Goal: Task Accomplishment & Management: Manage account settings

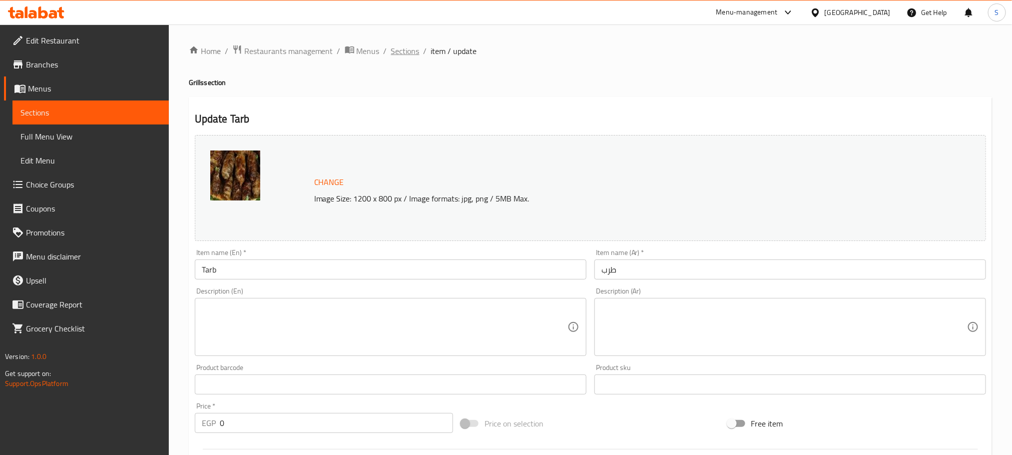
click at [405, 54] on span "Sections" at bounding box center [405, 51] width 28 height 12
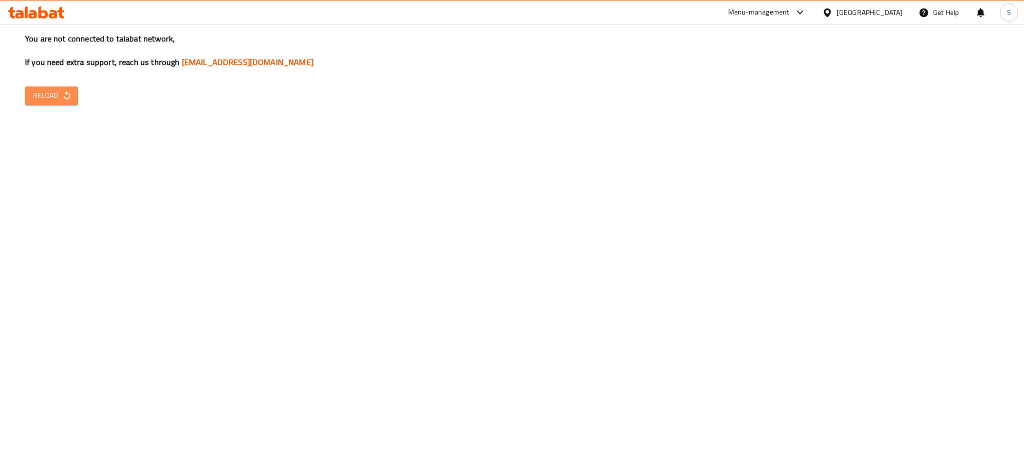
click at [69, 95] on icon "button" at bounding box center [66, 95] width 6 height 8
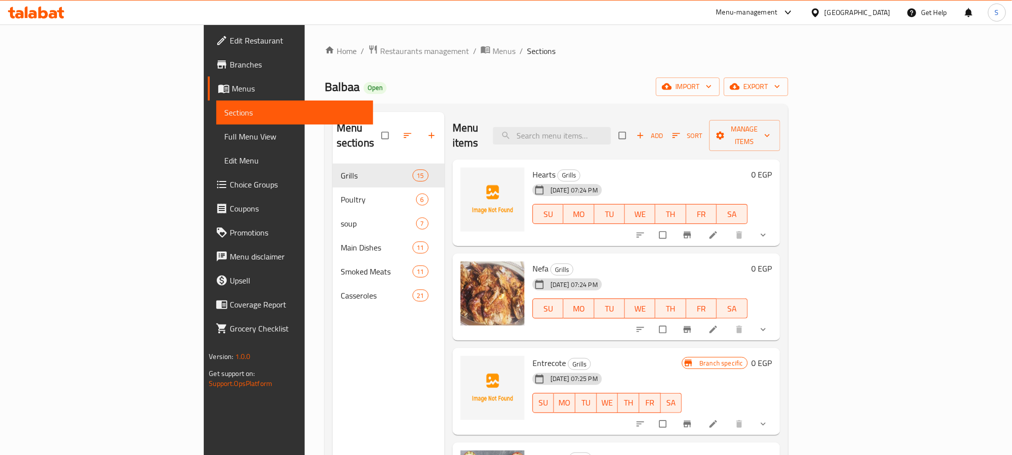
scroll to position [667, 0]
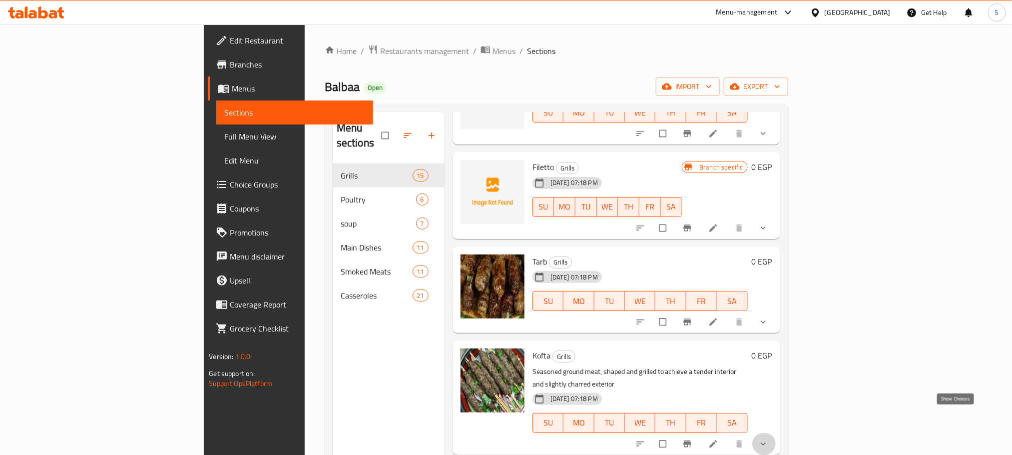
click at [766, 442] on icon "show more" at bounding box center [763, 443] width 5 height 3
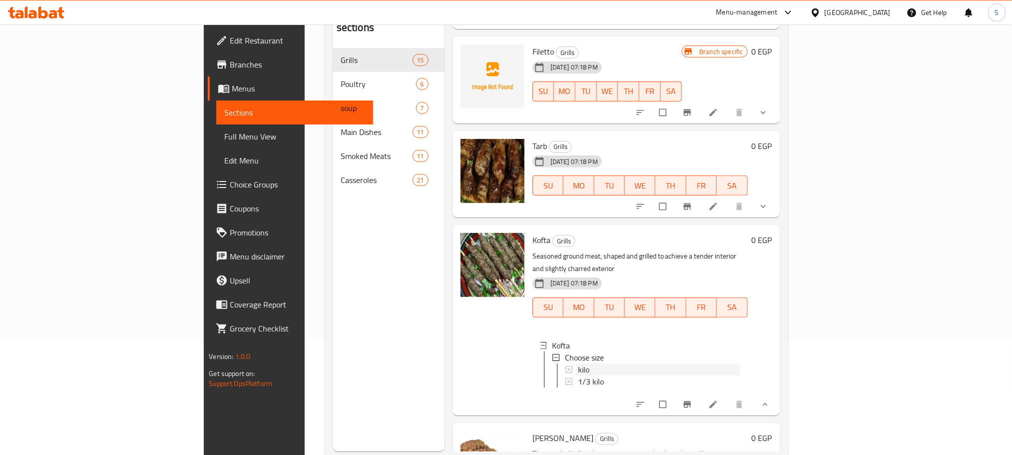
click at [578, 363] on span "kilo" at bounding box center [583, 369] width 11 height 12
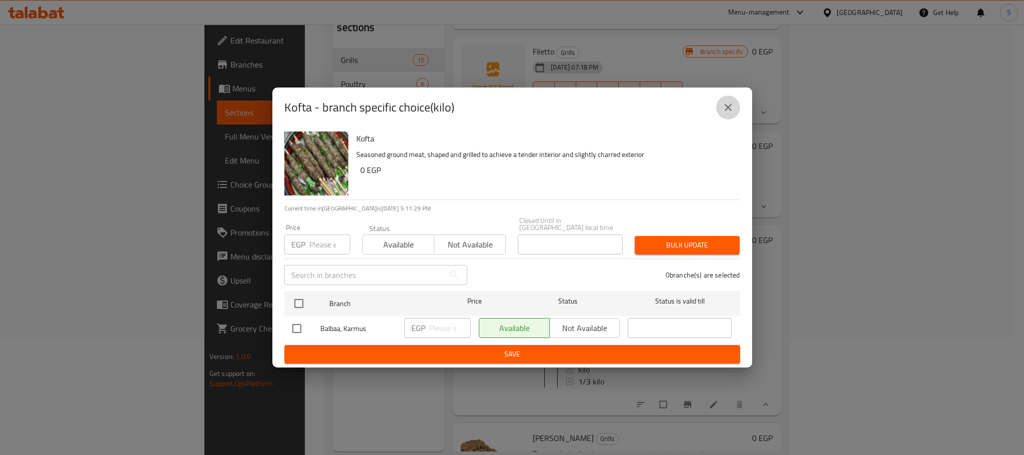
click at [728, 105] on icon "close" at bounding box center [728, 107] width 12 height 12
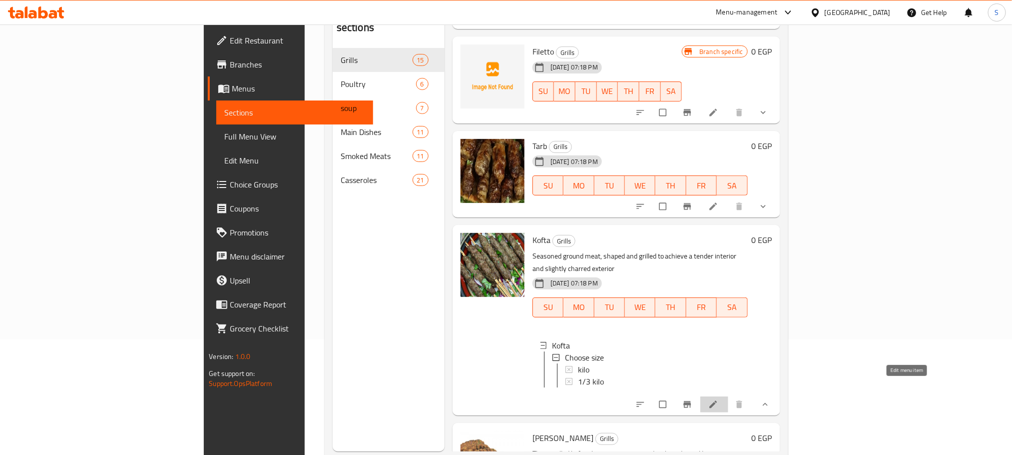
click at [717, 400] on icon at bounding box center [712, 403] width 7 height 7
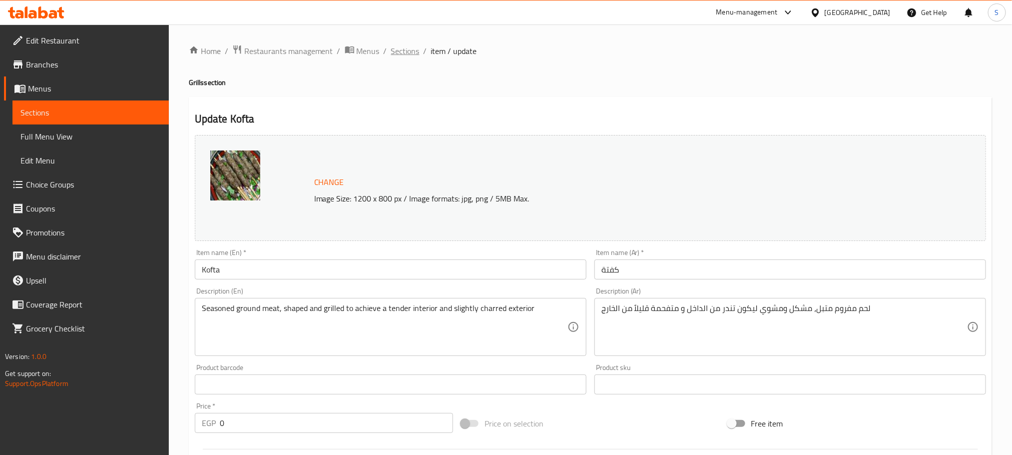
click at [401, 51] on span "Sections" at bounding box center [405, 51] width 28 height 12
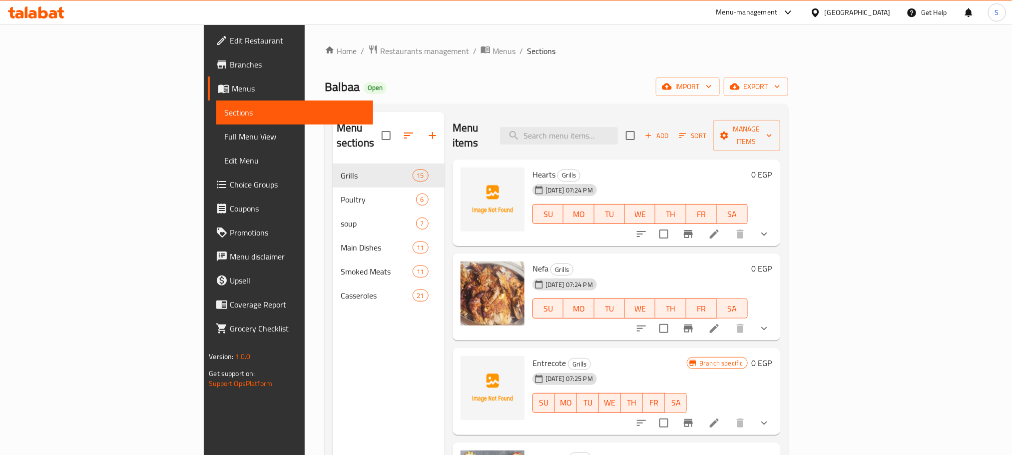
scroll to position [776, 0]
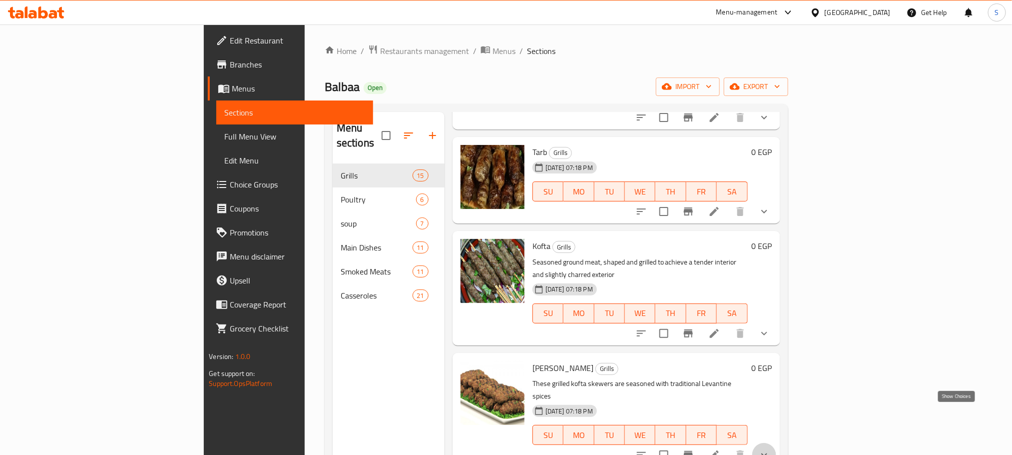
click at [770, 449] on icon "show more" at bounding box center [764, 455] width 12 height 12
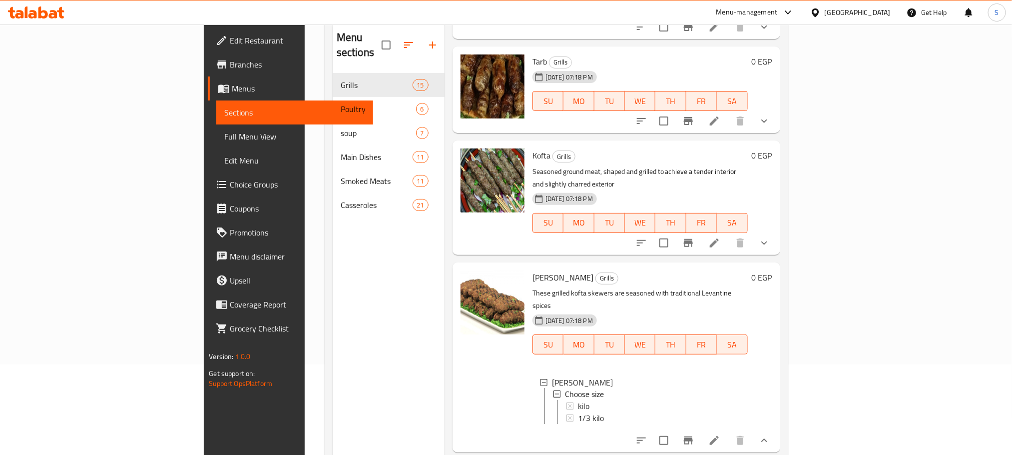
scroll to position [100, 0]
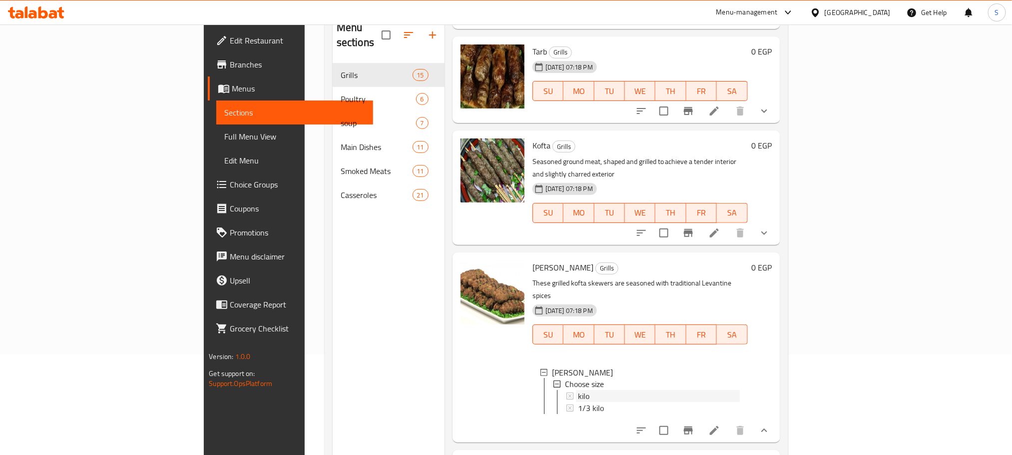
click at [578, 390] on span "kilo" at bounding box center [583, 396] width 11 height 12
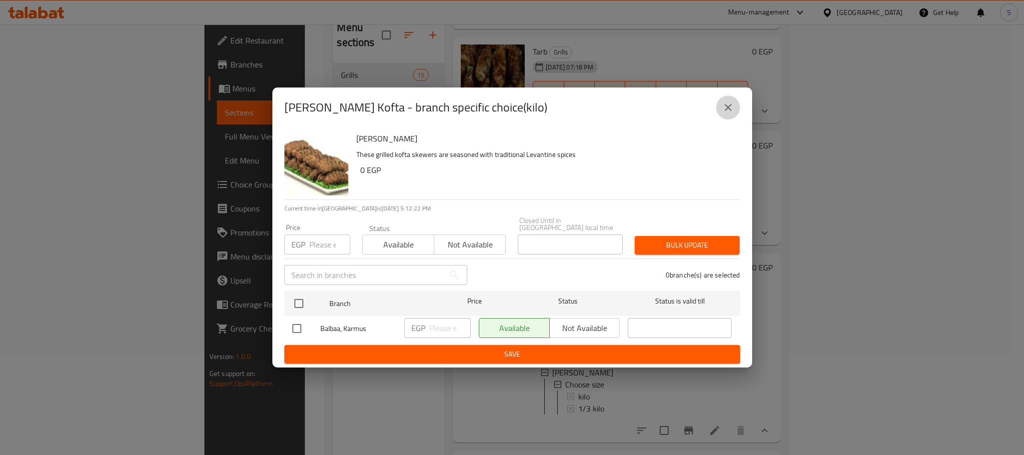
click at [730, 111] on icon "close" at bounding box center [727, 107] width 7 height 7
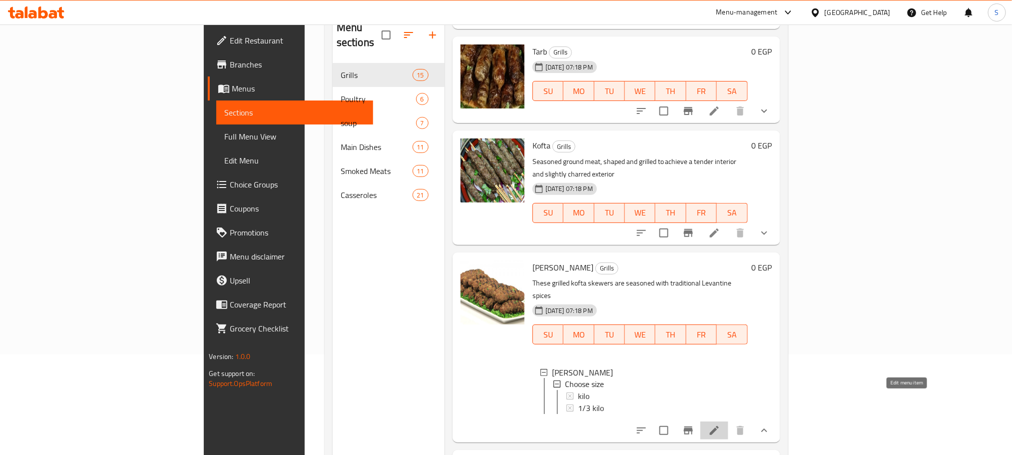
click at [720, 424] on icon at bounding box center [714, 430] width 12 height 12
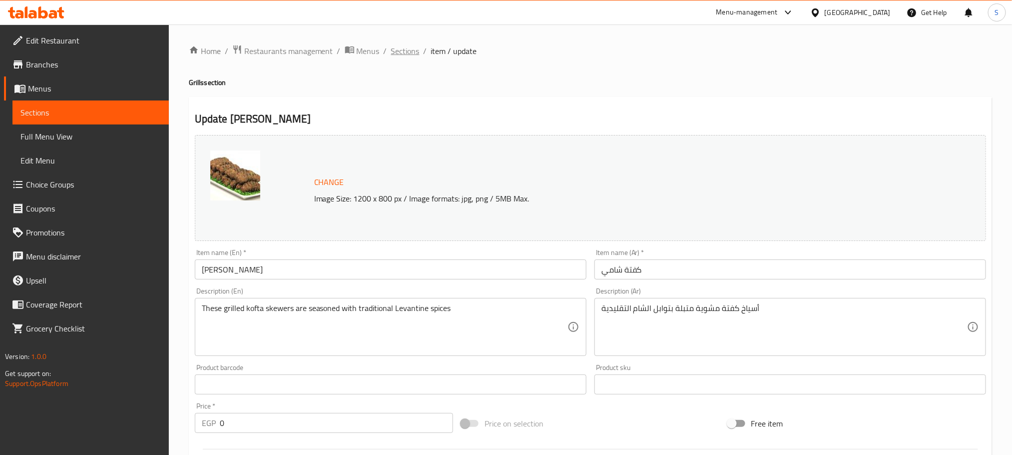
click at [405, 51] on span "Sections" at bounding box center [405, 51] width 28 height 12
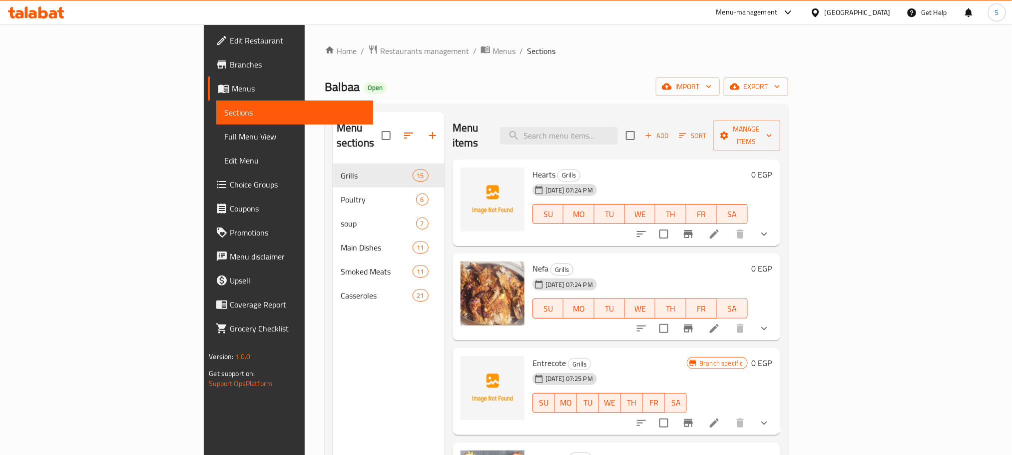
scroll to position [886, 0]
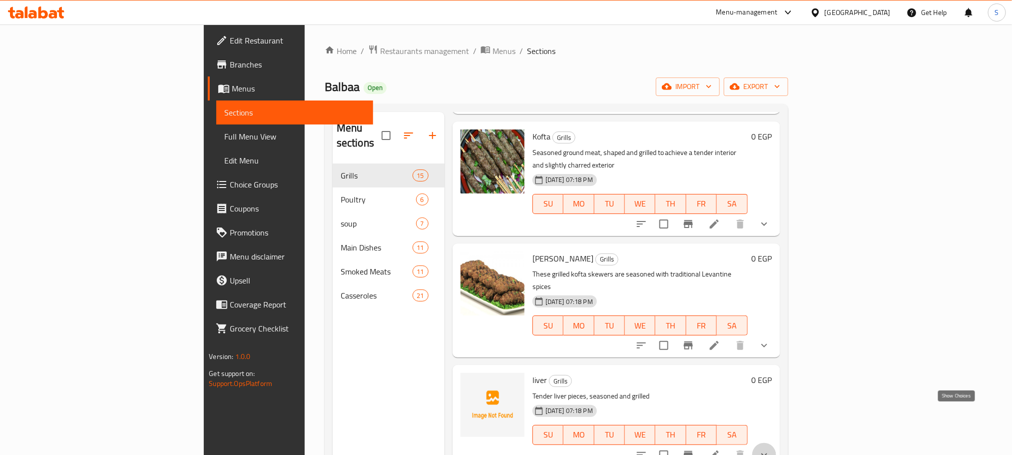
click at [770, 449] on icon "show more" at bounding box center [764, 455] width 12 height 12
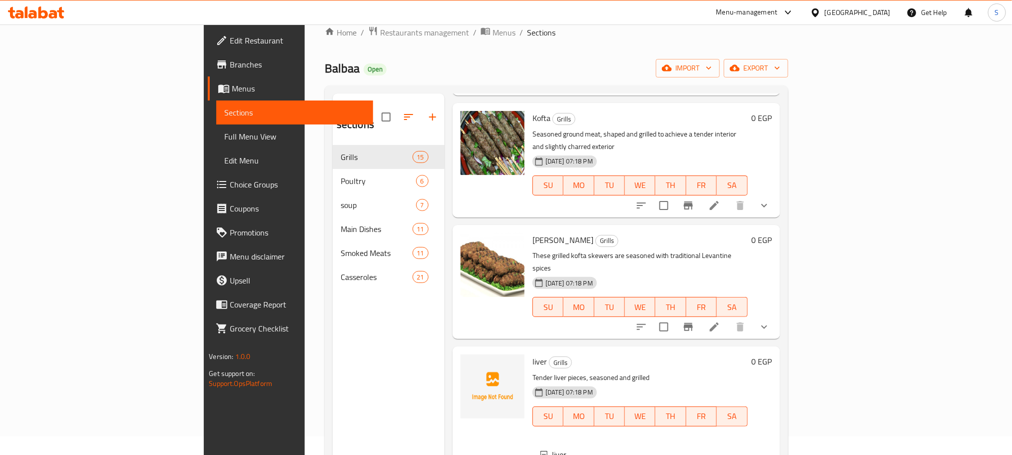
scroll to position [140, 0]
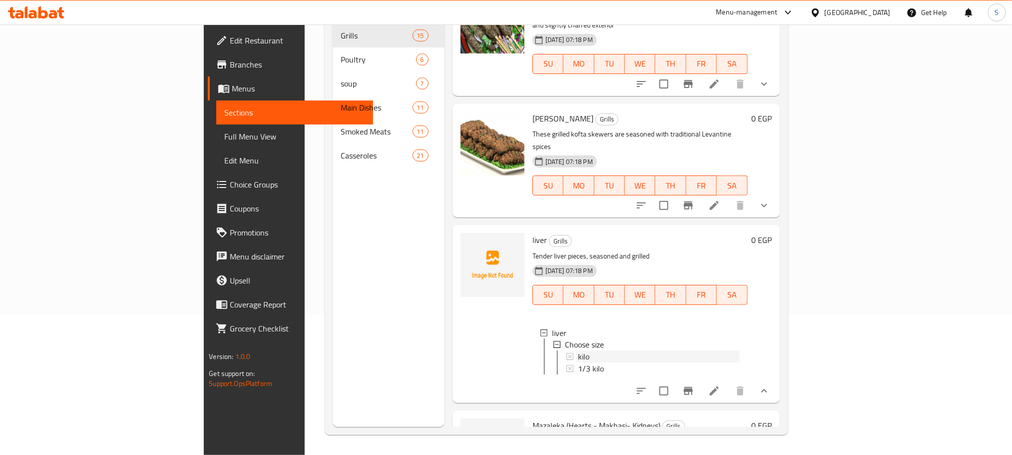
click at [578, 351] on div "kilo" at bounding box center [659, 357] width 162 height 12
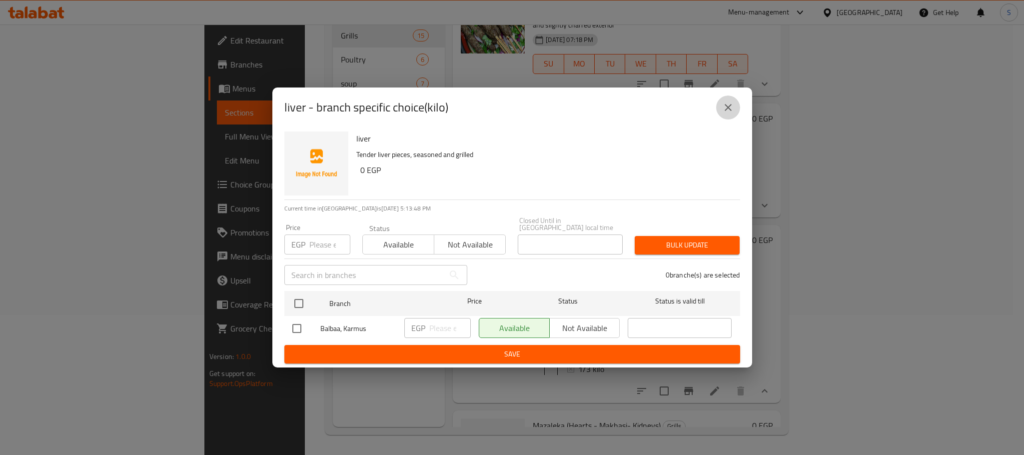
click at [731, 113] on icon "close" at bounding box center [728, 107] width 12 height 12
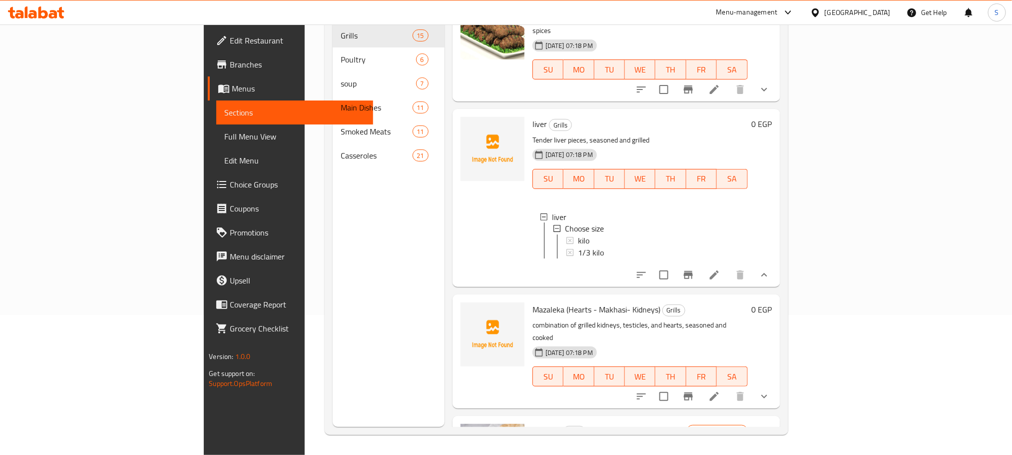
scroll to position [1058, 0]
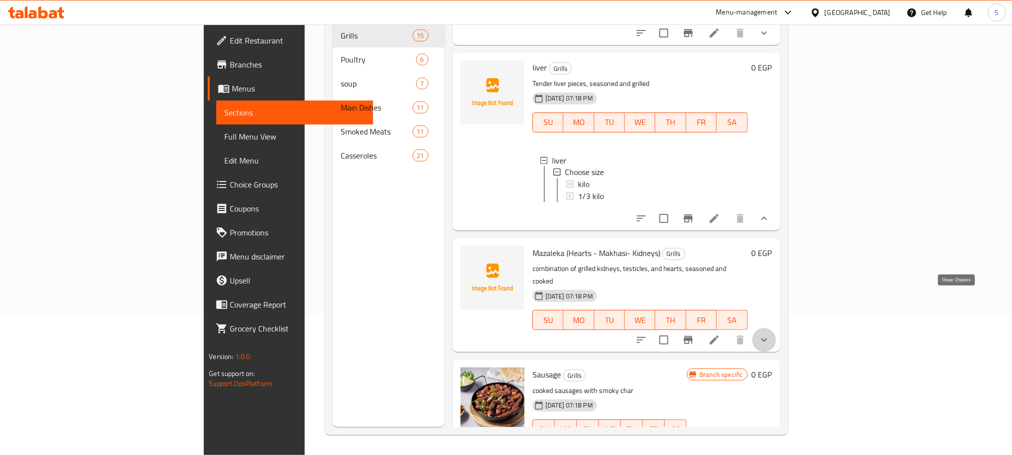
click at [770, 334] on icon "show more" at bounding box center [764, 340] width 12 height 12
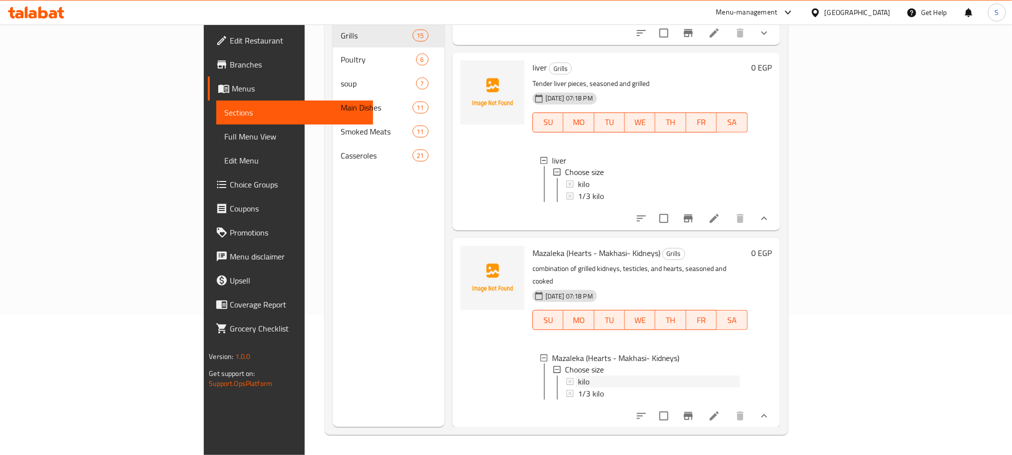
click at [578, 376] on div "kilo" at bounding box center [659, 382] width 162 height 12
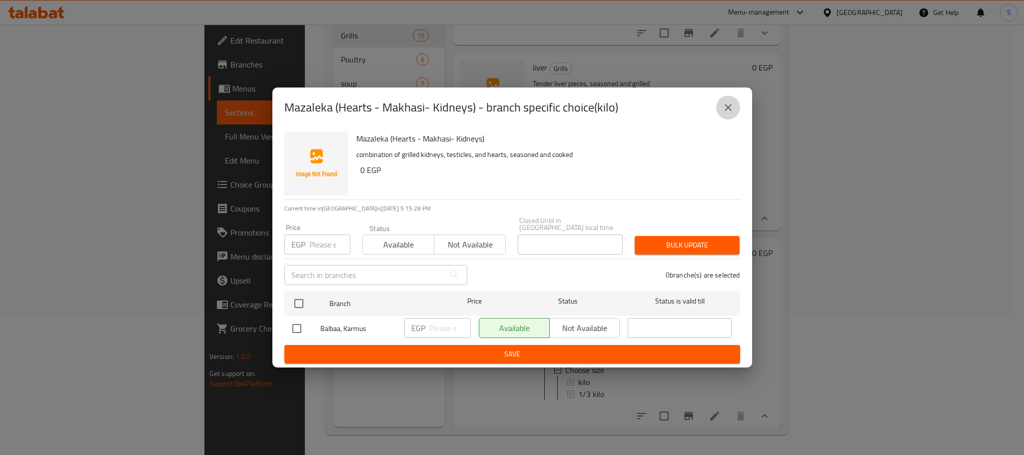
click at [726, 111] on icon "close" at bounding box center [728, 107] width 12 height 12
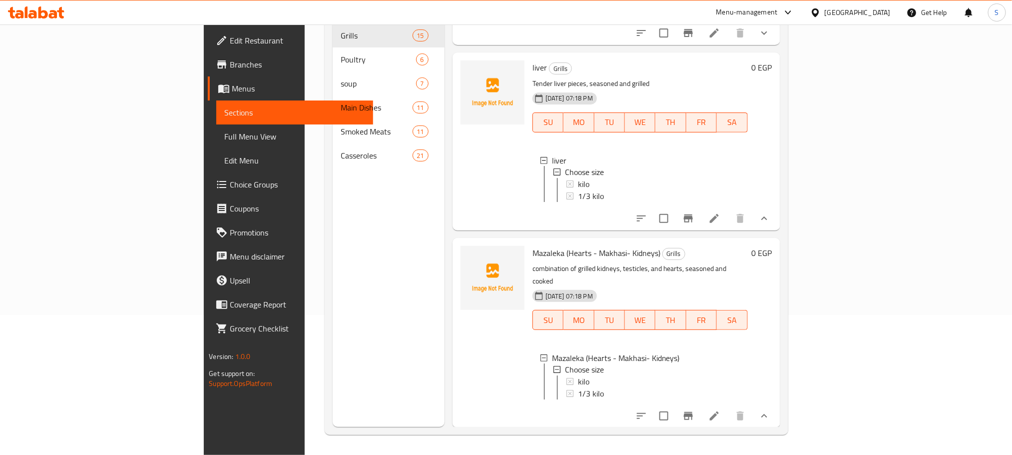
click at [776, 404] on div at bounding box center [702, 416] width 147 height 24
click at [720, 410] on icon at bounding box center [714, 416] width 12 height 12
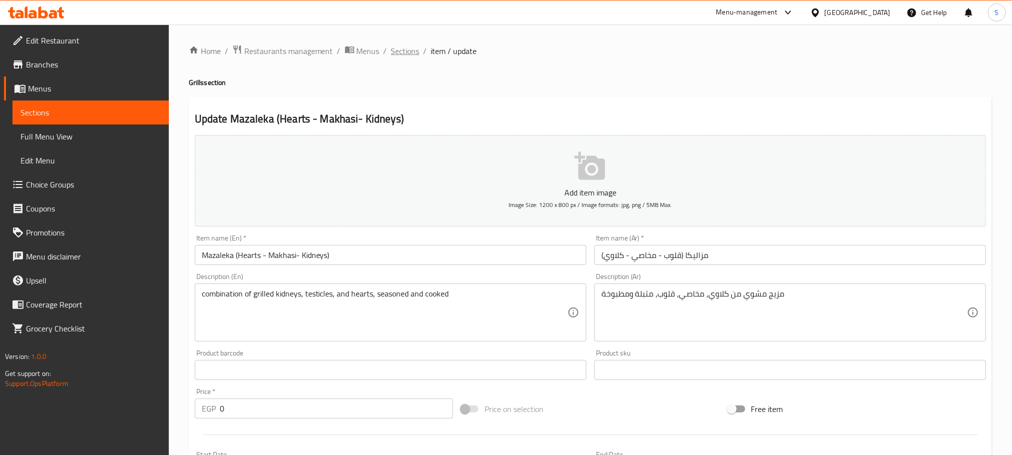
click at [406, 51] on span "Sections" at bounding box center [405, 51] width 28 height 12
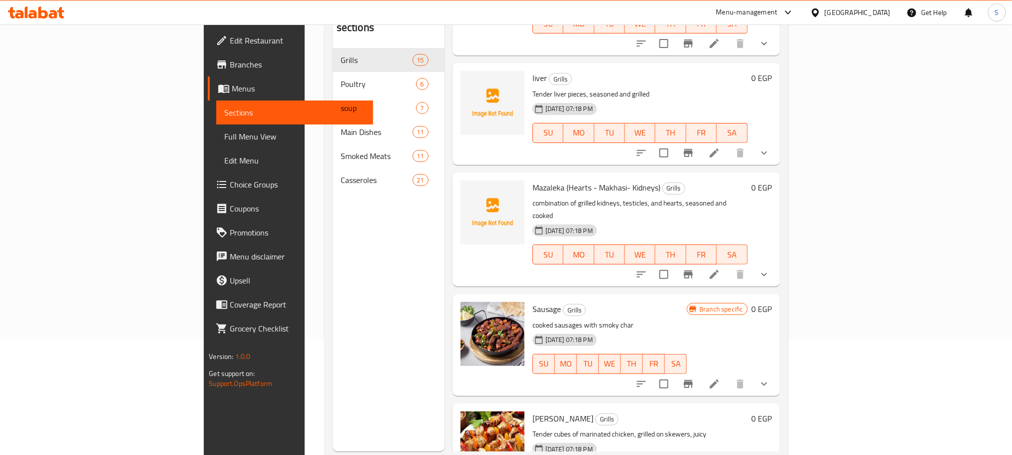
scroll to position [140, 0]
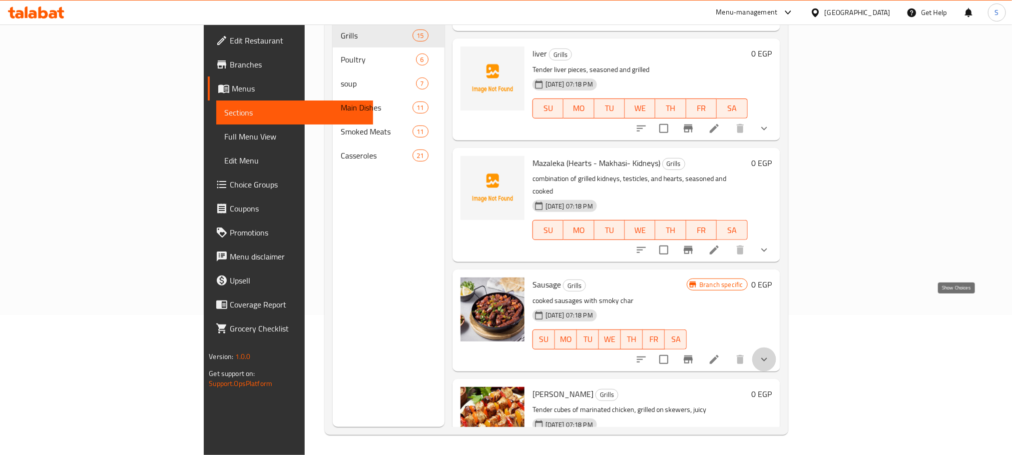
click at [770, 353] on icon "show more" at bounding box center [764, 359] width 12 height 12
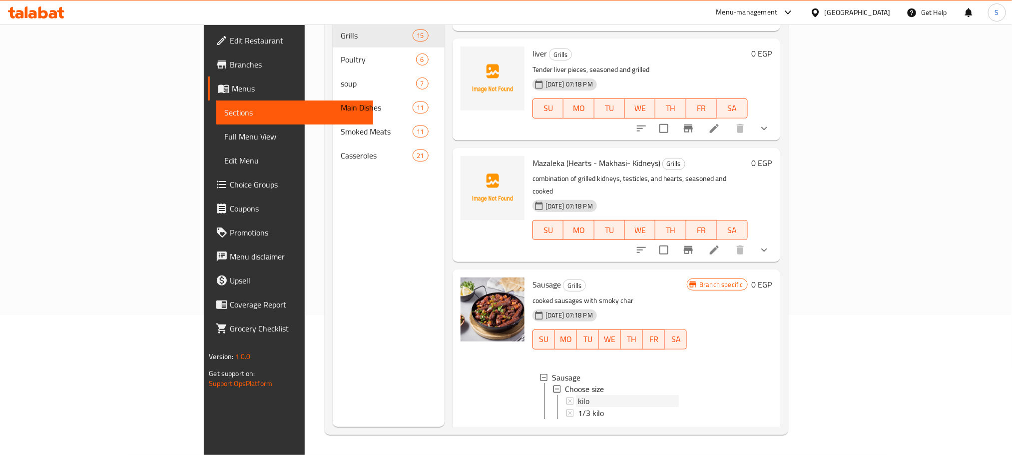
click at [578, 395] on div "kilo" at bounding box center [628, 401] width 101 height 12
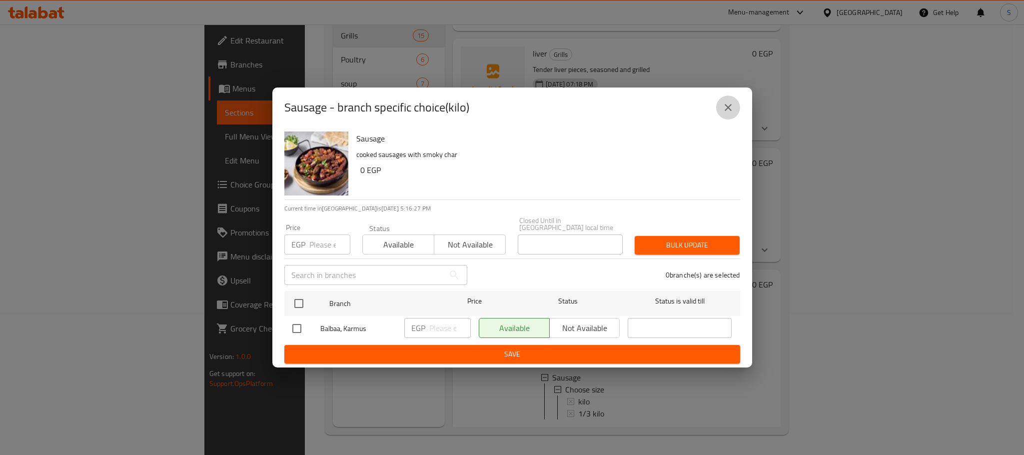
click at [733, 113] on icon "close" at bounding box center [728, 107] width 12 height 12
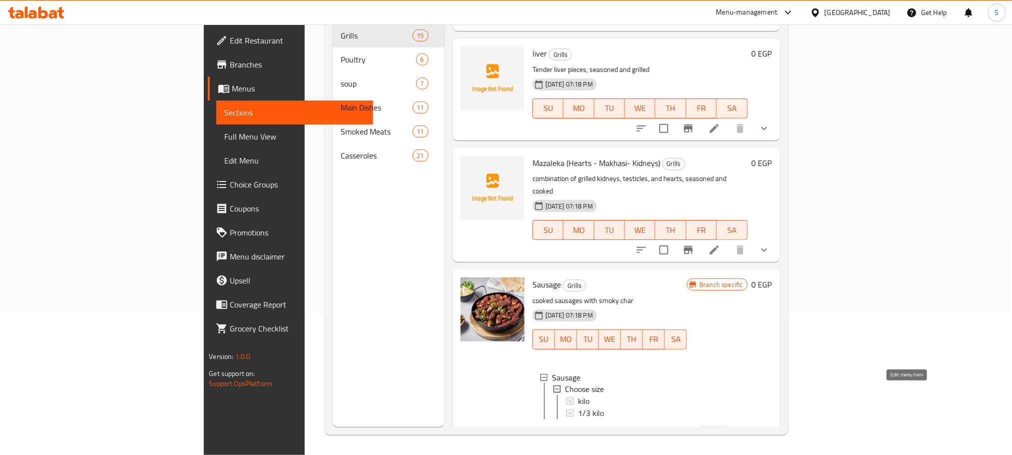
click at [720, 429] on icon at bounding box center [714, 435] width 12 height 12
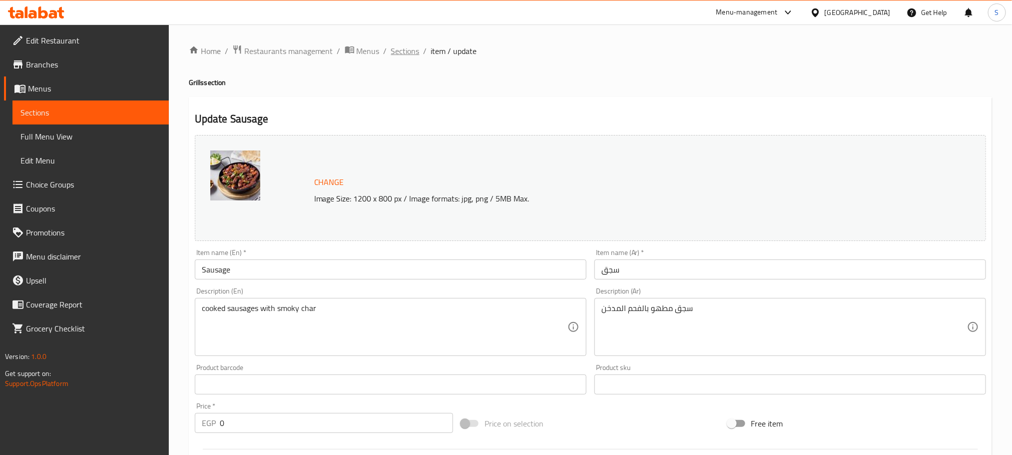
click at [411, 48] on span "Sections" at bounding box center [405, 51] width 28 height 12
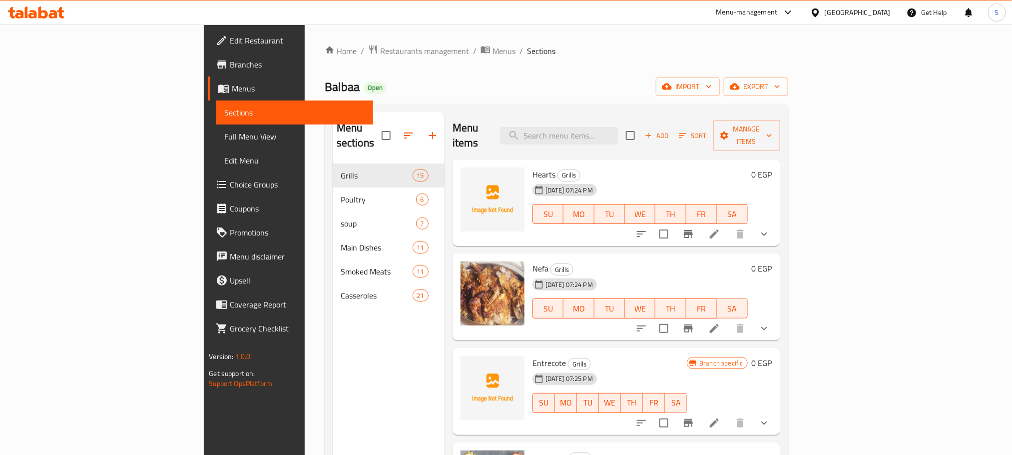
scroll to position [140, 0]
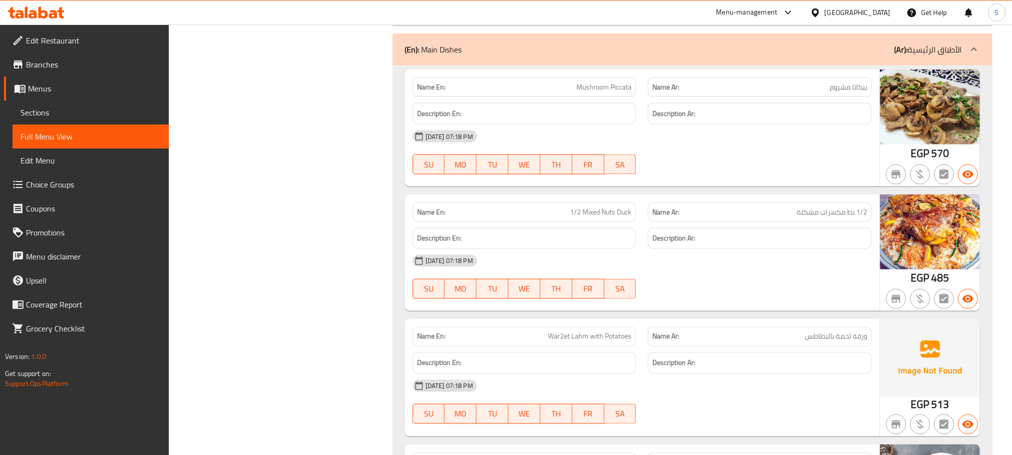
scroll to position [1704, 0]
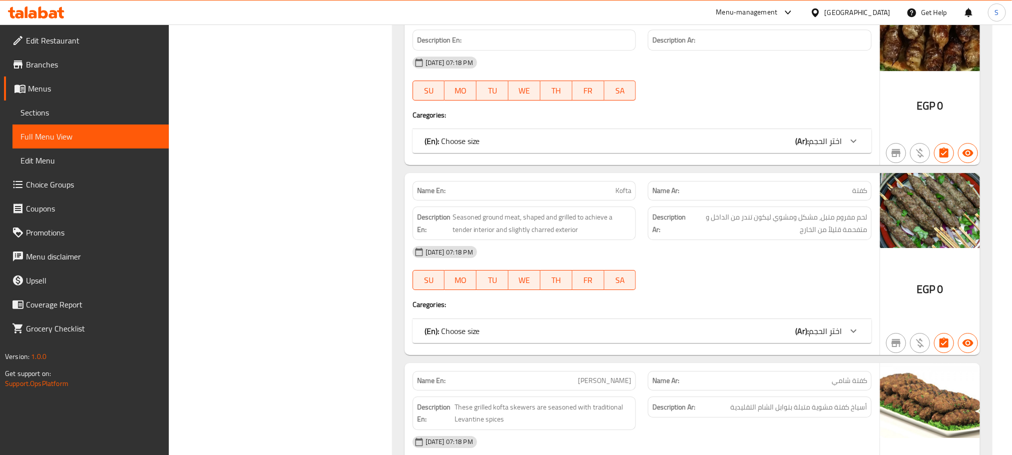
click at [624, 196] on span "Kofta" at bounding box center [623, 190] width 16 height 10
copy span "Kofta"
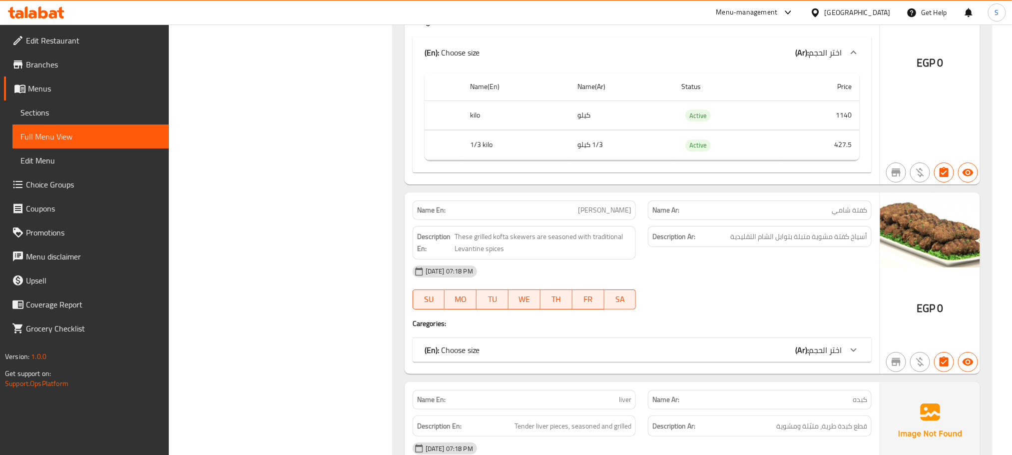
scroll to position [2056, 0]
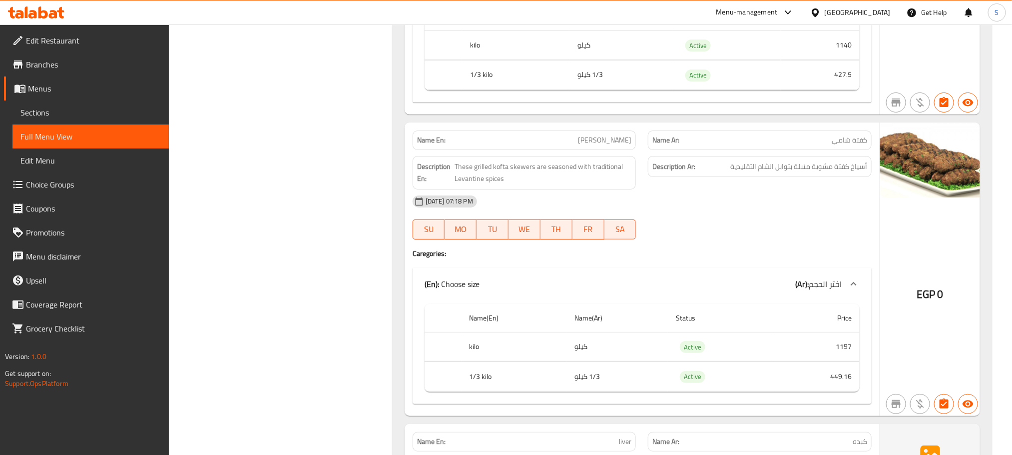
click at [605, 145] on span "[PERSON_NAME]" at bounding box center [604, 140] width 53 height 10
copy span "[PERSON_NAME]"
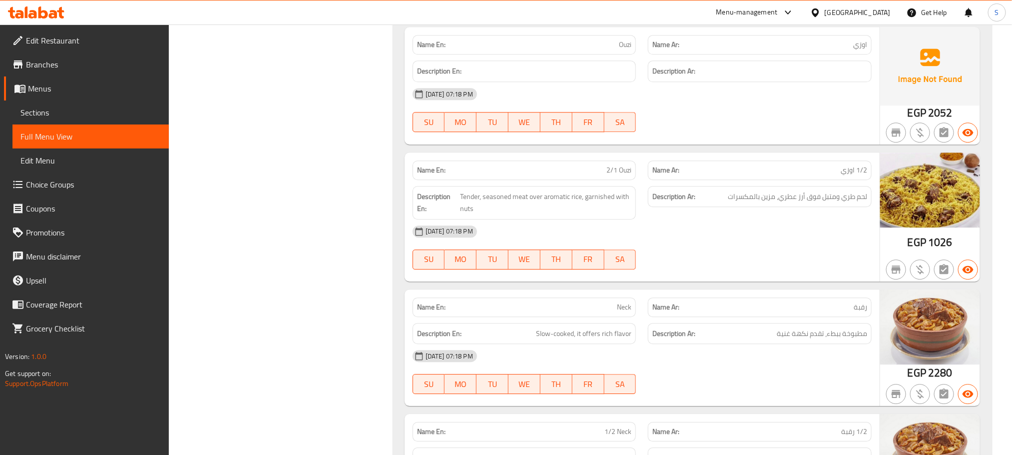
scroll to position [2283, 0]
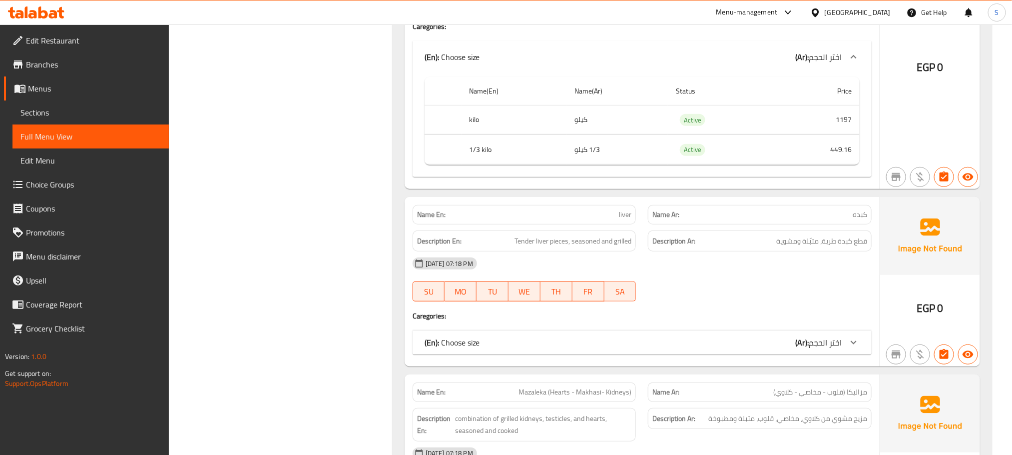
click at [625, 220] on span "liver" at bounding box center [625, 214] width 12 height 10
copy span "liver"
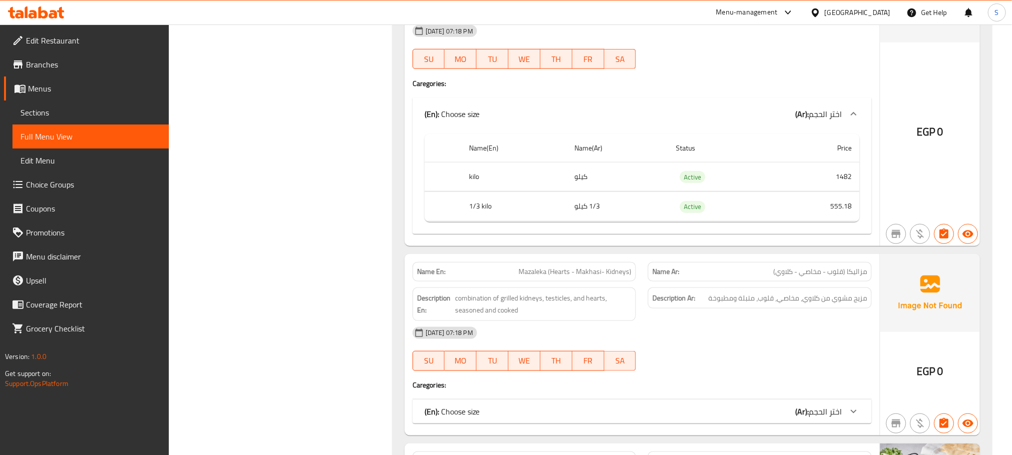
scroll to position [2553, 0]
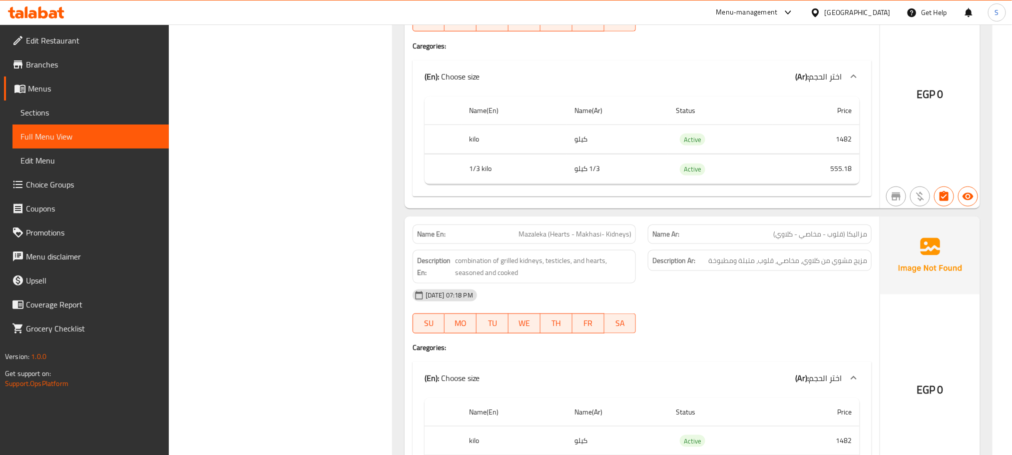
click at [586, 239] on span "Mazaleka (Hearts - Makhasi- Kidneys)" at bounding box center [575, 234] width 113 height 10
copy span "Mazaleka (Hearts - Makhasi- Kidneys)"
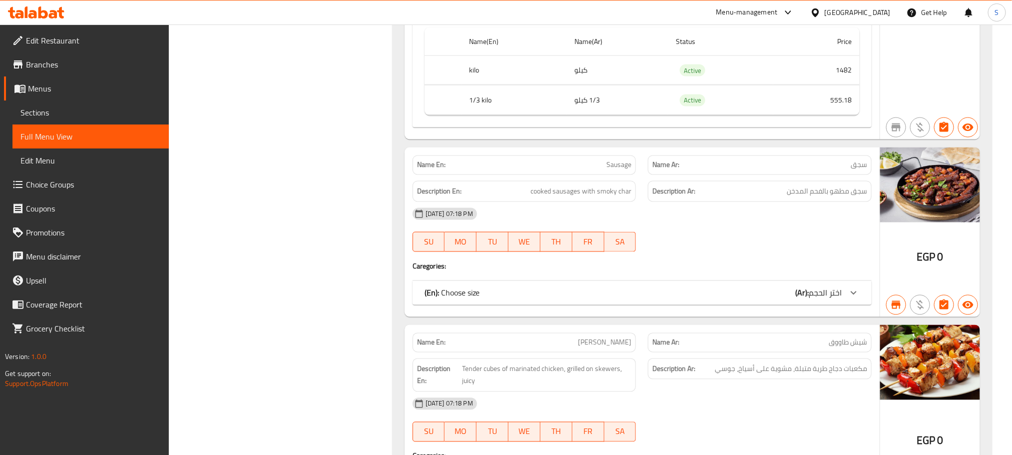
scroll to position [2942, 0]
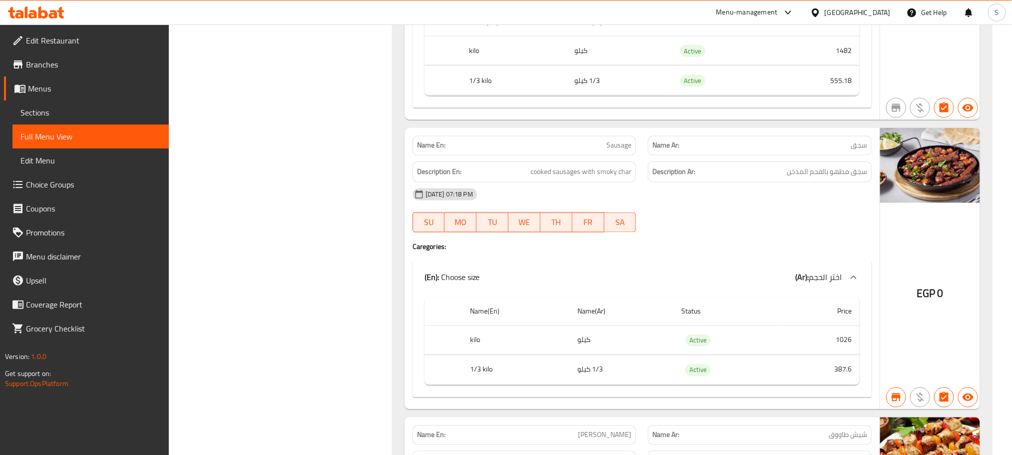
click at [619, 151] on span "Sausage" at bounding box center [618, 145] width 25 height 10
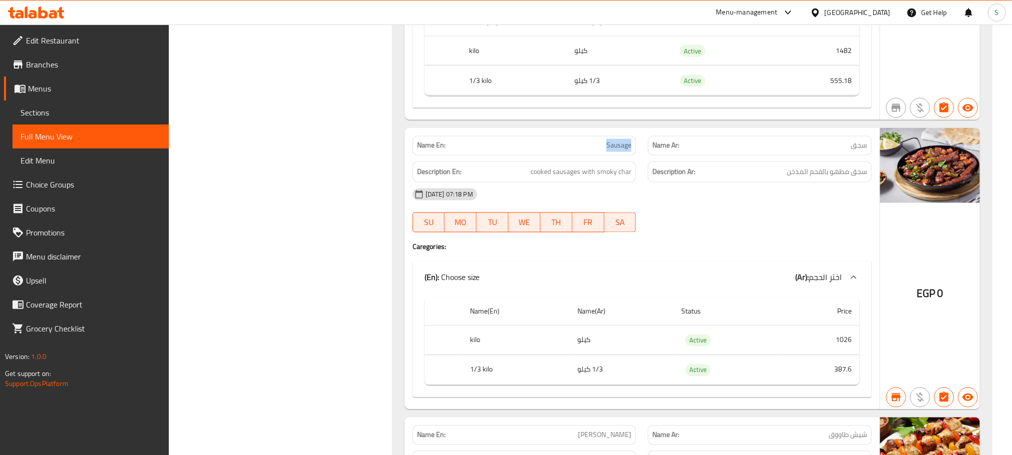
click at [619, 151] on span "Sausage" at bounding box center [618, 145] width 25 height 10
copy span "Sausage"
drag, startPoint x: 594, startPoint y: 162, endPoint x: 633, endPoint y: 161, distance: 39.0
click at [633, 155] on div "Name En: Sausage" at bounding box center [525, 145] width 224 height 19
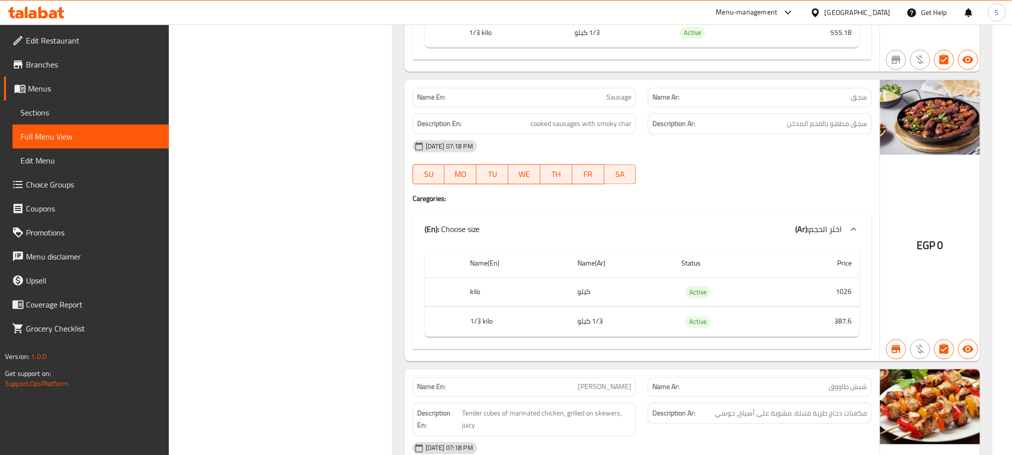
scroll to position [3036, 0]
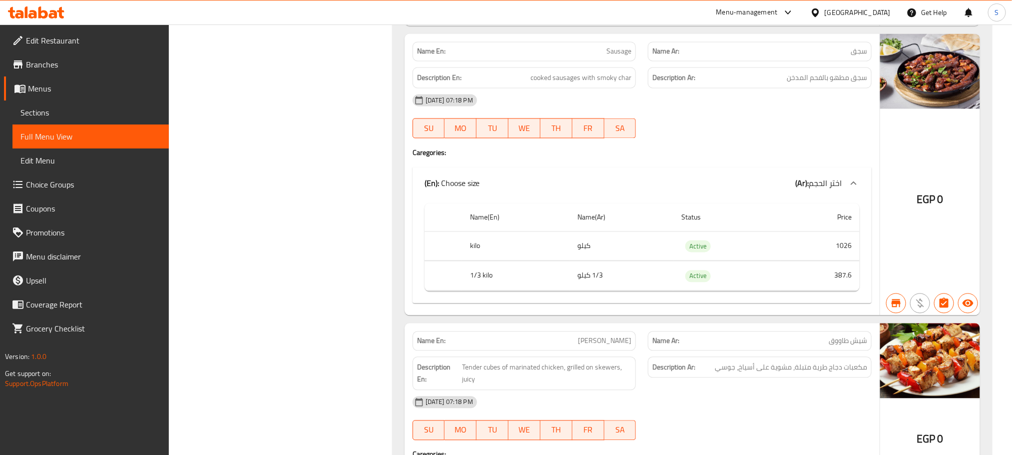
click at [610, 346] on span "[PERSON_NAME]" at bounding box center [604, 341] width 53 height 10
copy span "[PERSON_NAME]"
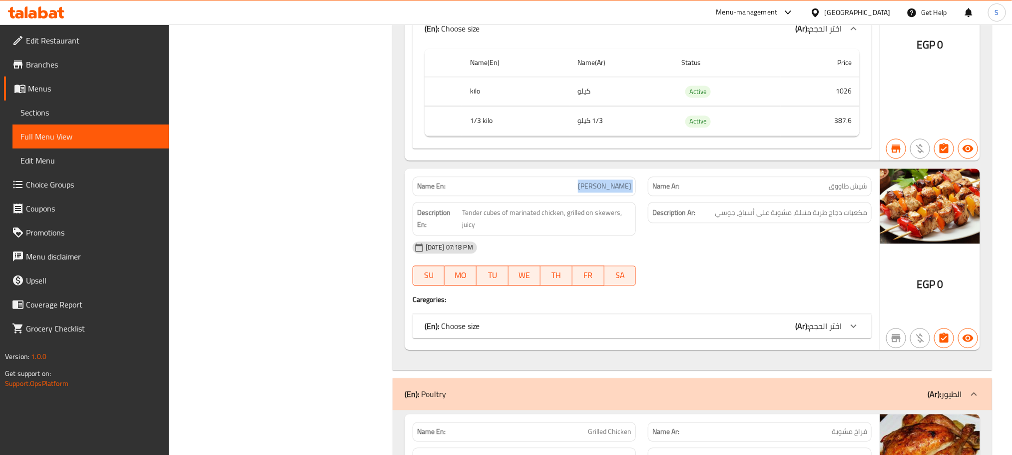
scroll to position [3216, 0]
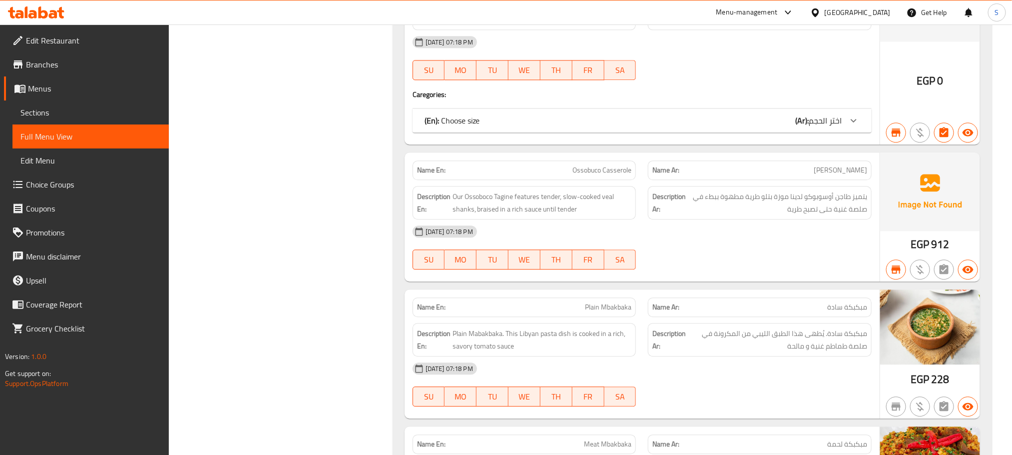
scroll to position [5380, 0]
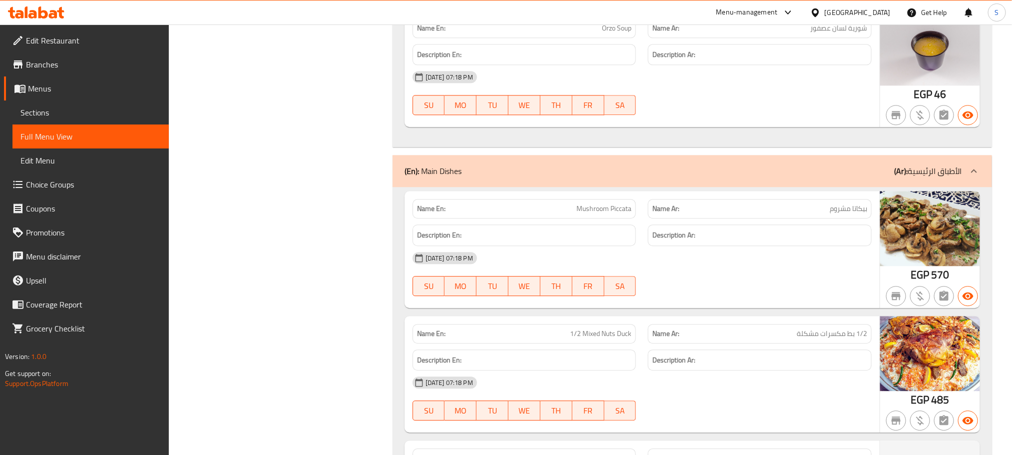
copy span "Mushroom Piccata"
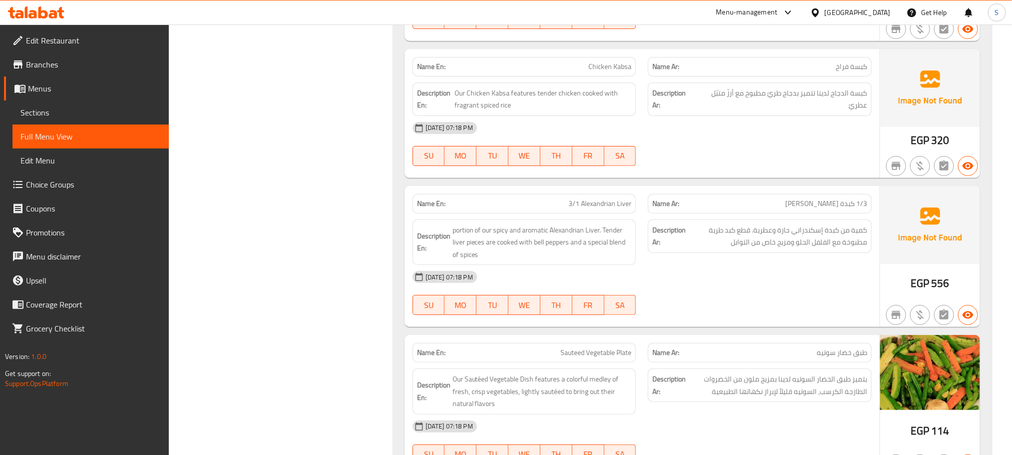
scroll to position [5506, 0]
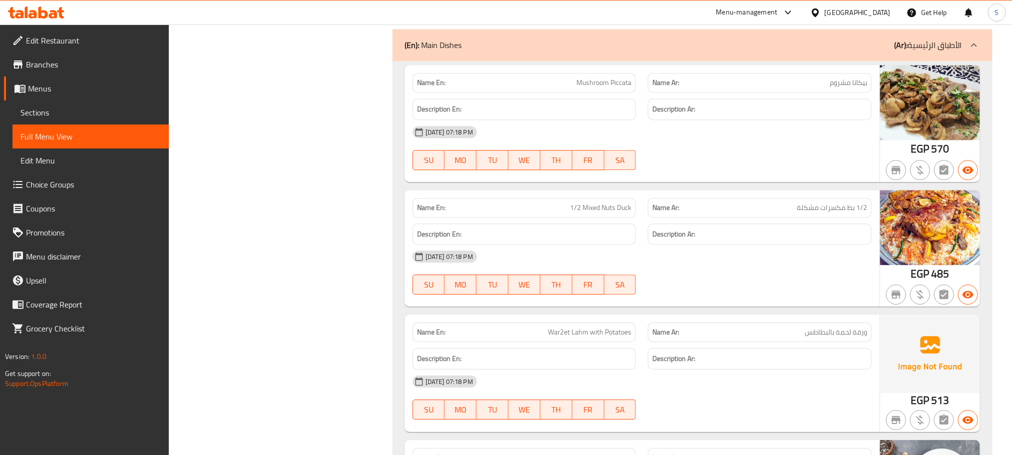
copy span "1/2 بط مكسرات مشكلة"
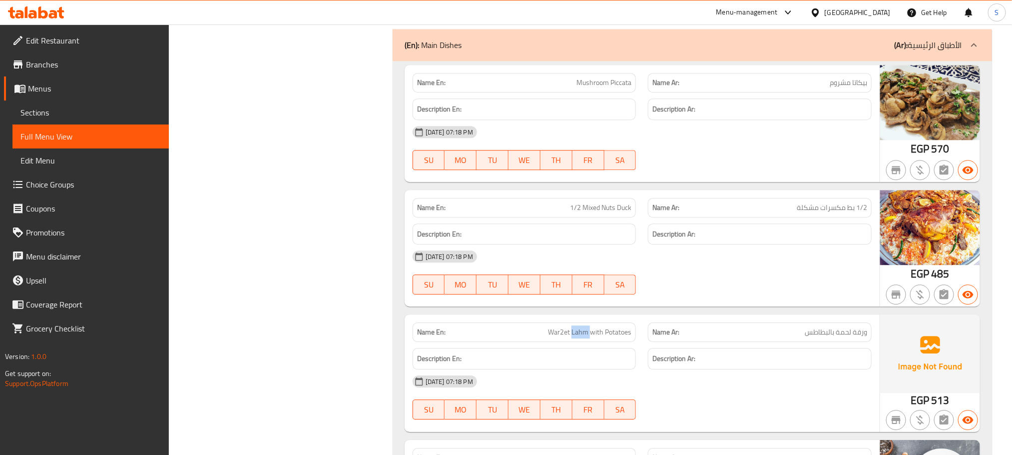
copy span "War2et Lahm with Potatoes"
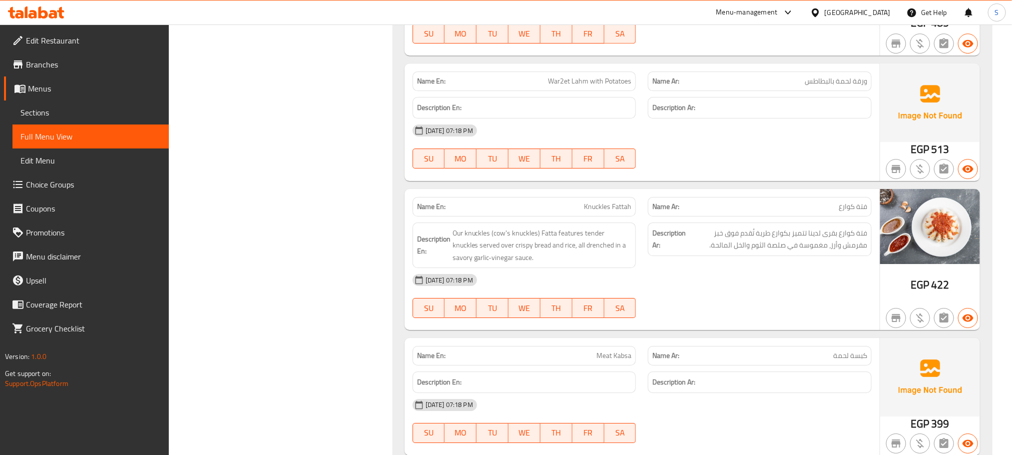
copy span "Knuckles Fattah"
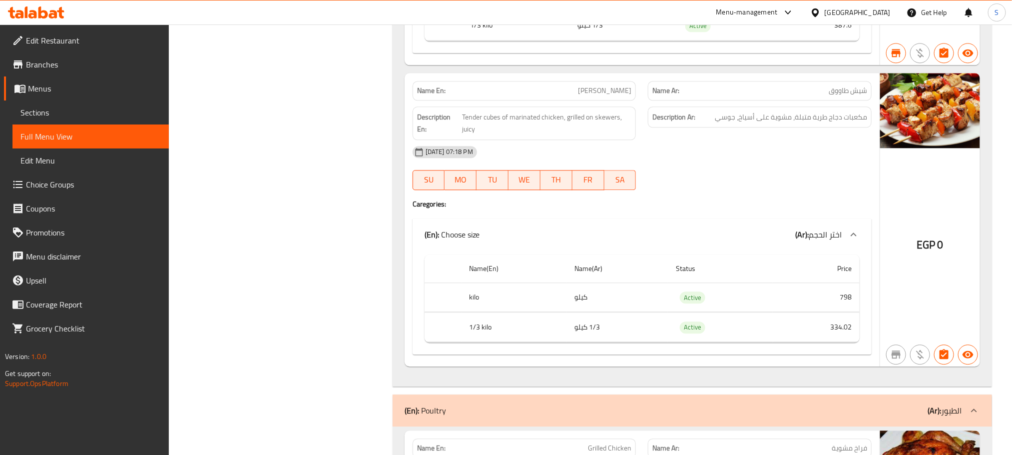
scroll to position [3287, 0]
click at [605, 95] on span "[PERSON_NAME]" at bounding box center [604, 90] width 53 height 10
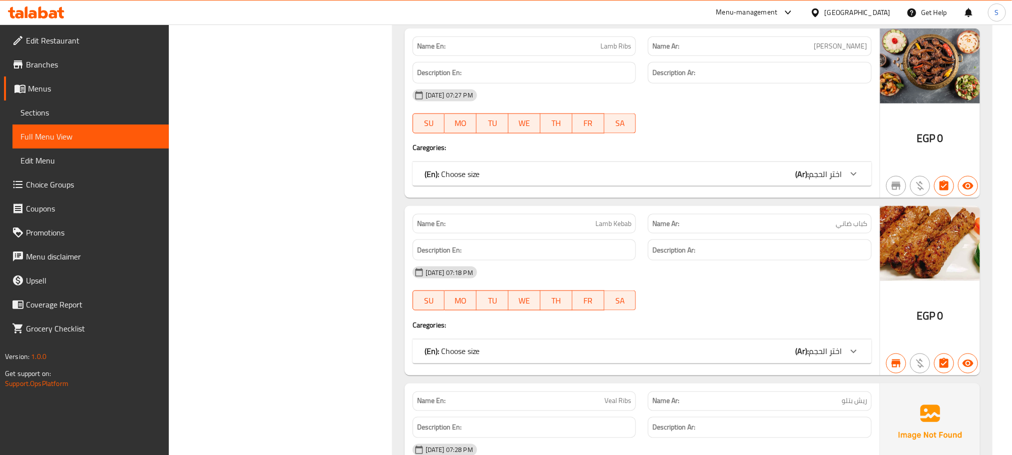
scroll to position [6320, 0]
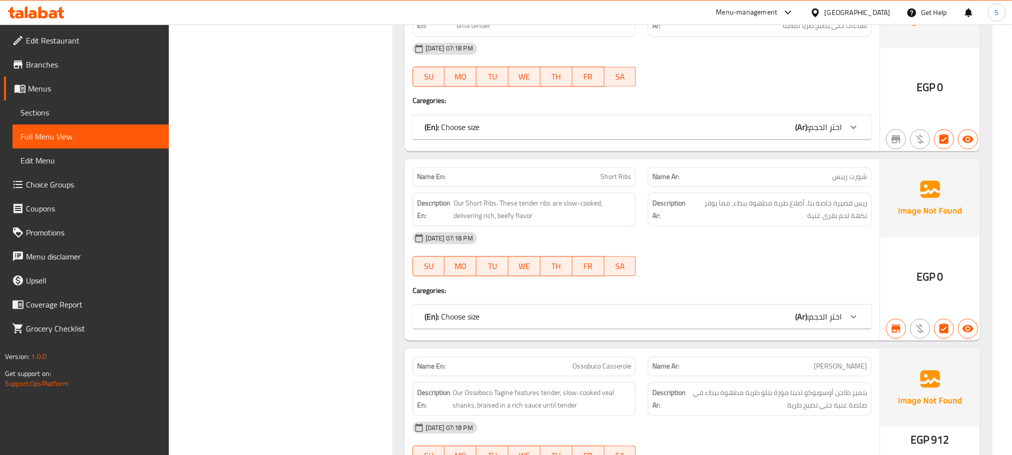
scroll to position [7208, 0]
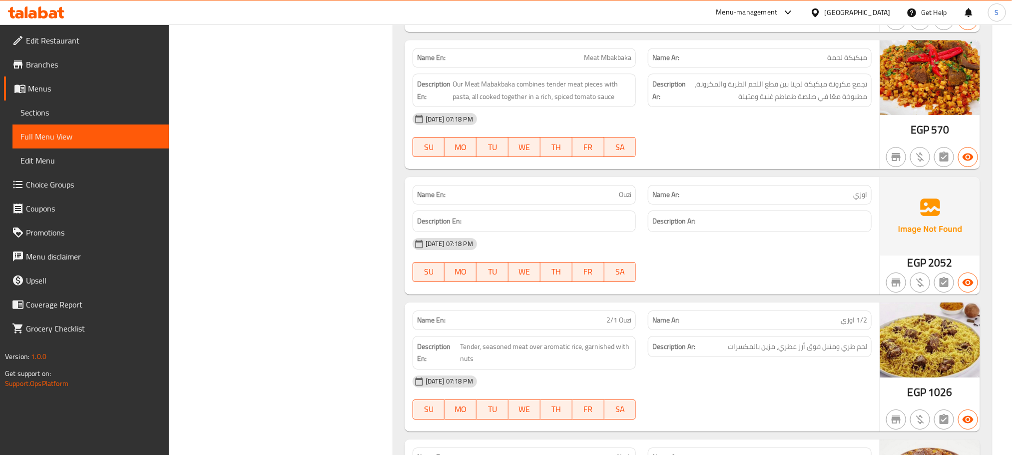
scroll to position [8025, 0]
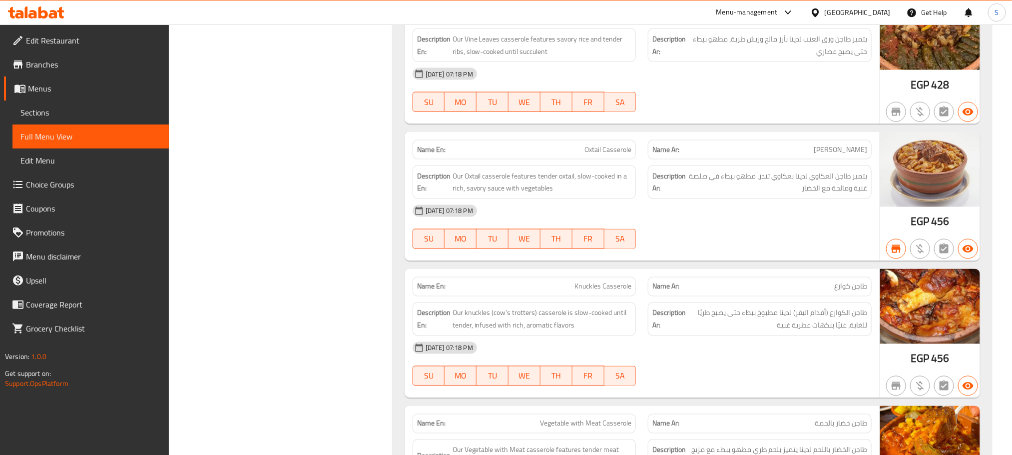
scroll to position [9172, 0]
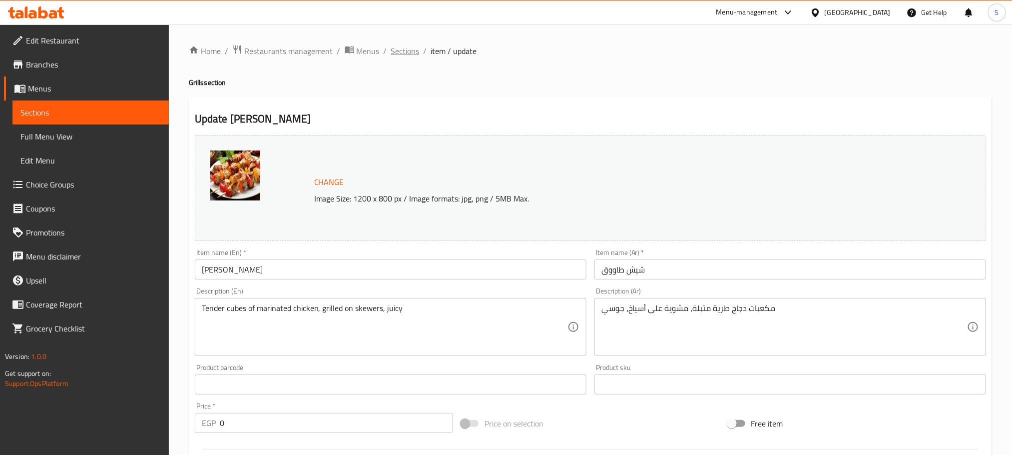
click at [396, 52] on span "Sections" at bounding box center [405, 51] width 28 height 12
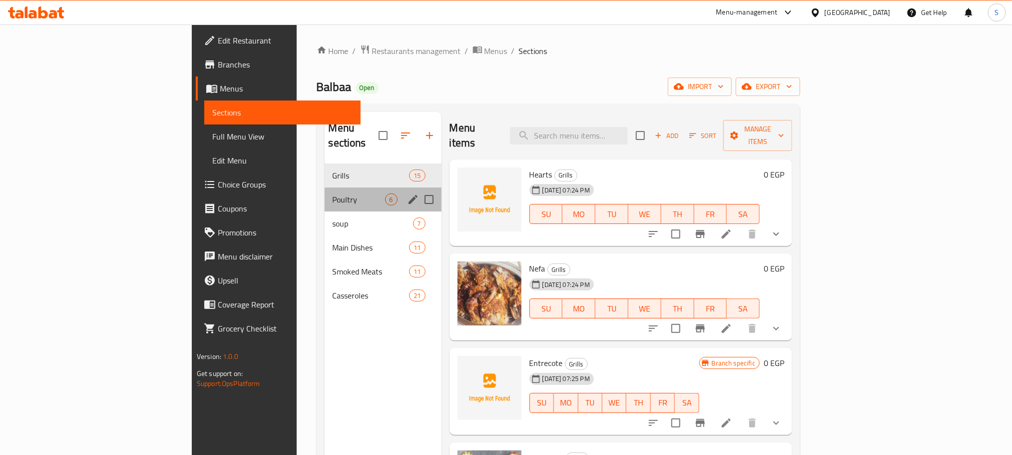
click at [325, 187] on div "Poultry 6" at bounding box center [383, 199] width 117 height 24
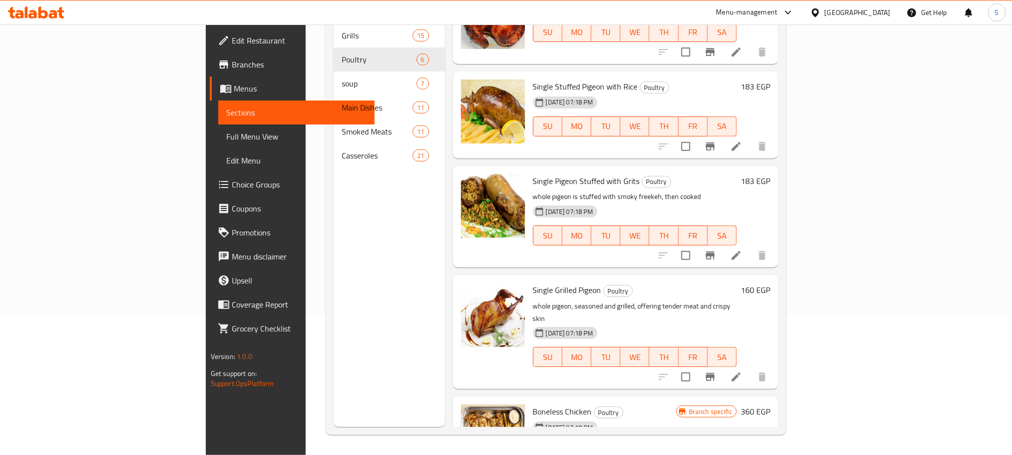
scroll to position [180, 0]
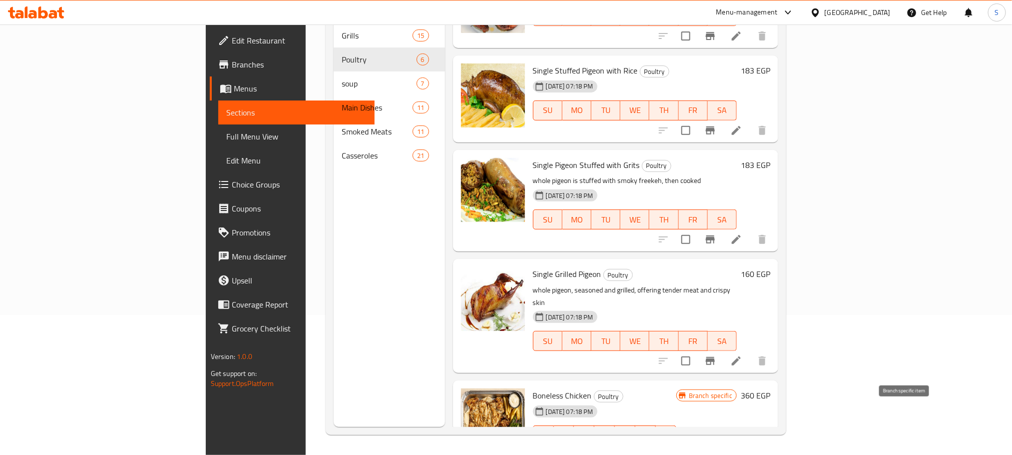
click at [715, 451] on icon "Branch-specific-item" at bounding box center [710, 455] width 9 height 8
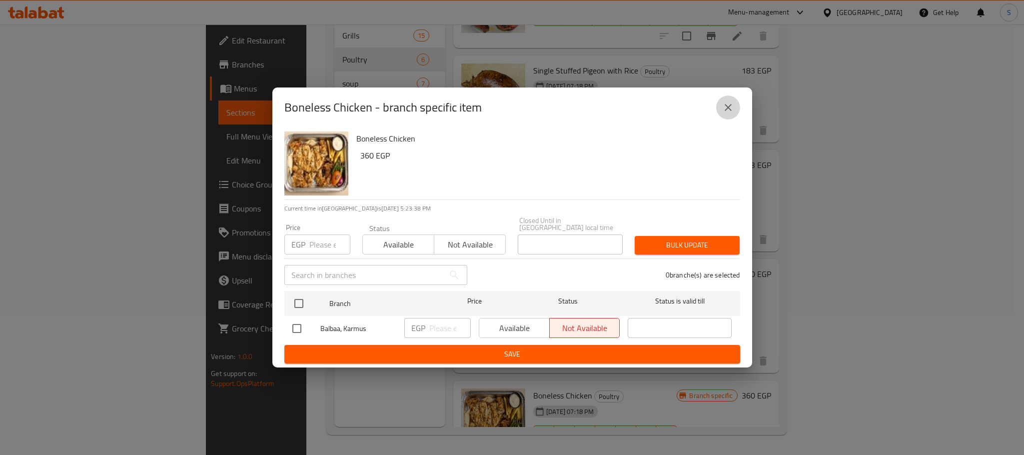
click at [735, 108] on button "close" at bounding box center [728, 107] width 24 height 24
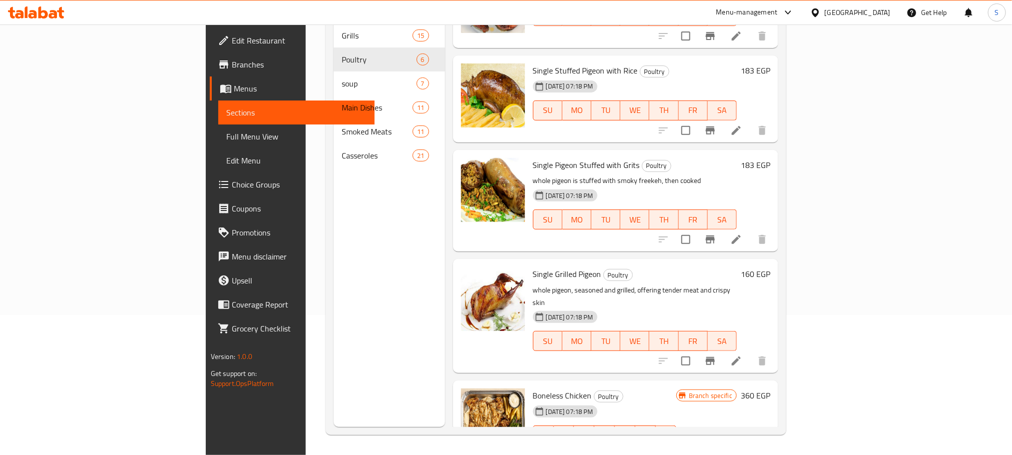
scroll to position [0, 0]
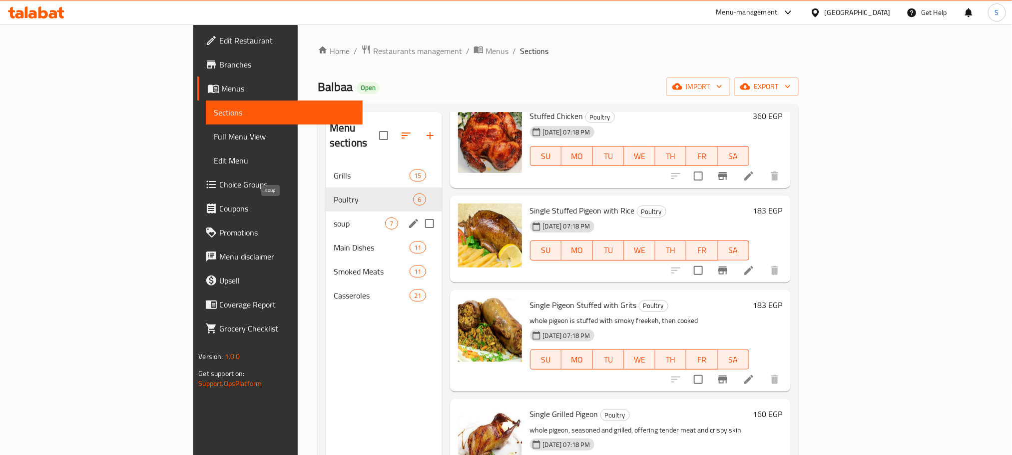
click at [334, 217] on span "soup" at bounding box center [360, 223] width 52 height 12
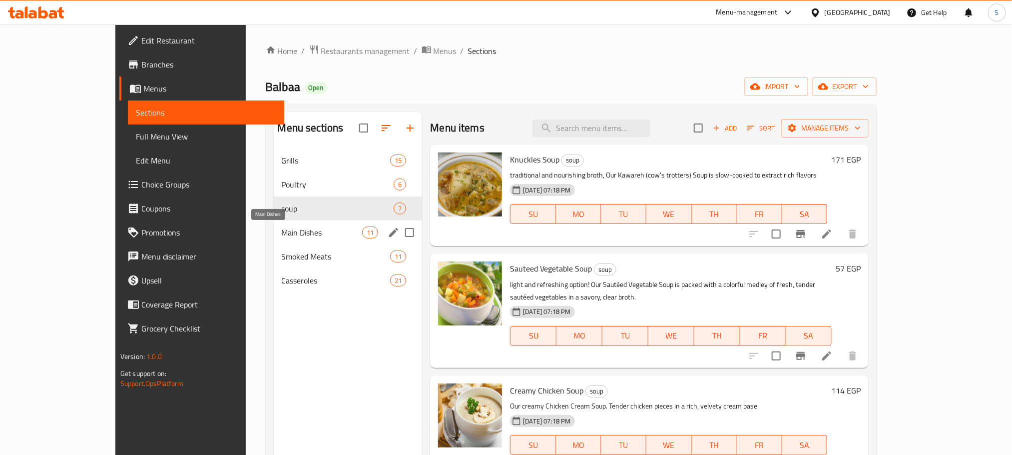
click at [282, 237] on span "Main Dishes" at bounding box center [322, 232] width 81 height 12
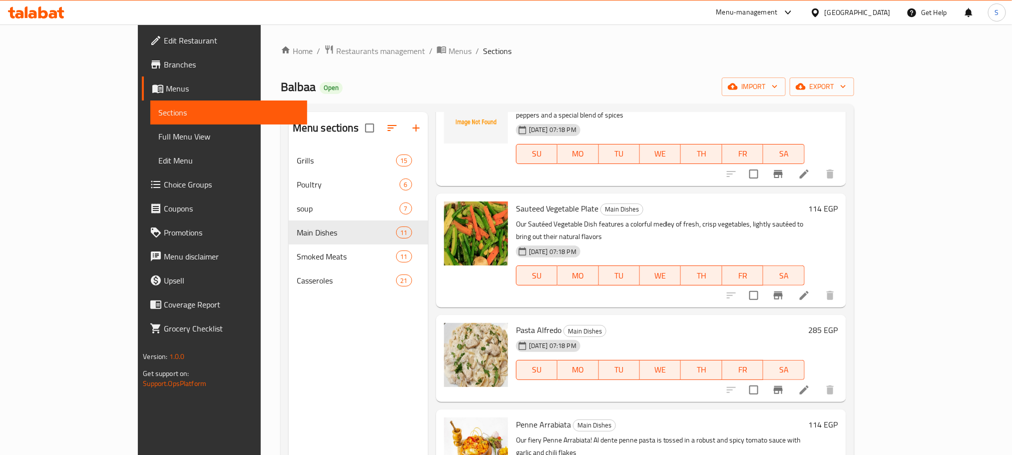
scroll to position [140, 0]
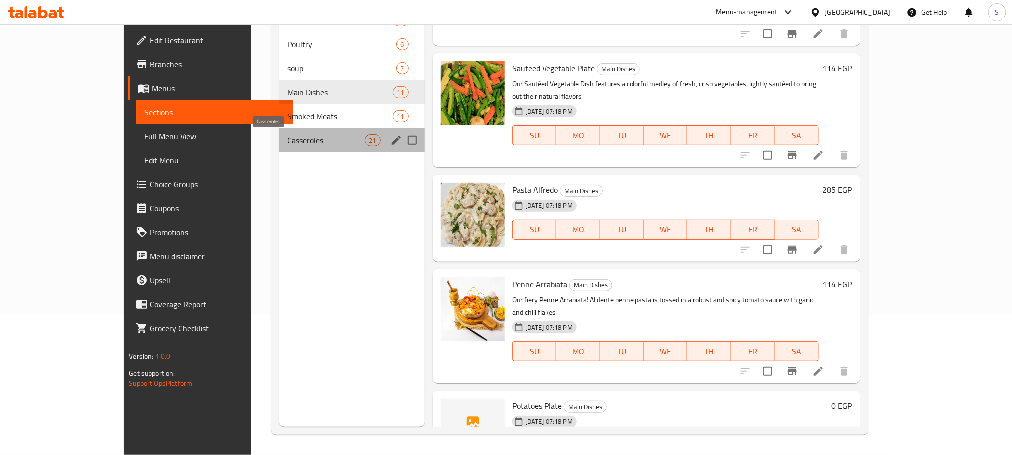
click at [296, 138] on span "Casseroles" at bounding box center [325, 140] width 77 height 12
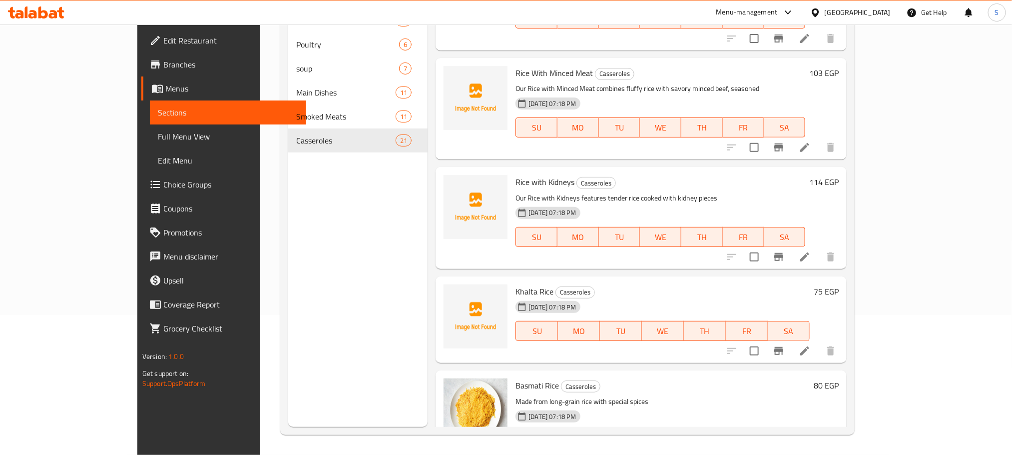
scroll to position [1830, 0]
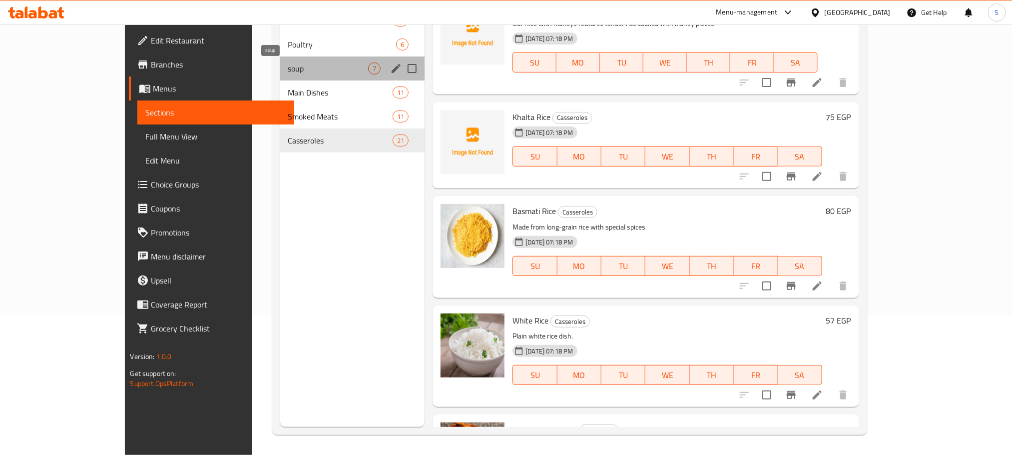
click at [288, 63] on span "soup" at bounding box center [328, 68] width 80 height 12
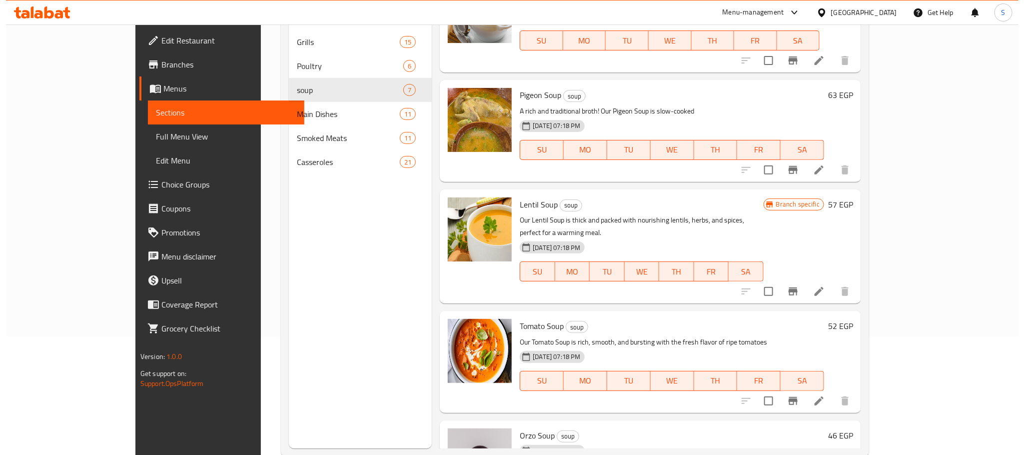
scroll to position [302, 0]
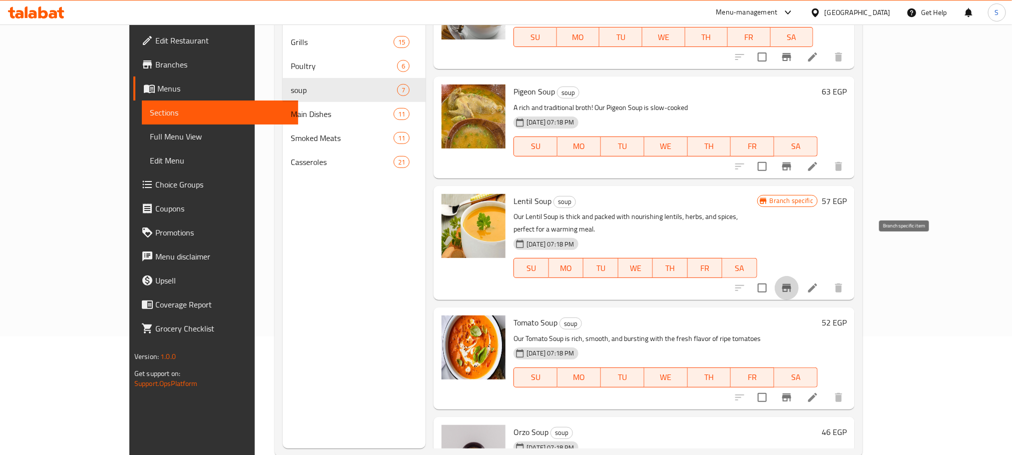
click at [793, 282] on icon "Branch-specific-item" at bounding box center [787, 288] width 12 height 12
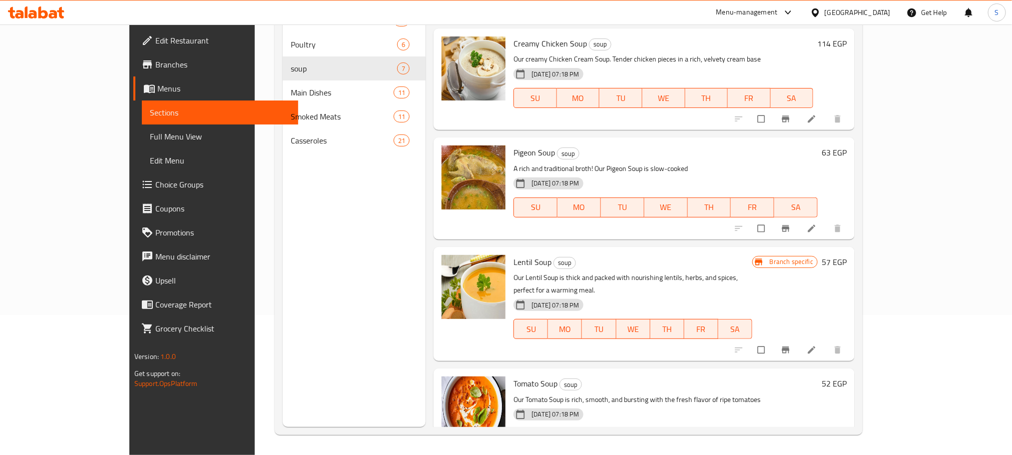
scroll to position [256, 0]
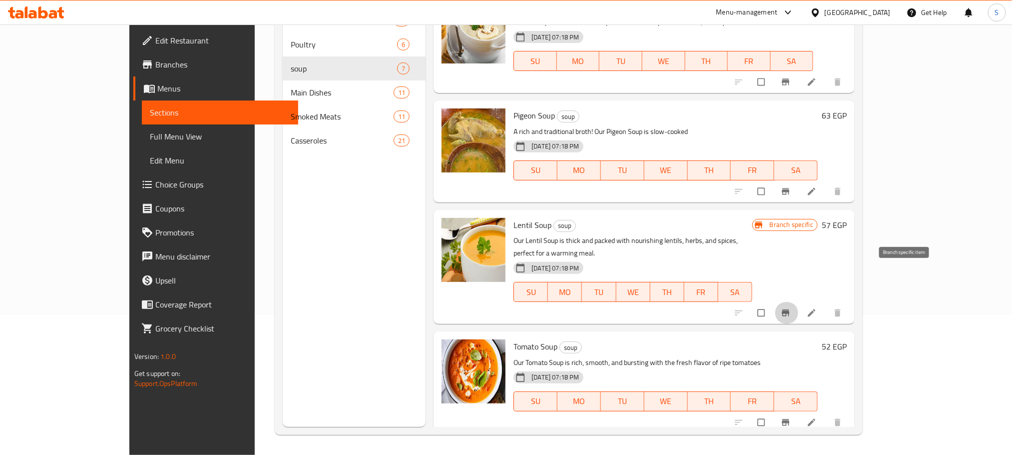
click at [790, 309] on icon "Branch-specific-item" at bounding box center [785, 312] width 7 height 6
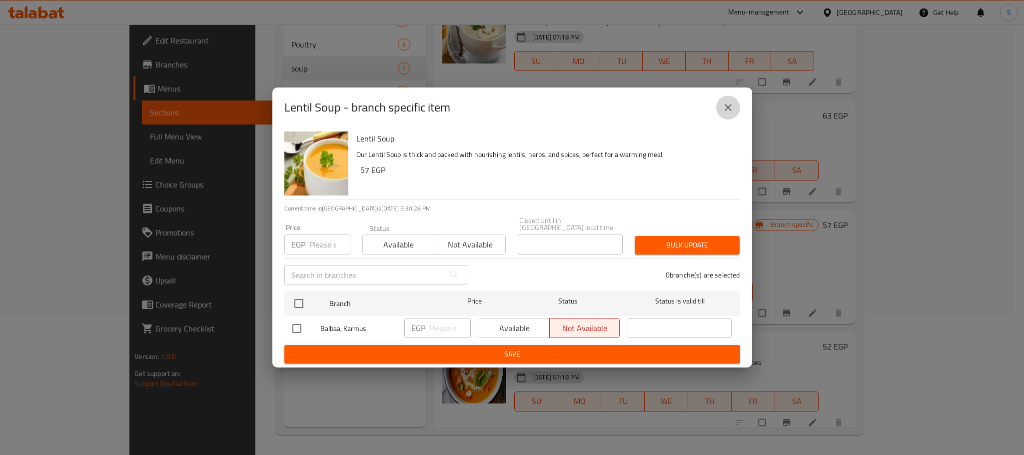
click at [724, 113] on icon "close" at bounding box center [728, 107] width 12 height 12
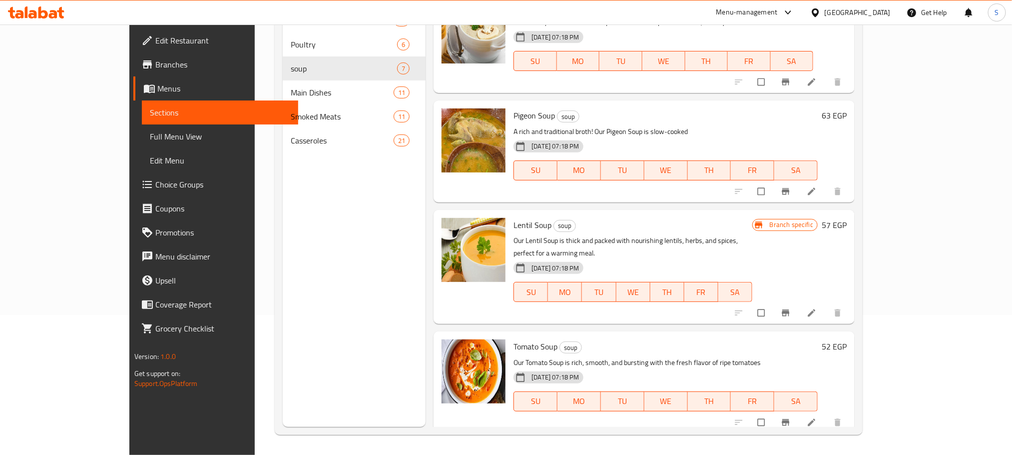
drag, startPoint x: 985, startPoint y: 300, endPoint x: 974, endPoint y: 360, distance: 60.9
click at [863, 360] on div "Menu sections Grills 15 Poultry 6 soup 7 Main Dishes 11 Smoked Meats 11 Cassero…" at bounding box center [569, 199] width 588 height 471
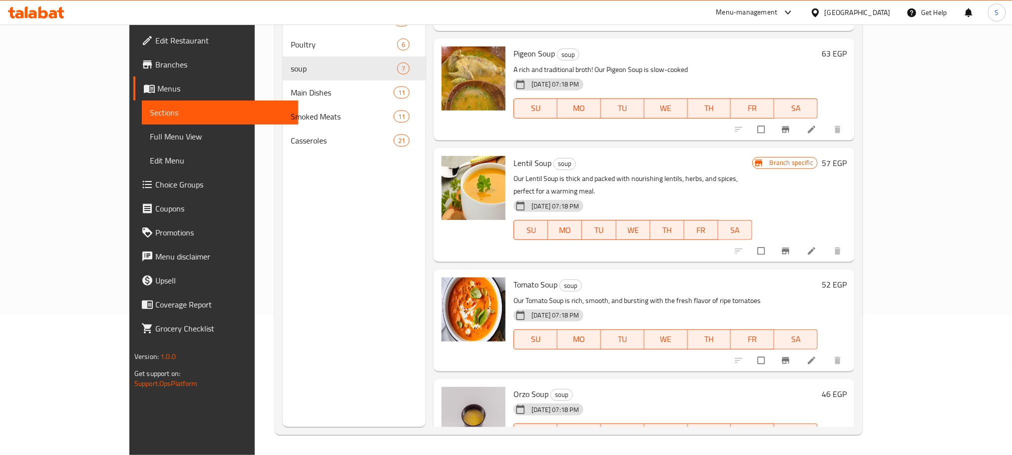
scroll to position [11, 0]
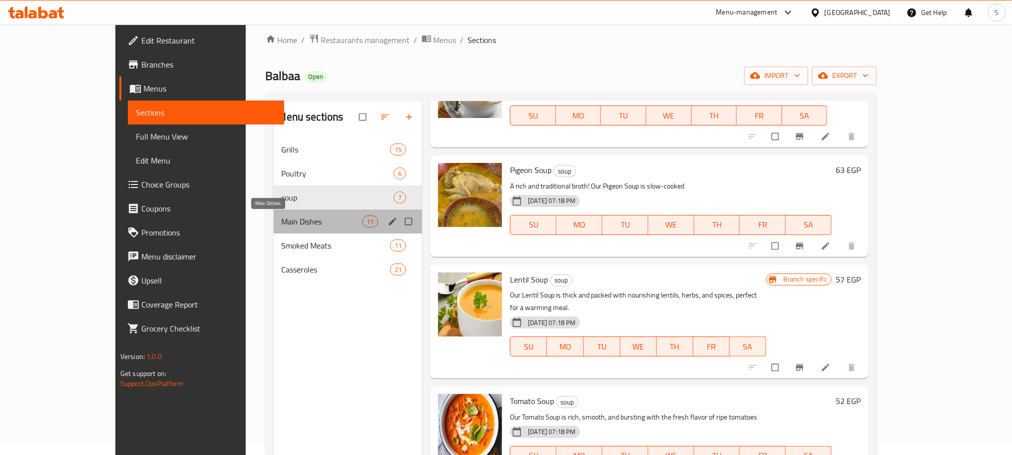
click at [282, 227] on span "Main Dishes" at bounding box center [322, 221] width 81 height 12
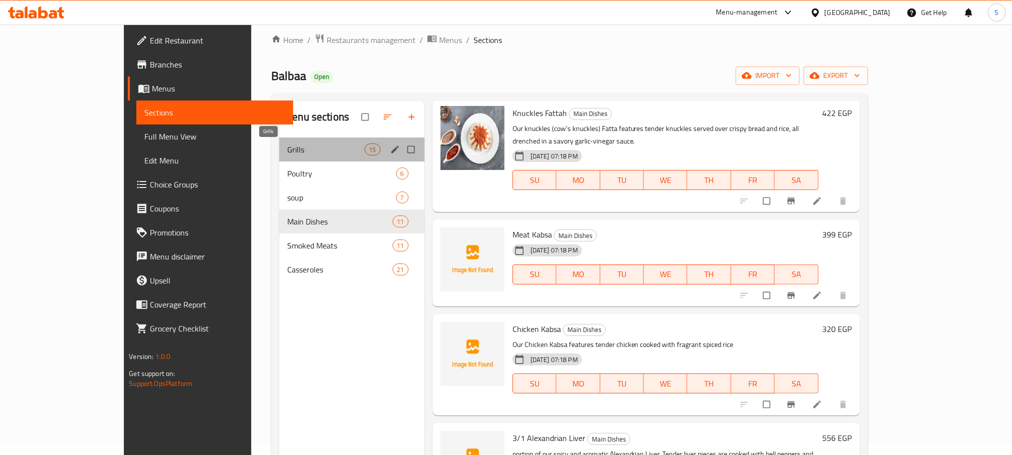
click at [287, 152] on span "Grills" at bounding box center [325, 149] width 77 height 12
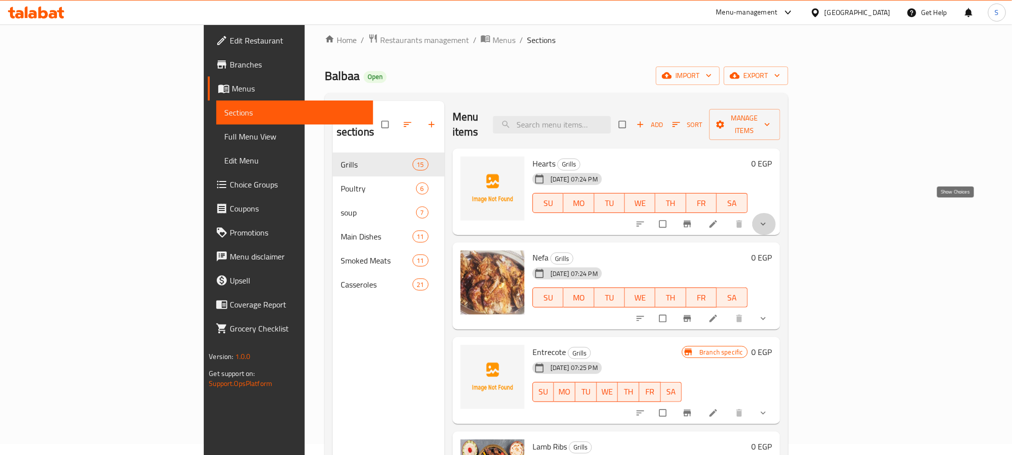
click at [768, 219] on icon "show more" at bounding box center [763, 224] width 10 height 10
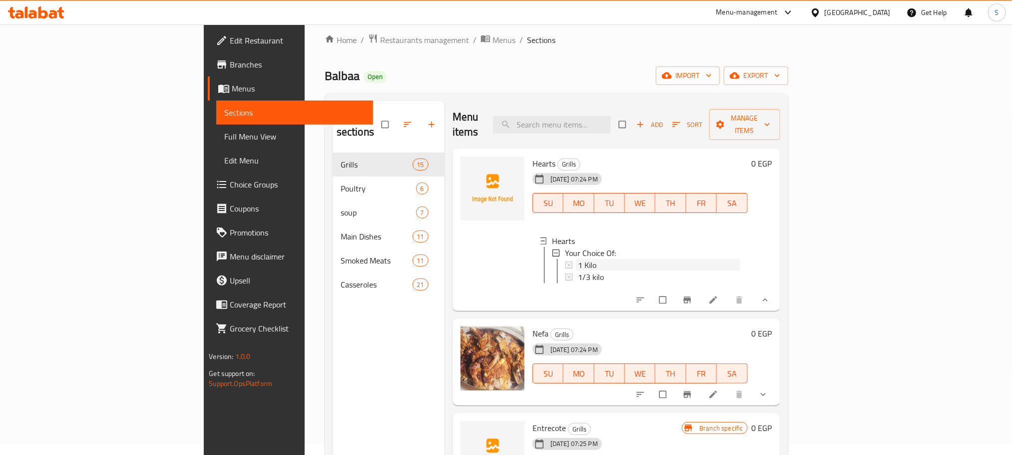
click at [578, 259] on span "1 Kilo" at bounding box center [587, 265] width 18 height 12
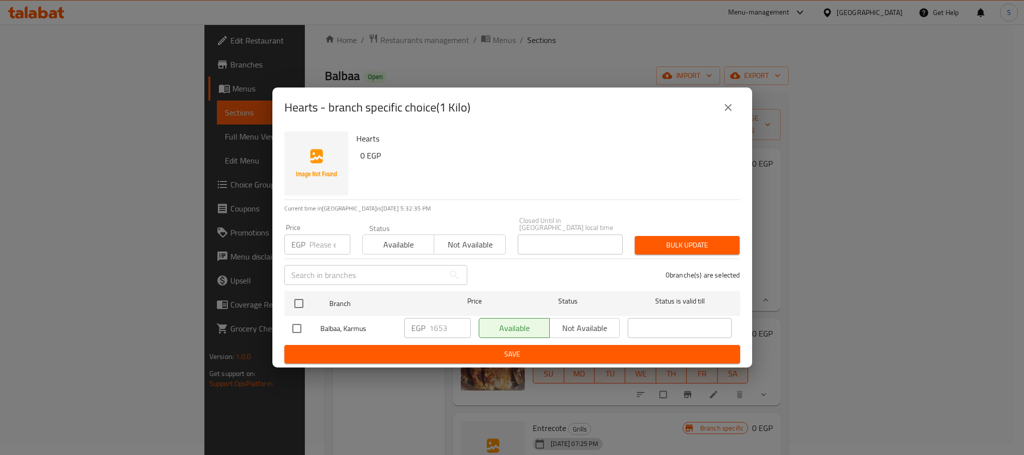
click at [299, 325] on input "checkbox" at bounding box center [296, 328] width 21 height 21
checkbox input "true"
click at [433, 320] on input "1653" at bounding box center [449, 328] width 41 height 20
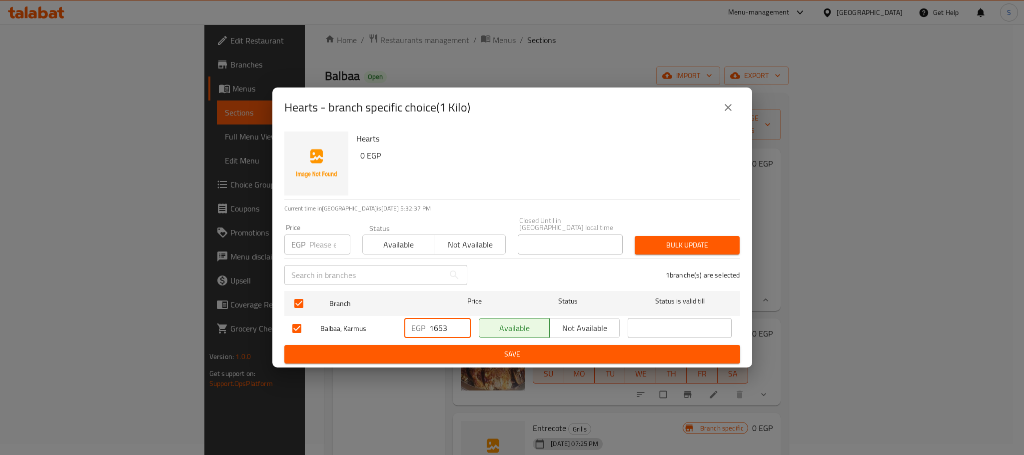
click at [433, 320] on input "1653" at bounding box center [449, 328] width 41 height 20
paste input "482"
type input "1482"
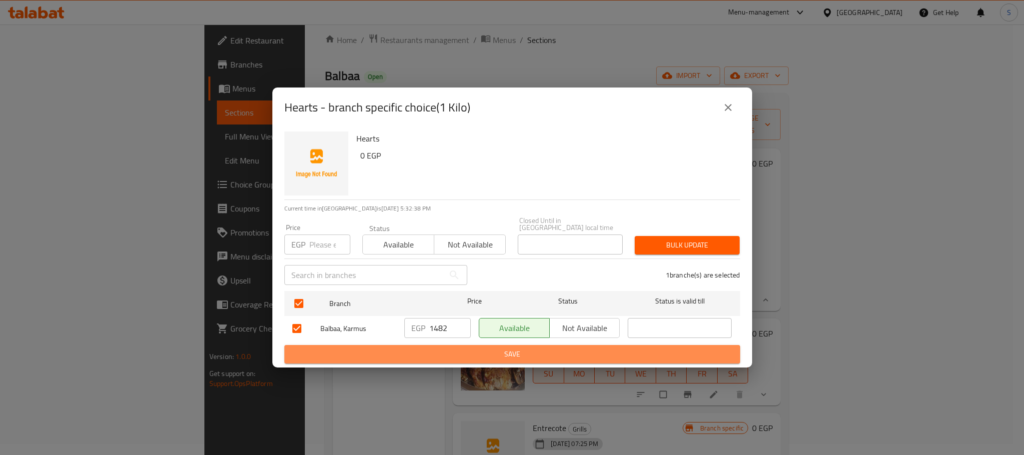
click at [484, 348] on span "Save" at bounding box center [512, 354] width 440 height 12
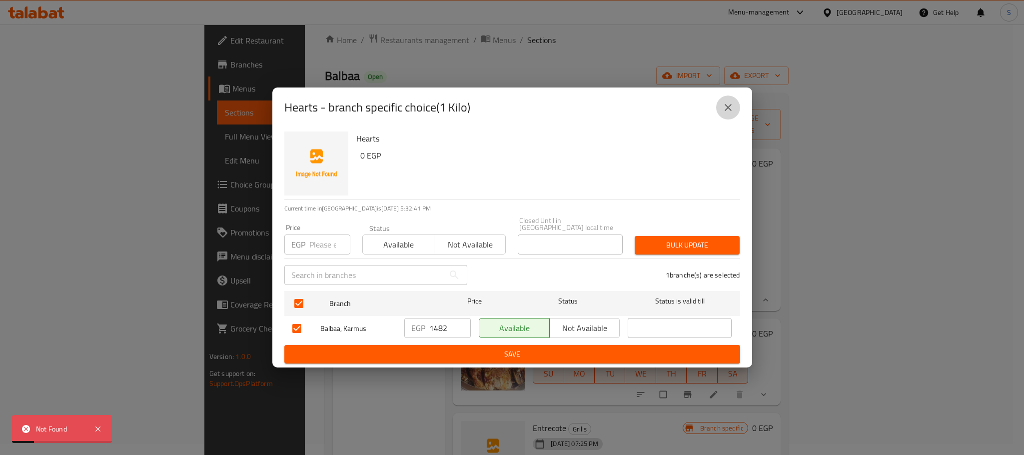
click at [733, 111] on icon "close" at bounding box center [728, 107] width 12 height 12
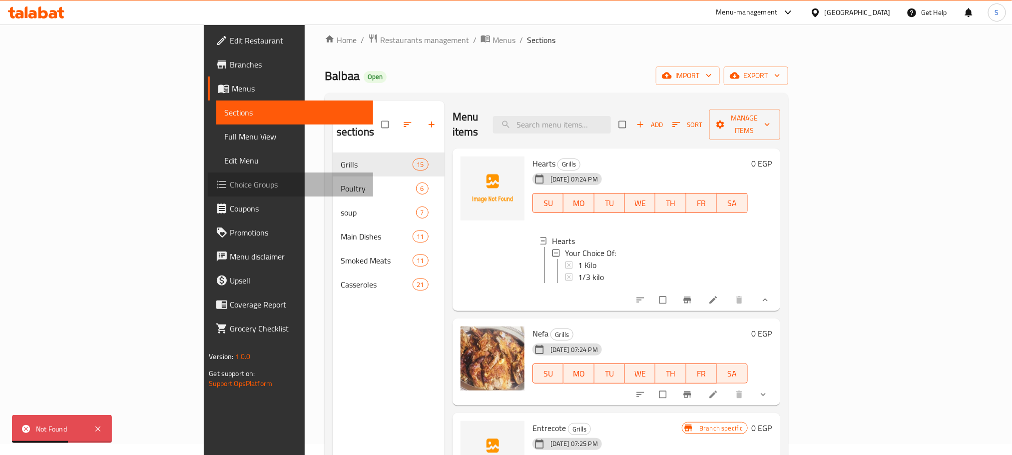
click at [230, 180] on span "Choice Groups" at bounding box center [297, 184] width 135 height 12
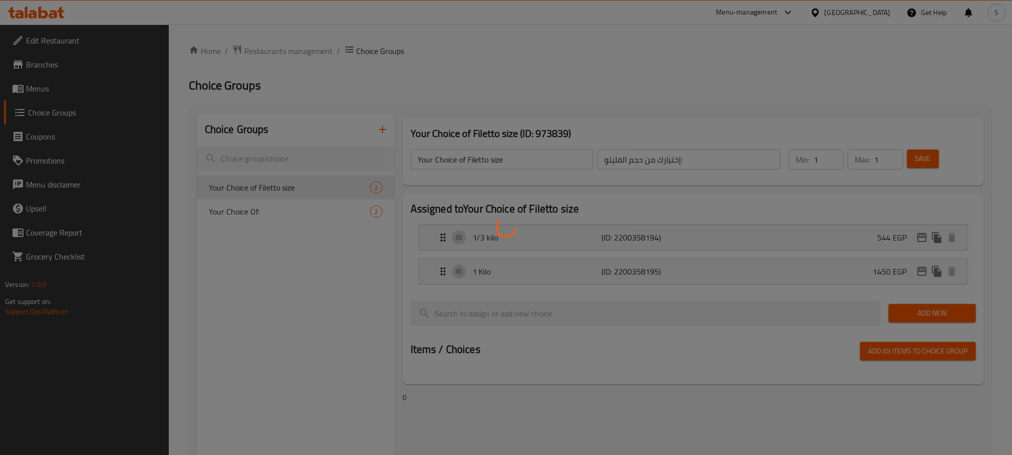
click at [319, 210] on div at bounding box center [506, 227] width 1012 height 455
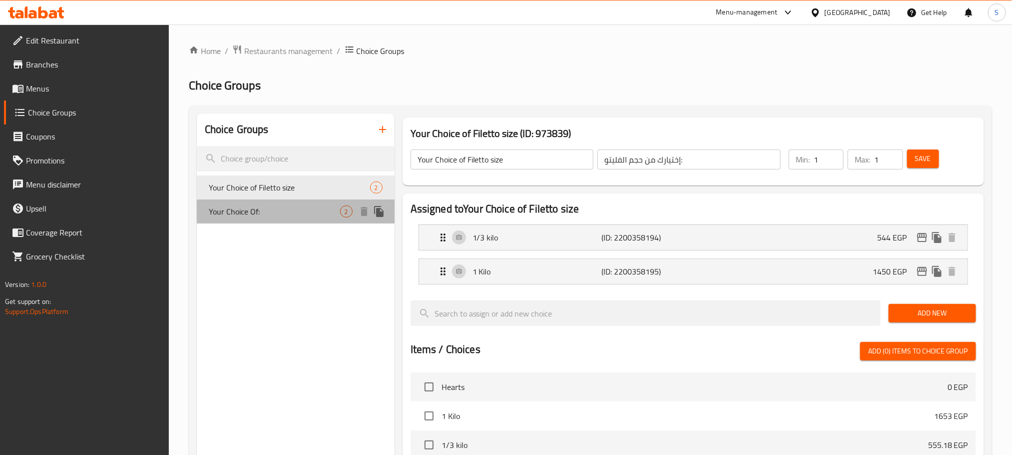
click at [306, 210] on span "Your Choice Of:" at bounding box center [274, 211] width 131 height 12
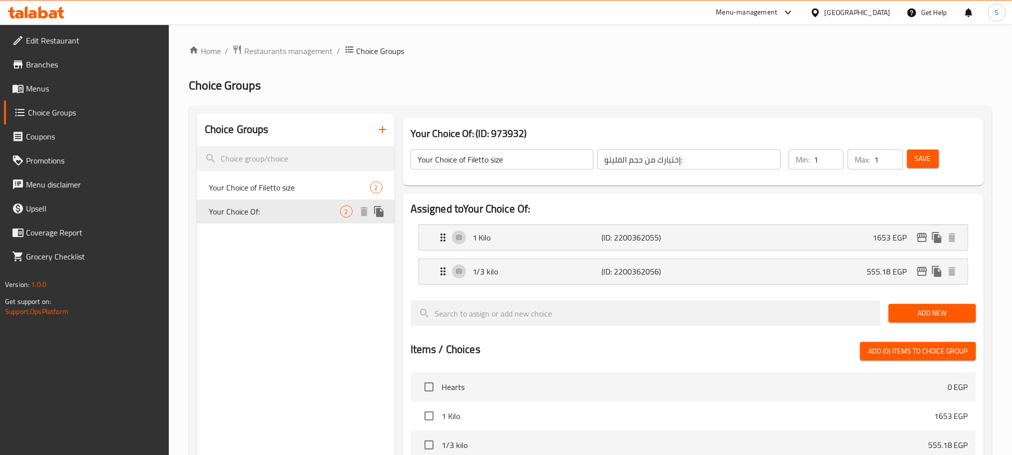
type input "Your Choice Of:"
type input "إختيارك من:"
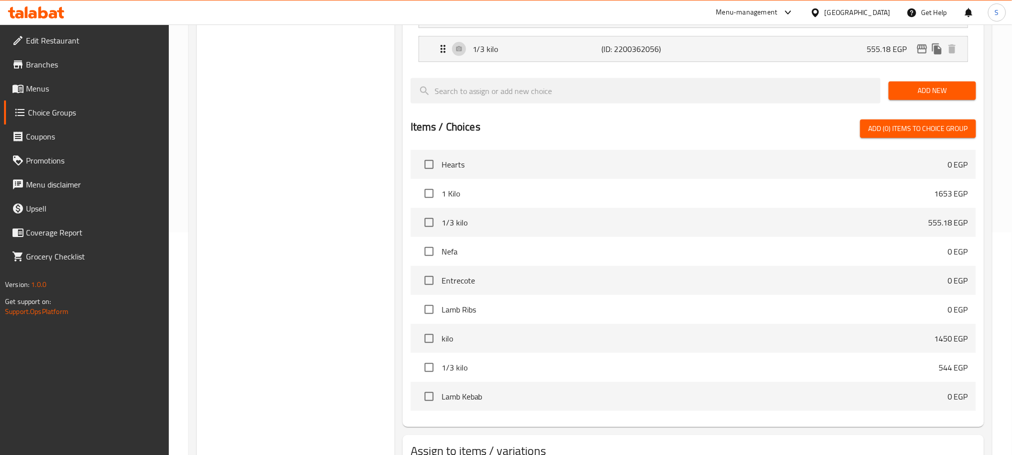
scroll to position [297, 0]
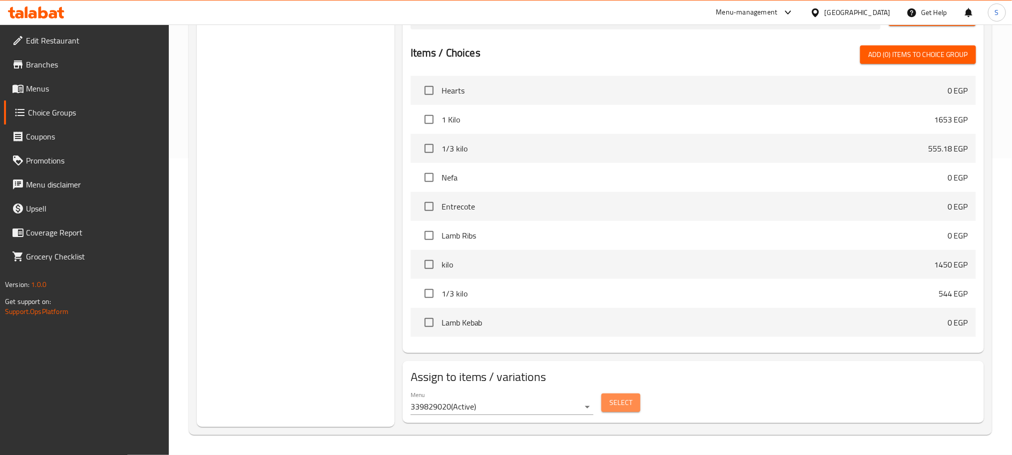
click at [626, 405] on span "Select" at bounding box center [620, 402] width 23 height 12
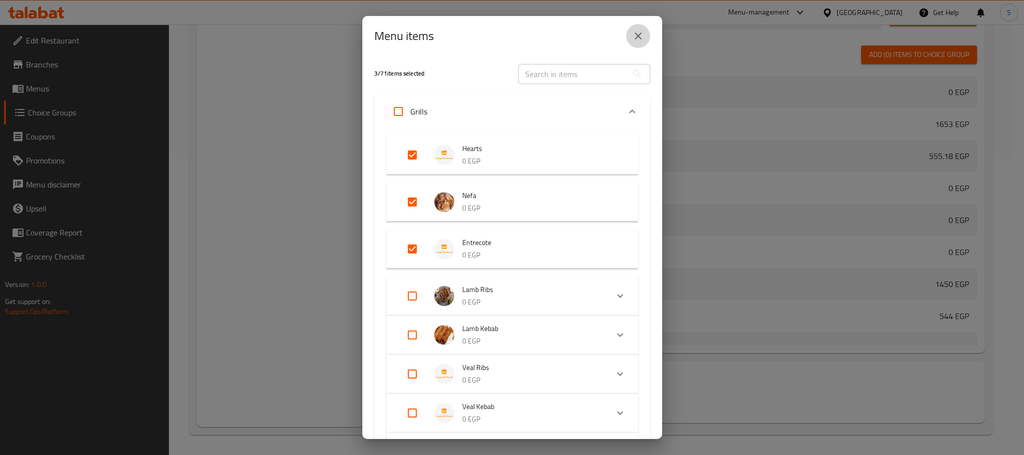
click at [631, 41] on button "close" at bounding box center [638, 36] width 24 height 24
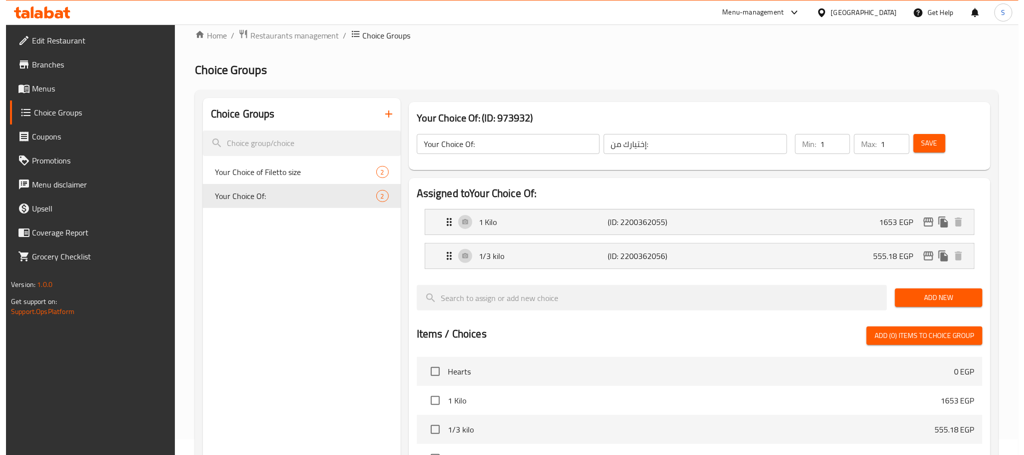
scroll to position [0, 0]
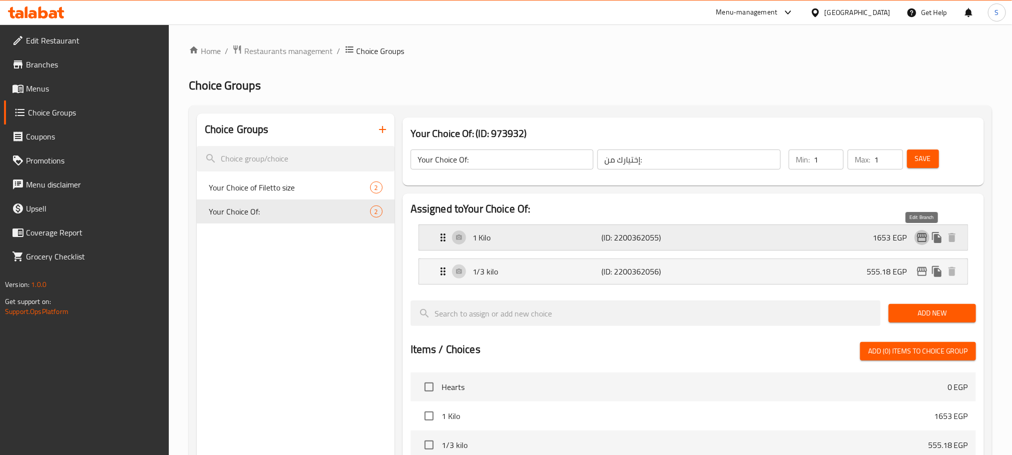
click at [924, 235] on icon "edit" at bounding box center [922, 237] width 10 height 9
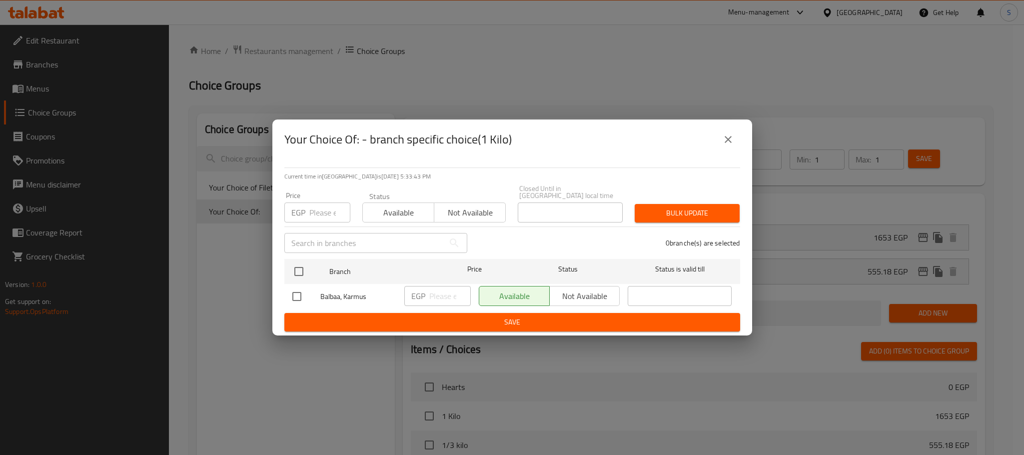
click at [294, 295] on input "checkbox" at bounding box center [296, 296] width 21 height 21
checkbox input "true"
click at [441, 292] on input "number" at bounding box center [449, 296] width 41 height 20
paste input "1482"
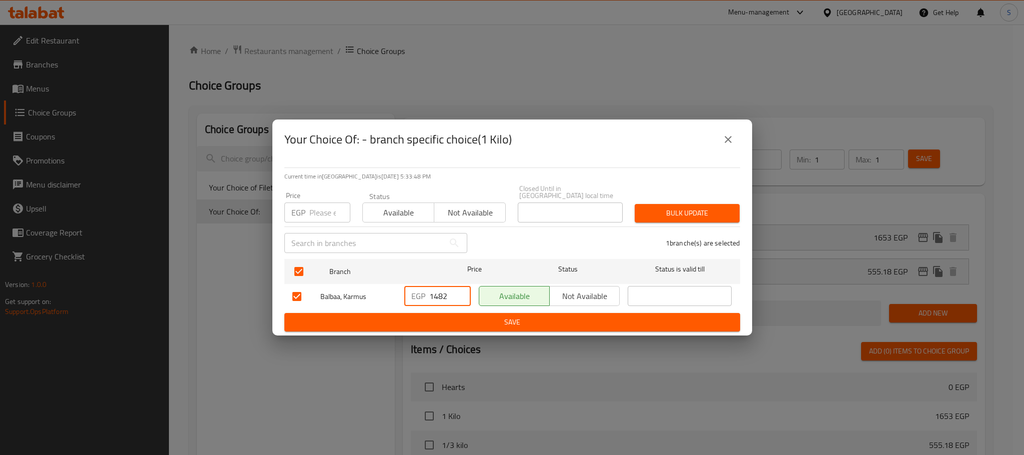
type input "1482"
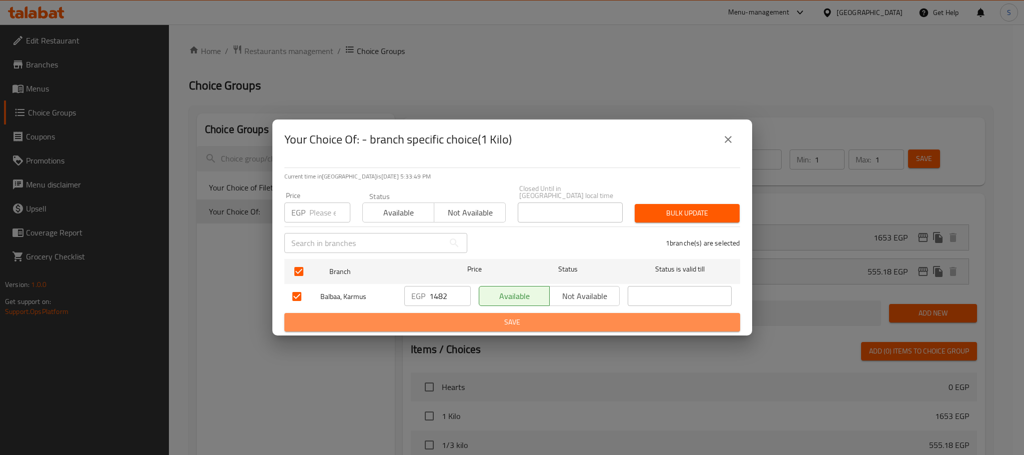
click at [489, 316] on span "Save" at bounding box center [512, 322] width 440 height 12
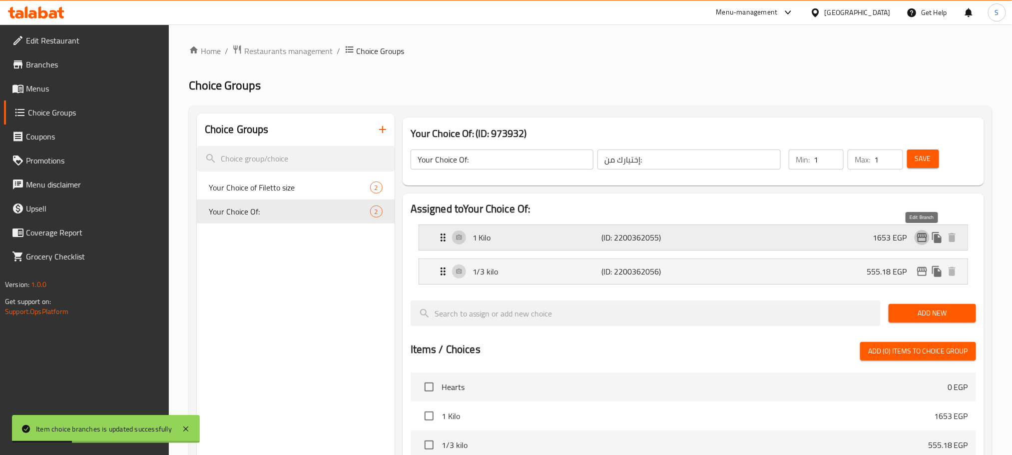
click at [923, 234] on icon "edit" at bounding box center [922, 237] width 12 height 12
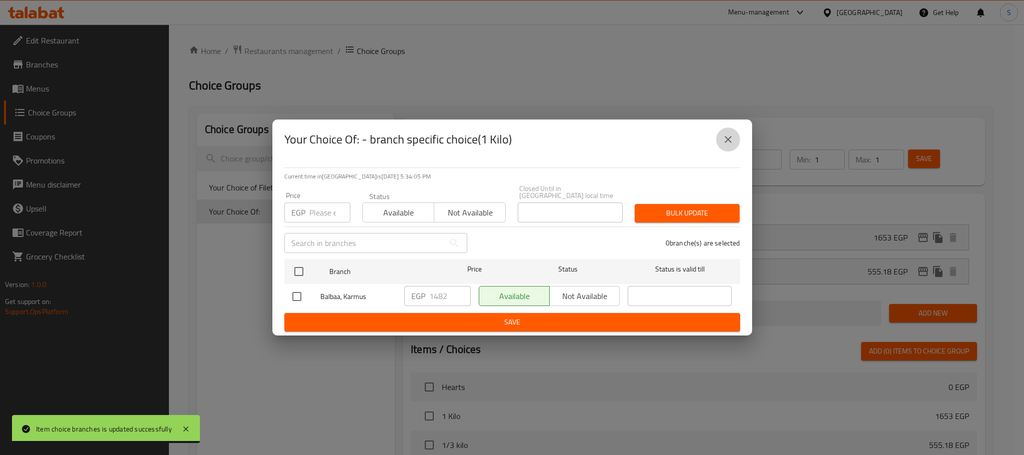
click at [728, 136] on icon "close" at bounding box center [728, 139] width 12 height 12
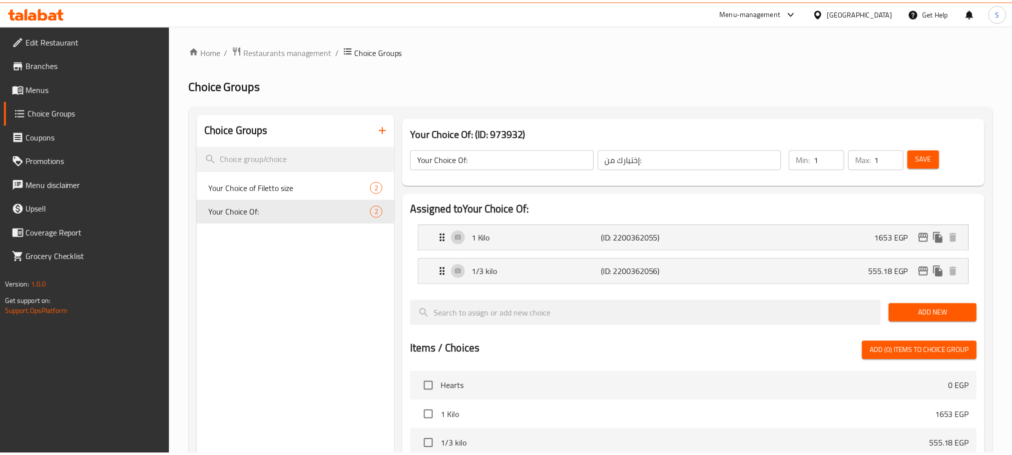
scroll to position [297, 0]
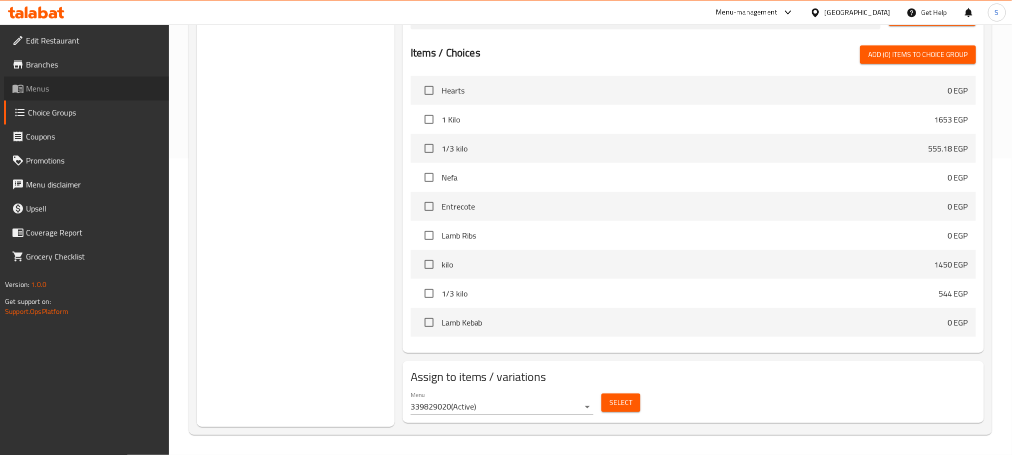
click at [46, 83] on span "Menus" at bounding box center [93, 88] width 135 height 12
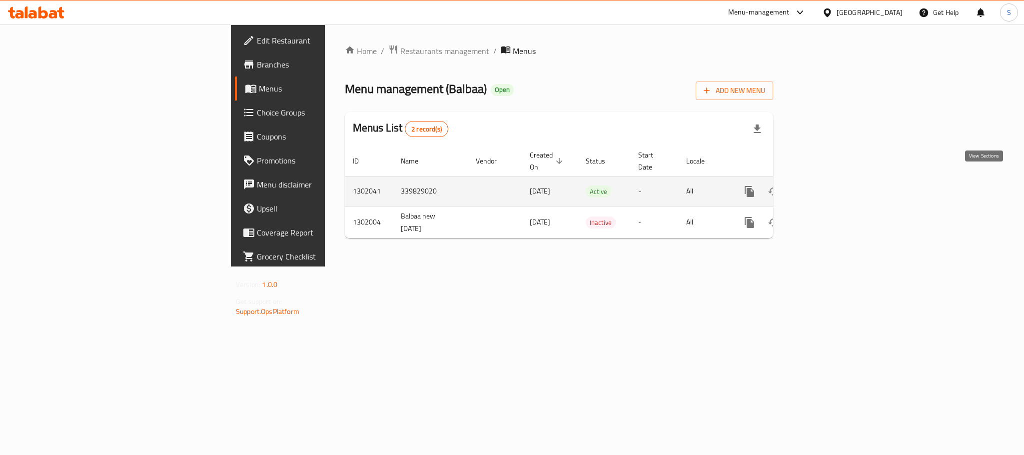
click at [827, 185] on icon "enhanced table" at bounding box center [821, 191] width 12 height 12
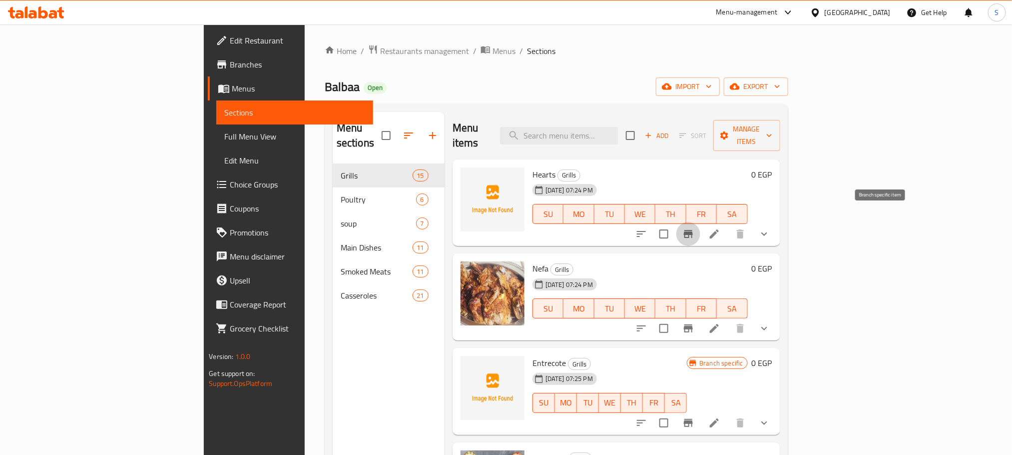
click at [693, 230] on icon "Branch-specific-item" at bounding box center [688, 234] width 9 height 8
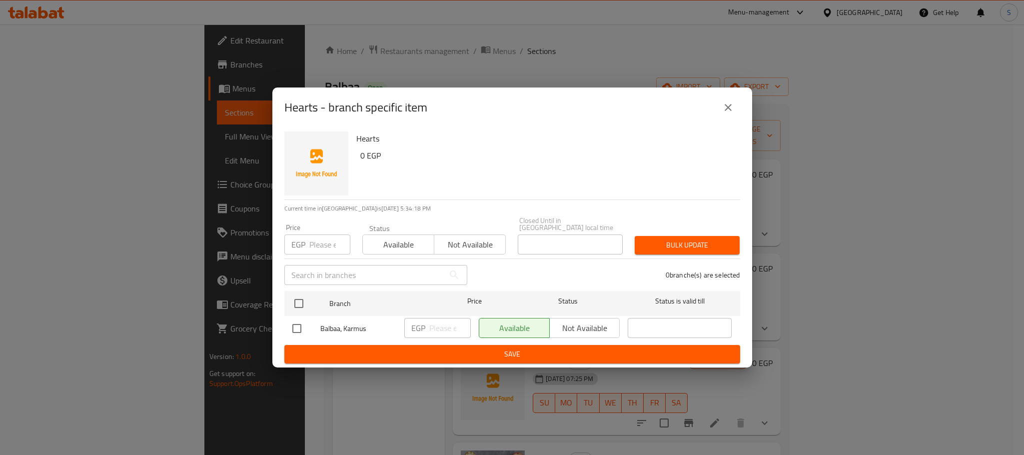
click at [732, 107] on icon "close" at bounding box center [728, 107] width 12 height 12
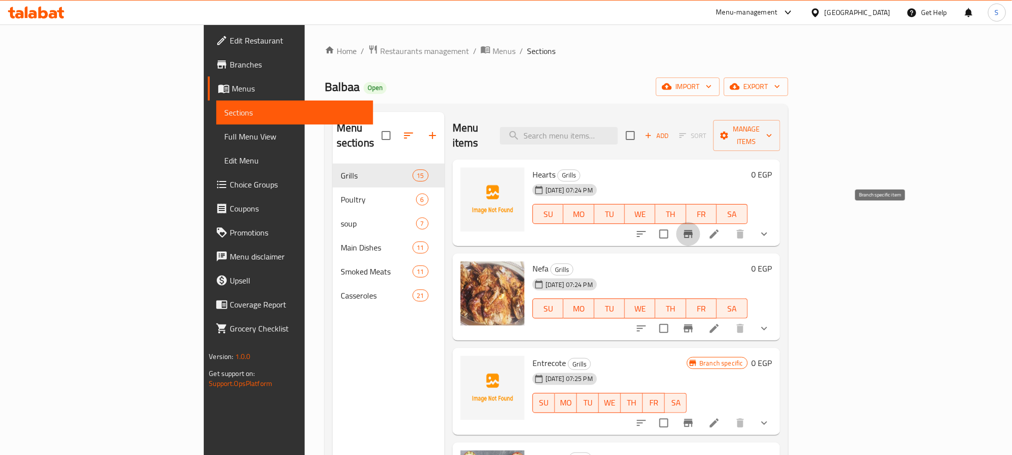
click at [694, 228] on icon "Branch-specific-item" at bounding box center [688, 234] width 12 height 12
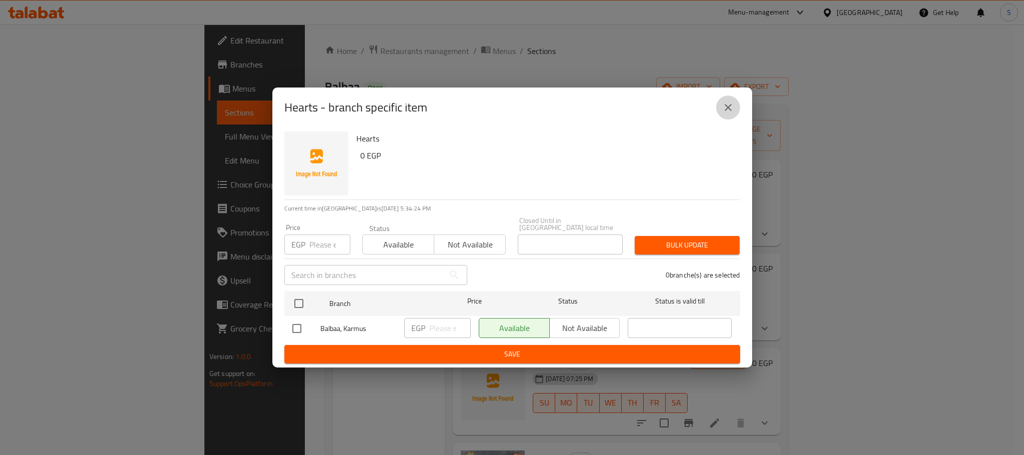
click at [722, 113] on icon "close" at bounding box center [728, 107] width 12 height 12
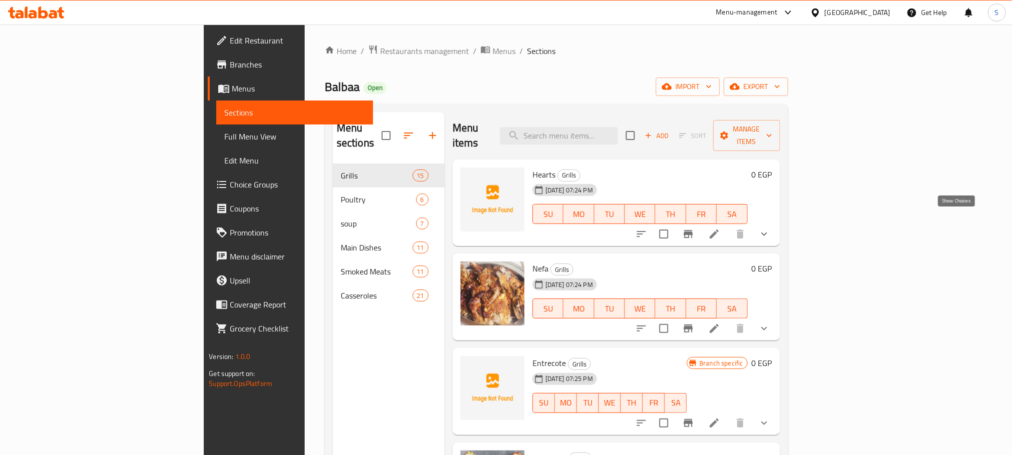
click at [770, 228] on icon "show more" at bounding box center [764, 234] width 12 height 12
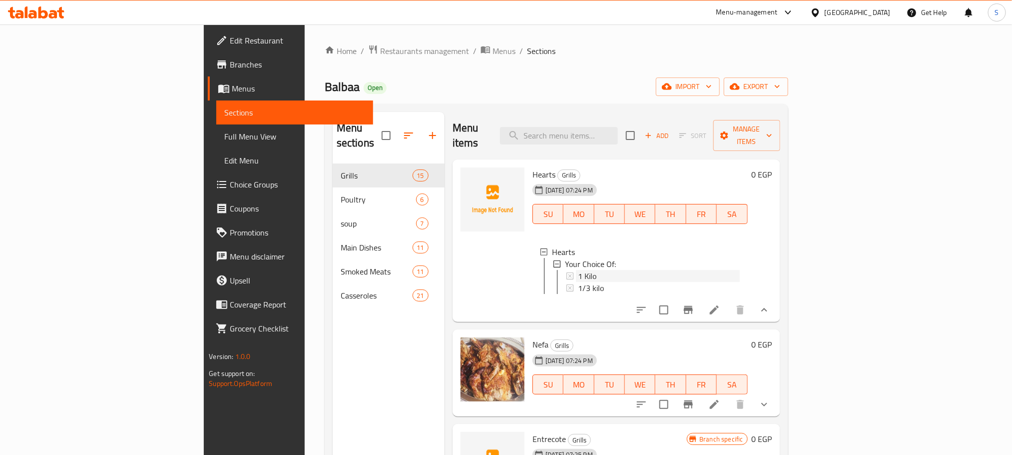
click at [578, 270] on div "1 Kilo" at bounding box center [659, 276] width 162 height 12
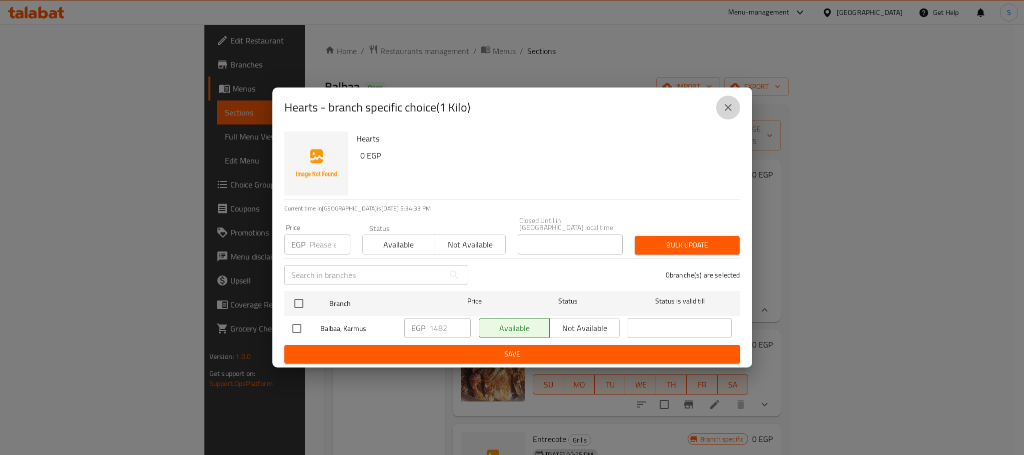
click at [733, 114] on button "close" at bounding box center [728, 107] width 24 height 24
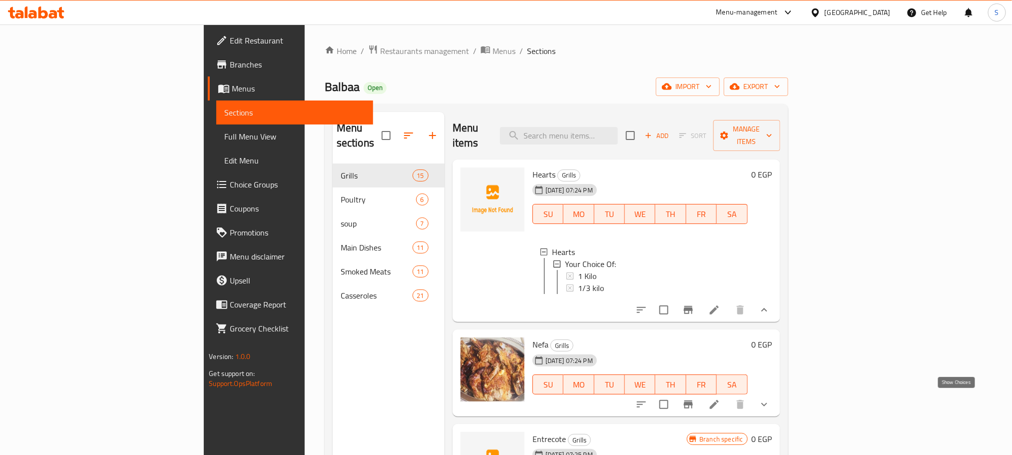
click at [770, 398] on icon "show more" at bounding box center [764, 404] width 12 height 12
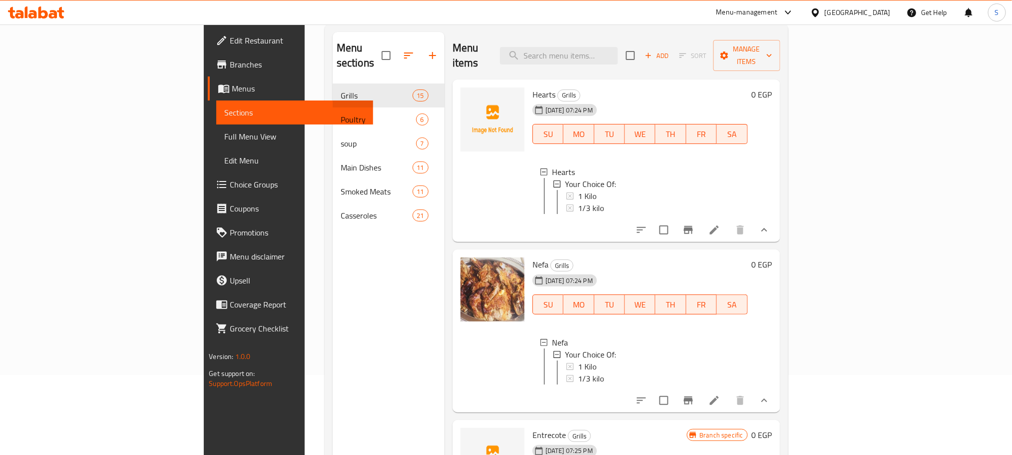
scroll to position [110, 0]
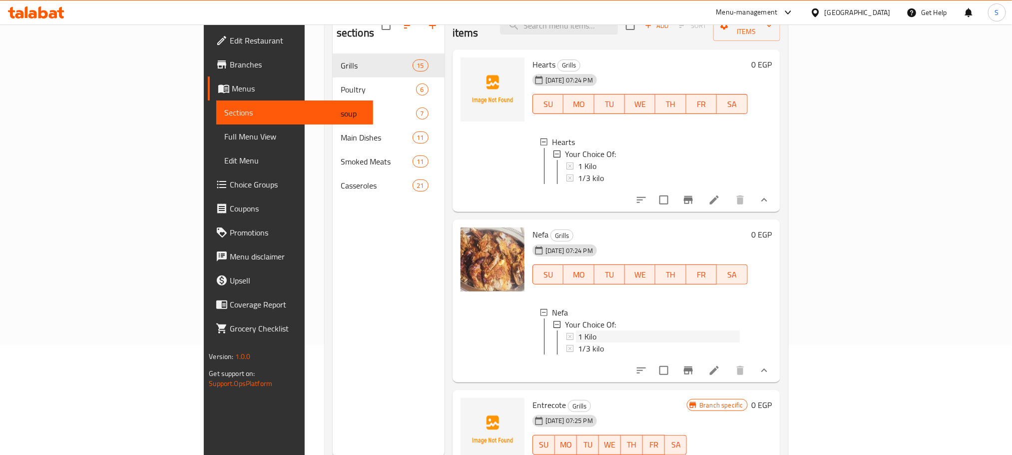
click at [578, 330] on span "1 Kilo" at bounding box center [587, 336] width 18 height 12
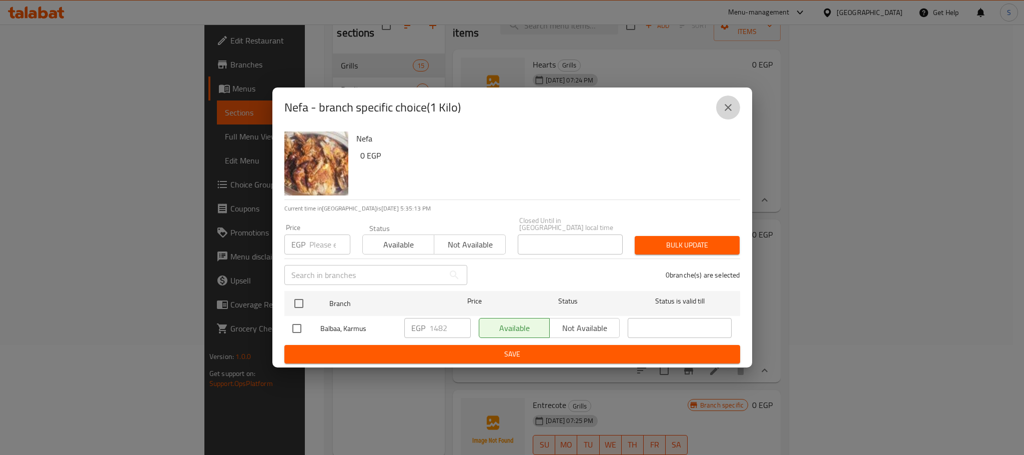
click at [725, 108] on icon "close" at bounding box center [727, 107] width 7 height 7
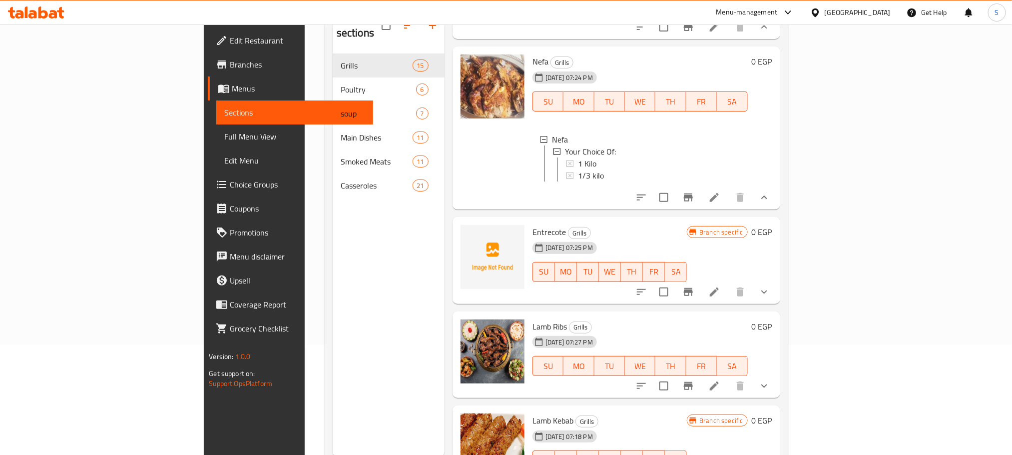
scroll to position [223, 0]
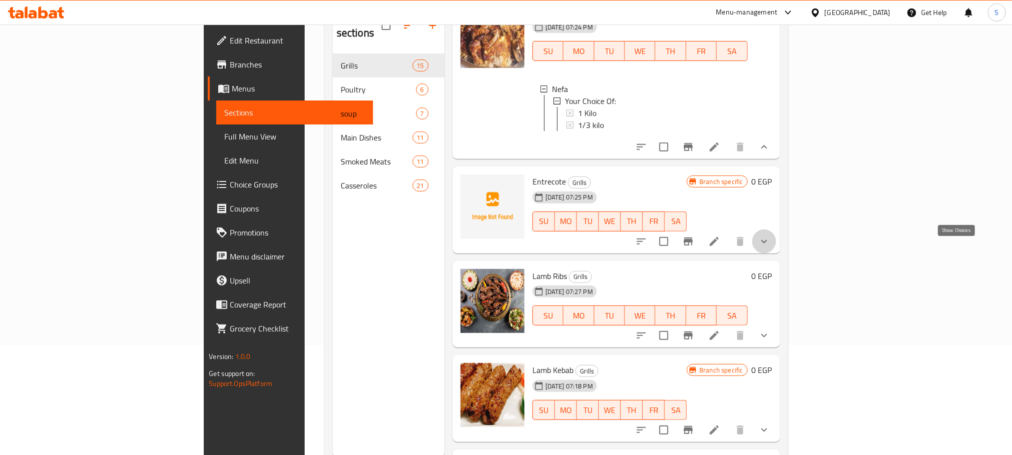
click at [770, 244] on icon "show more" at bounding box center [764, 241] width 12 height 12
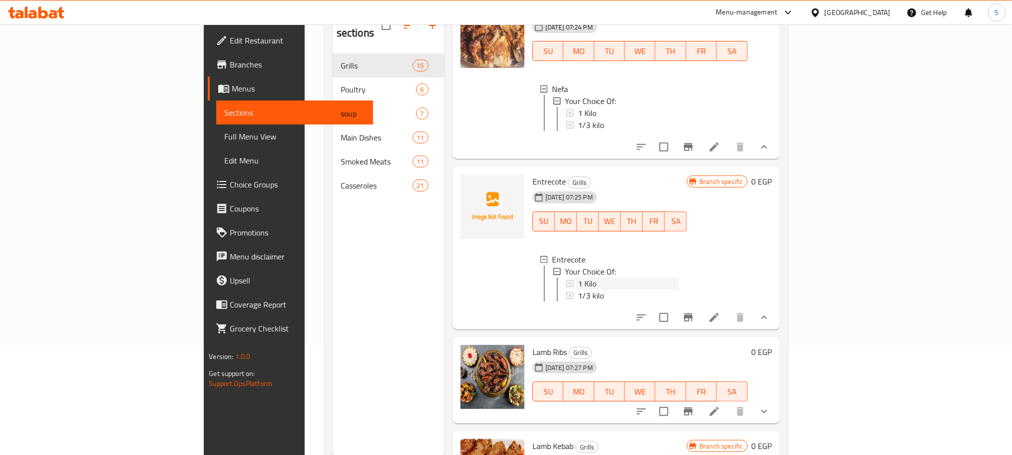
click at [656, 289] on div "1 Kilo" at bounding box center [628, 283] width 101 height 12
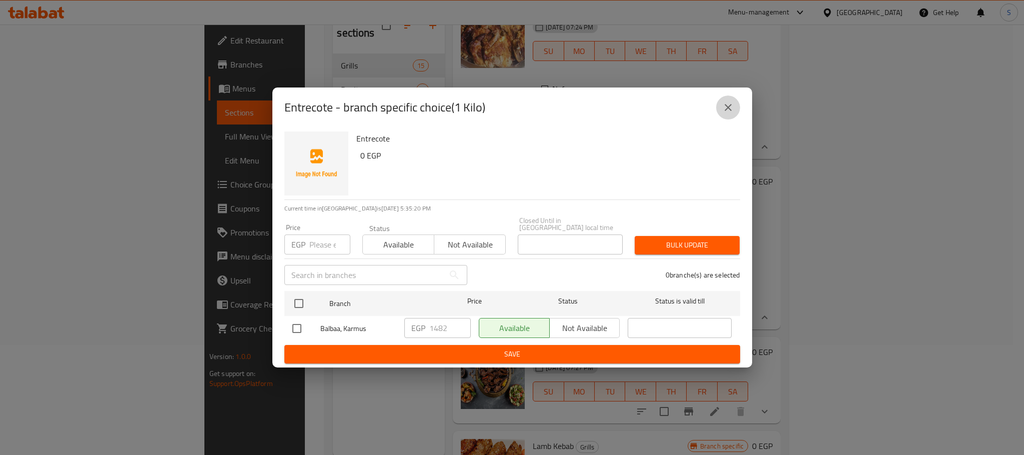
click at [728, 113] on icon "close" at bounding box center [728, 107] width 12 height 12
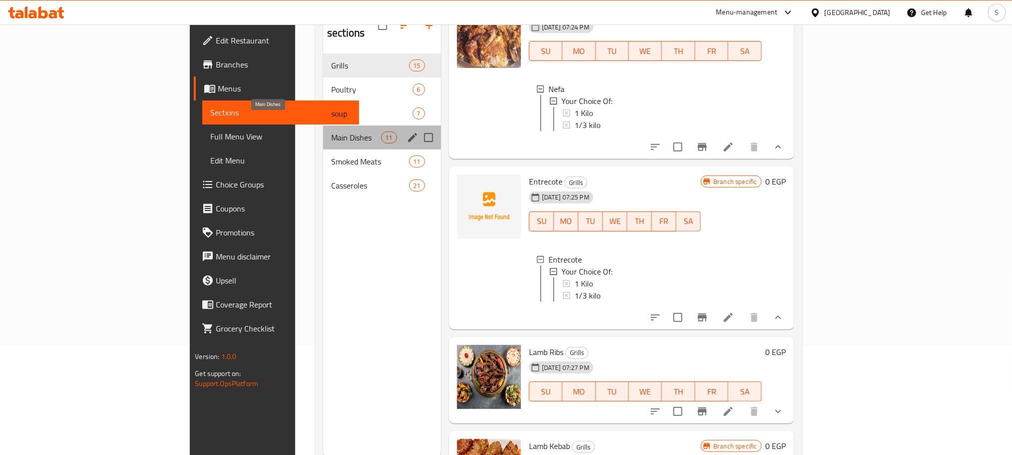
click at [331, 131] on span "Main Dishes" at bounding box center [355, 137] width 49 height 12
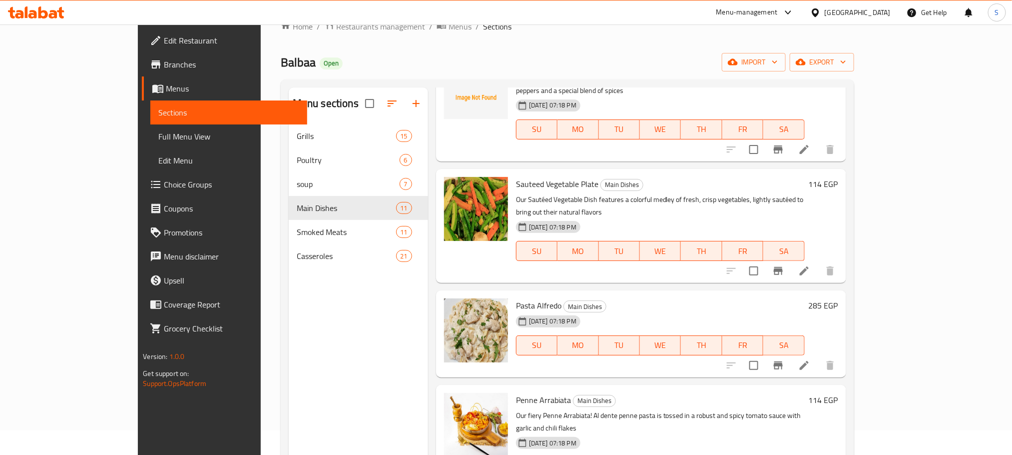
scroll to position [140, 0]
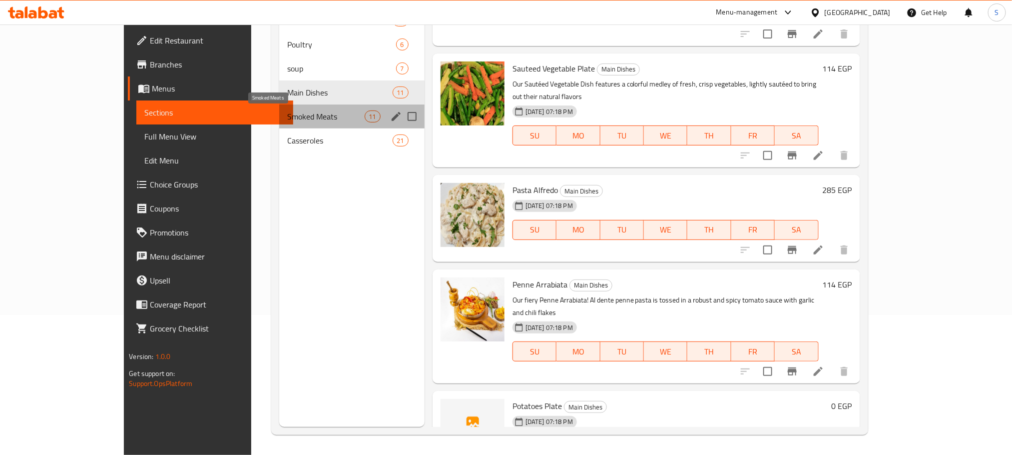
click at [287, 122] on span "Smoked Meats" at bounding box center [325, 116] width 77 height 12
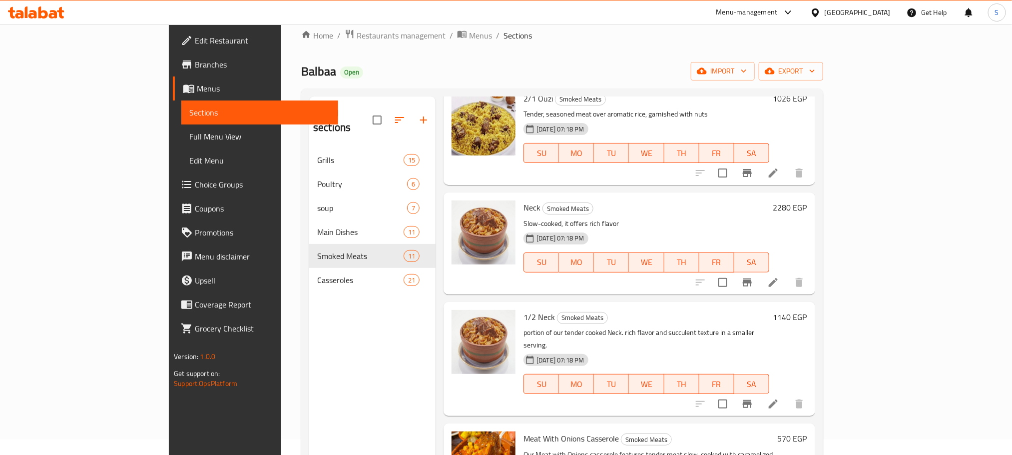
scroll to position [755, 0]
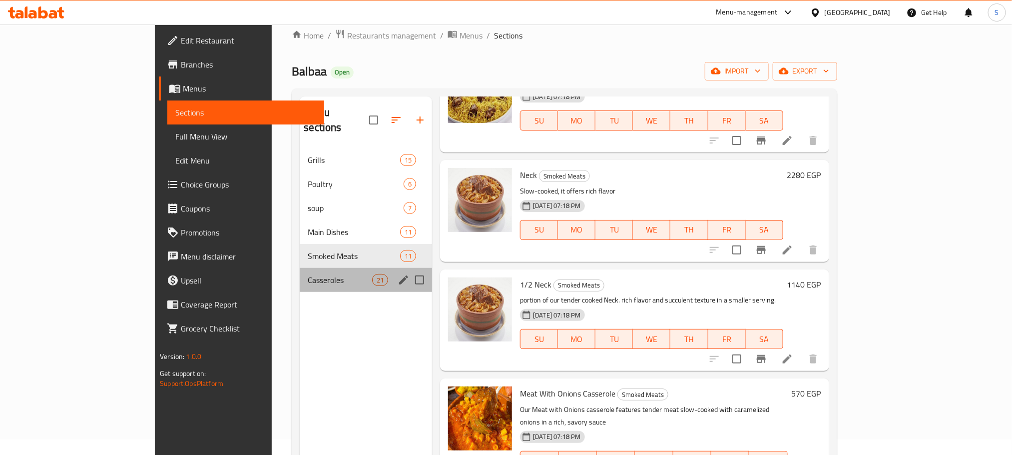
click at [300, 268] on div "Casseroles 21" at bounding box center [366, 280] width 132 height 24
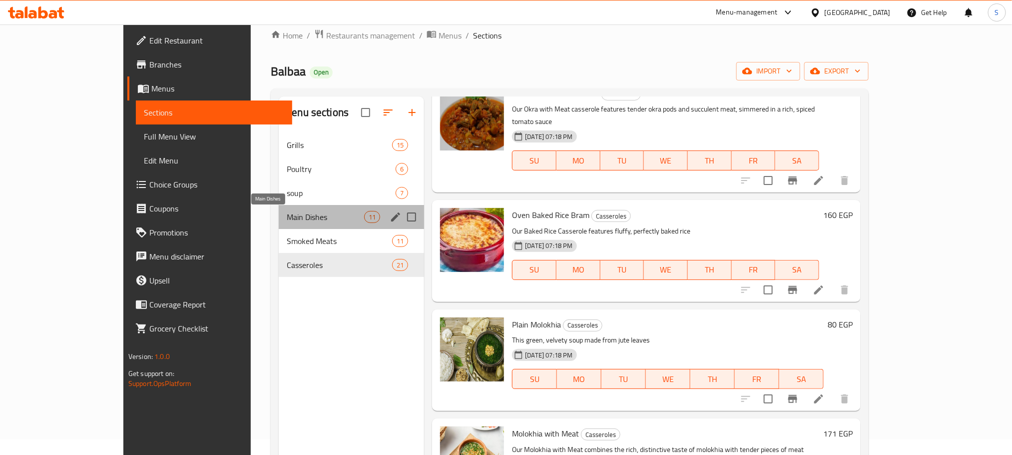
click at [287, 211] on span "Main Dishes" at bounding box center [325, 217] width 77 height 12
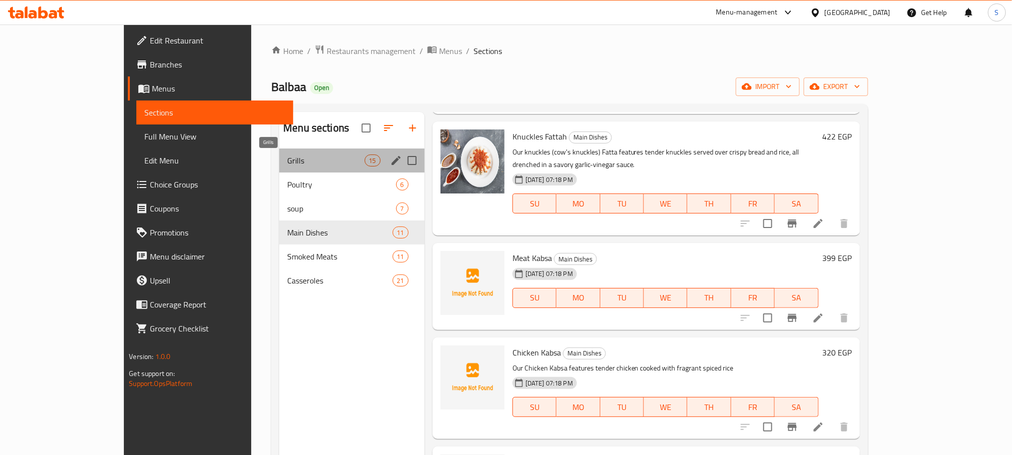
click at [287, 159] on span "Grills" at bounding box center [325, 160] width 77 height 12
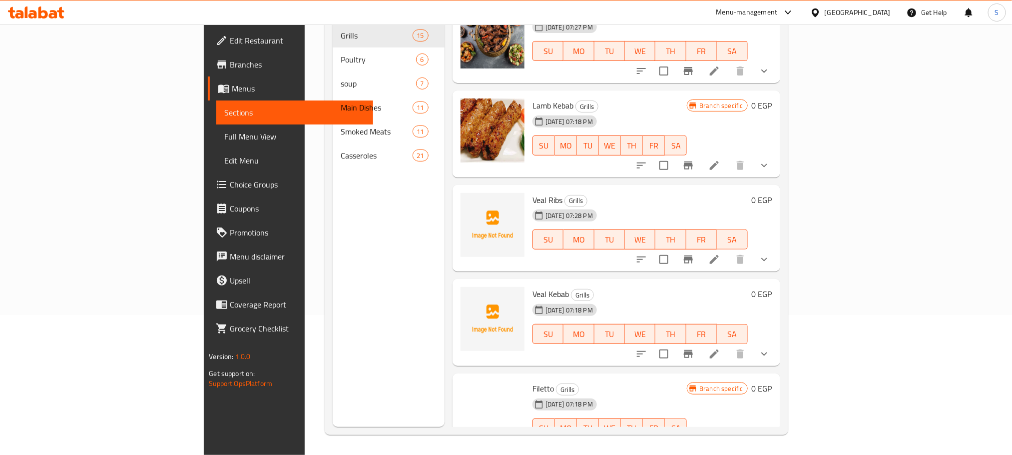
scroll to position [1072, 0]
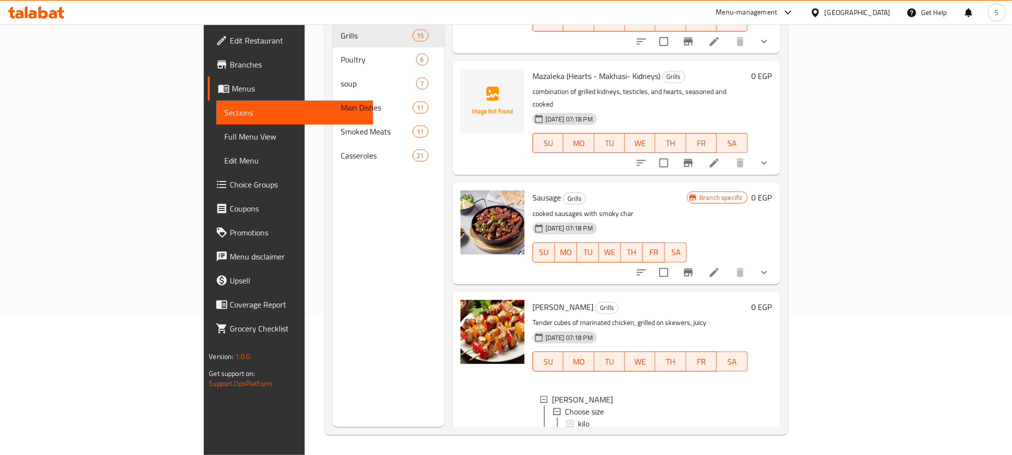
click at [578, 429] on span "1/3 kilo" at bounding box center [591, 435] width 26 height 12
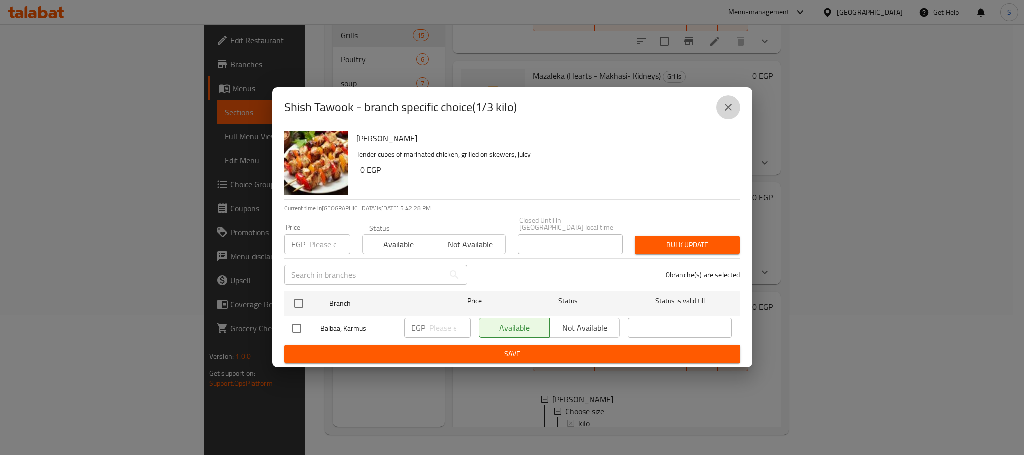
click at [735, 106] on button "close" at bounding box center [728, 107] width 24 height 24
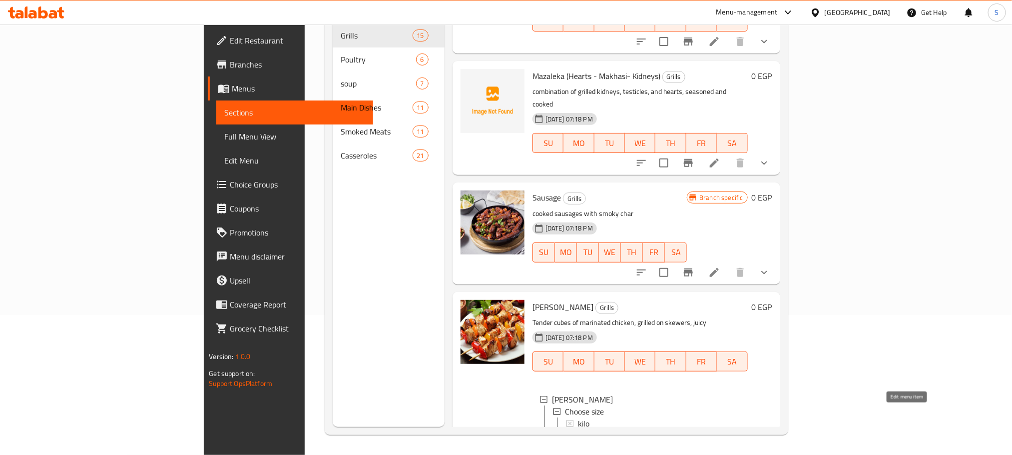
click at [720, 451] on icon at bounding box center [714, 457] width 12 height 12
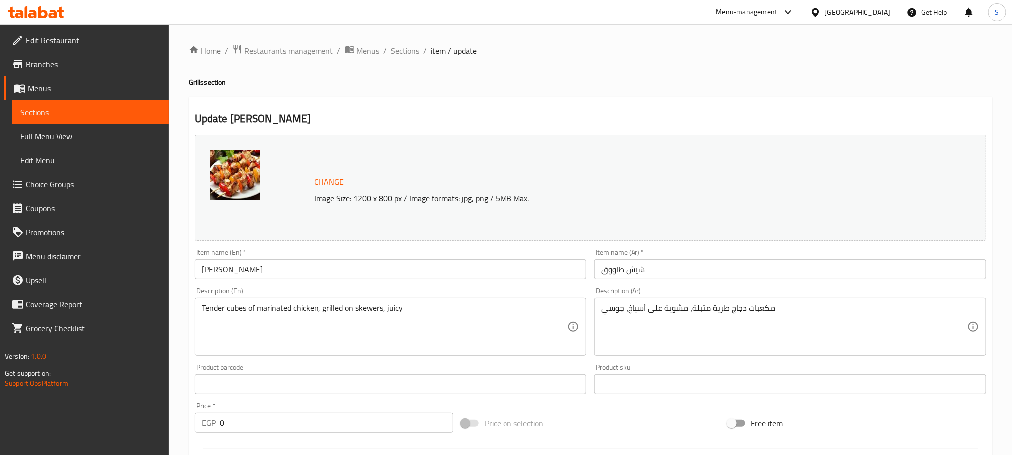
scroll to position [289, 0]
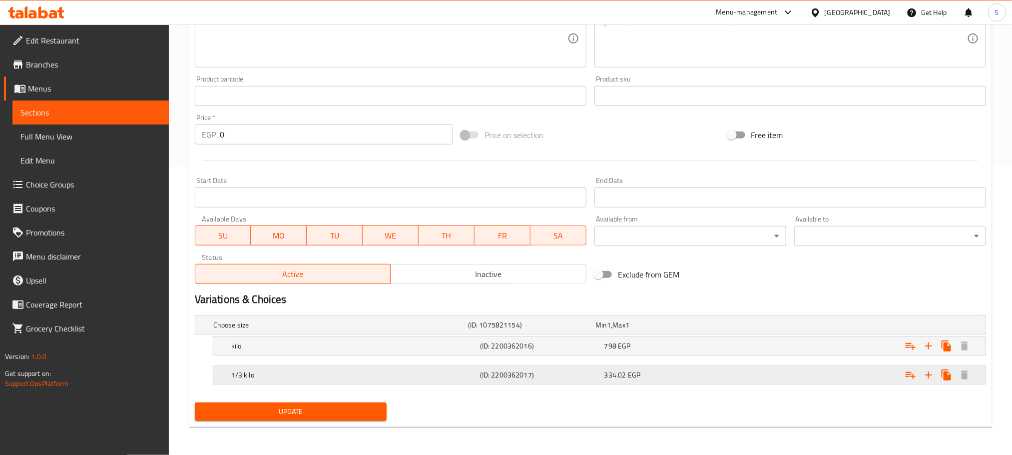
click at [557, 330] on h5 "(ID: 2200362017)" at bounding box center [529, 325] width 123 height 10
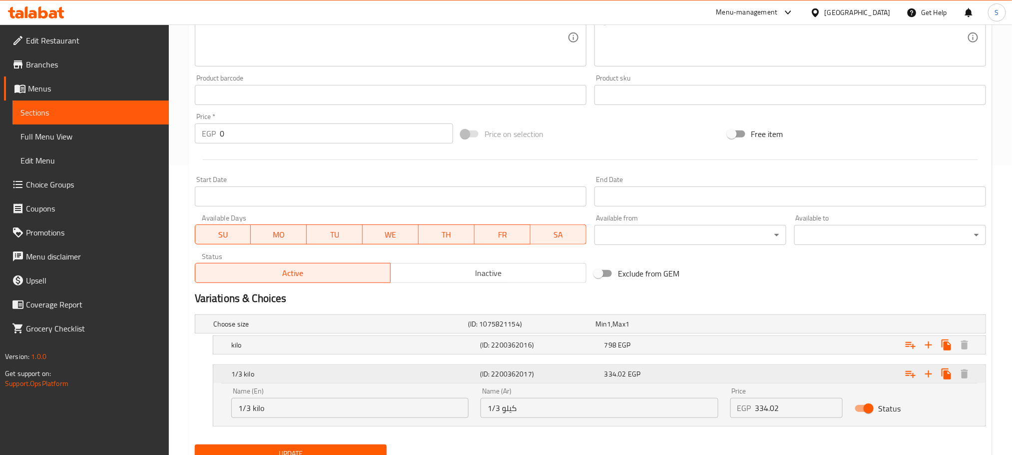
click at [557, 371] on h5 "(ID: 2200362017)" at bounding box center [540, 374] width 120 height 10
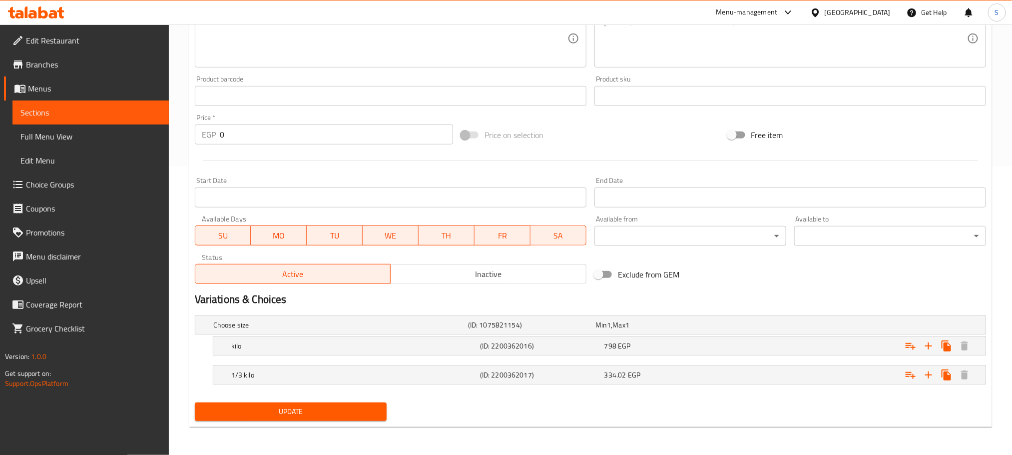
scroll to position [0, 0]
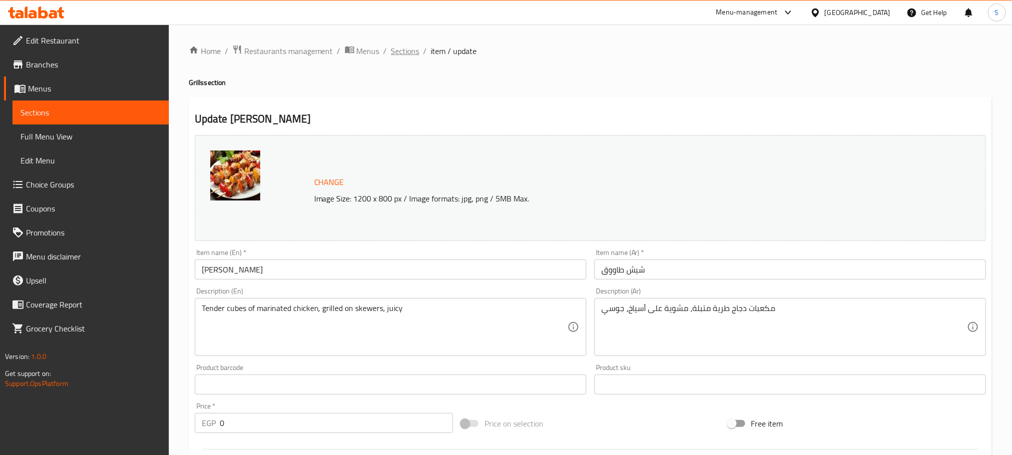
click at [405, 56] on span "Sections" at bounding box center [405, 51] width 28 height 12
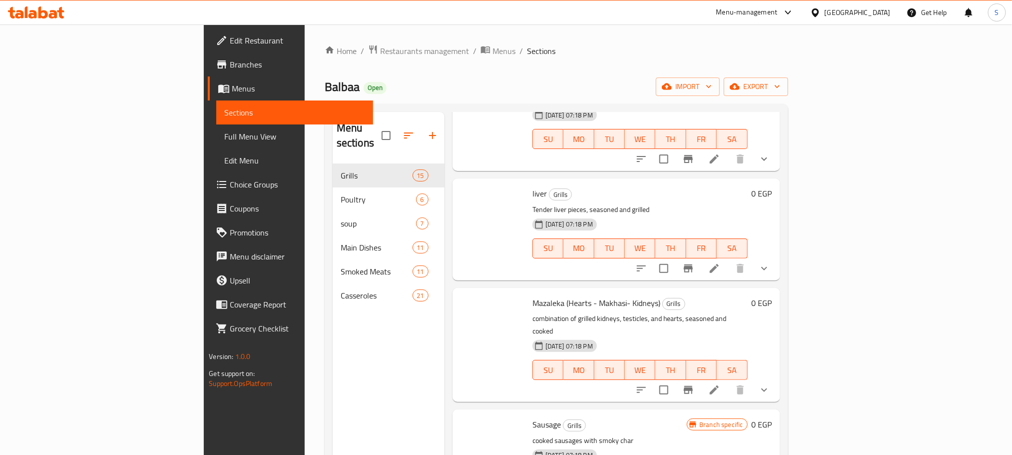
scroll to position [140, 0]
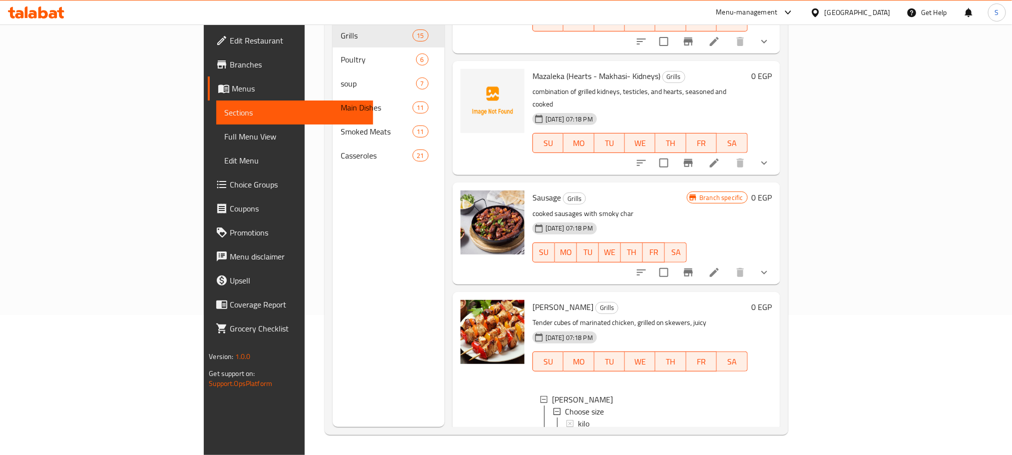
click at [578, 429] on span "1/3 kilo" at bounding box center [591, 435] width 26 height 12
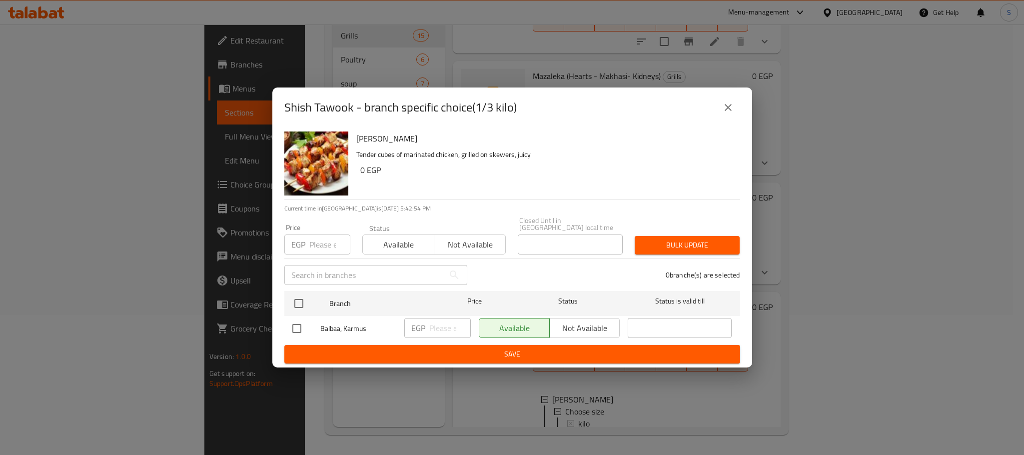
click at [296, 326] on input "checkbox" at bounding box center [296, 328] width 21 height 21
checkbox input "true"
click at [450, 324] on input "number" at bounding box center [449, 328] width 41 height 20
paste input "456"
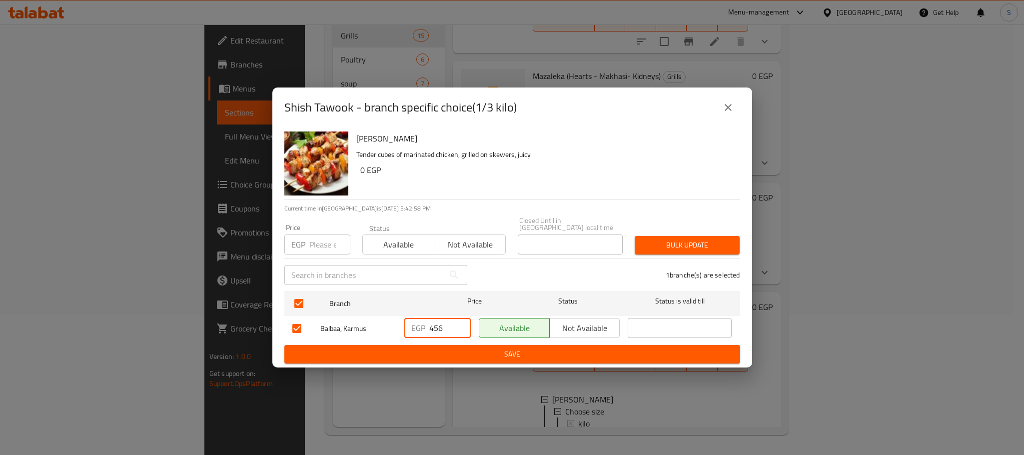
type input "456"
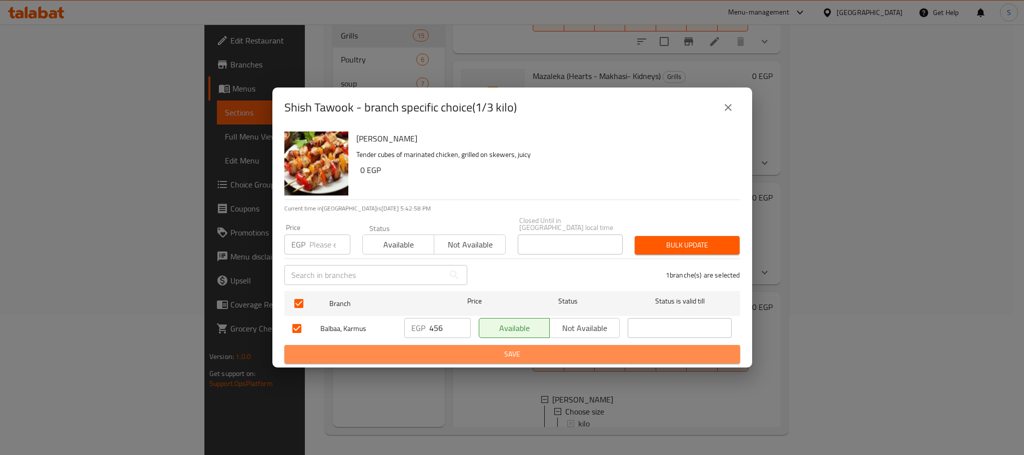
click at [583, 353] on span "Save" at bounding box center [512, 354] width 440 height 12
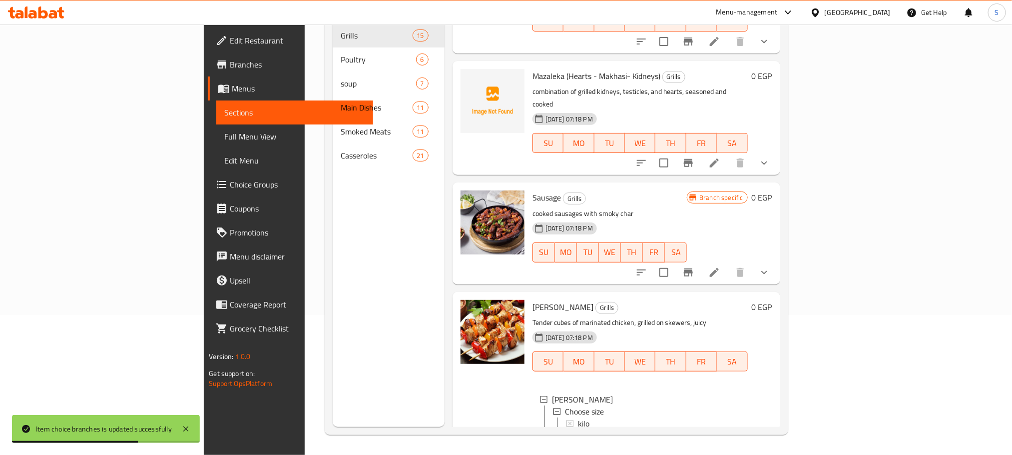
click at [578, 429] on span "1/3 kilo" at bounding box center [591, 435] width 26 height 12
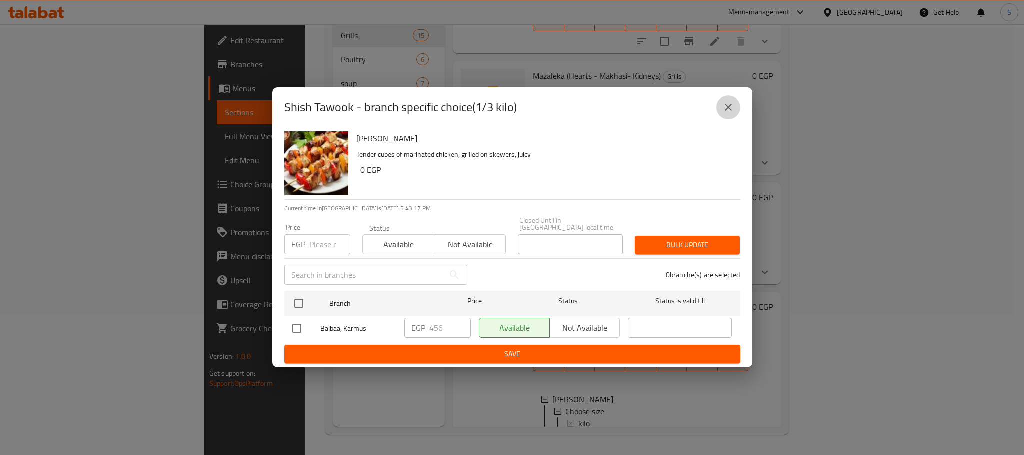
click at [731, 111] on icon "close" at bounding box center [728, 107] width 12 height 12
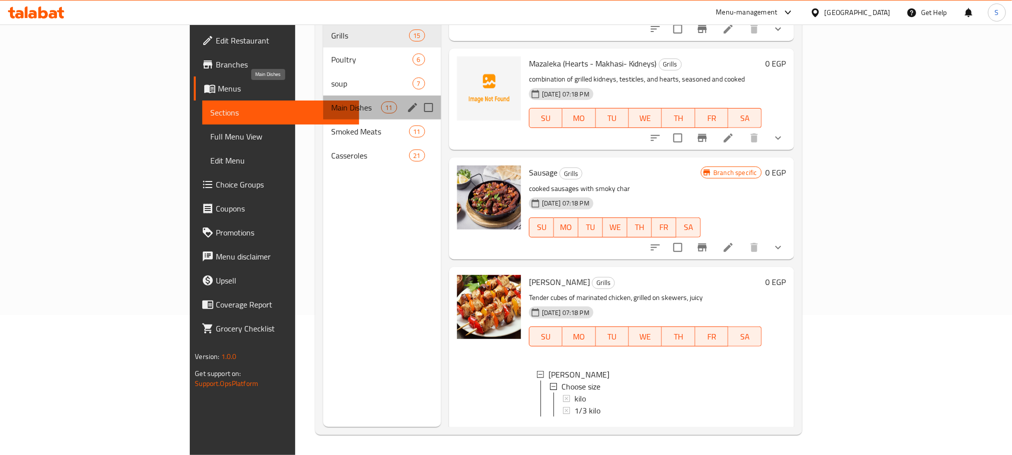
click at [331, 101] on span "Main Dishes" at bounding box center [355, 107] width 49 height 12
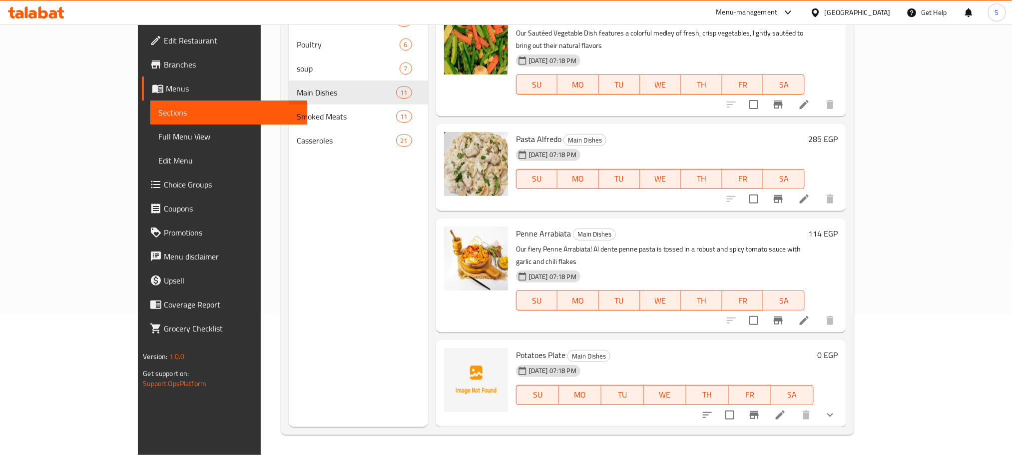
scroll to position [680, 0]
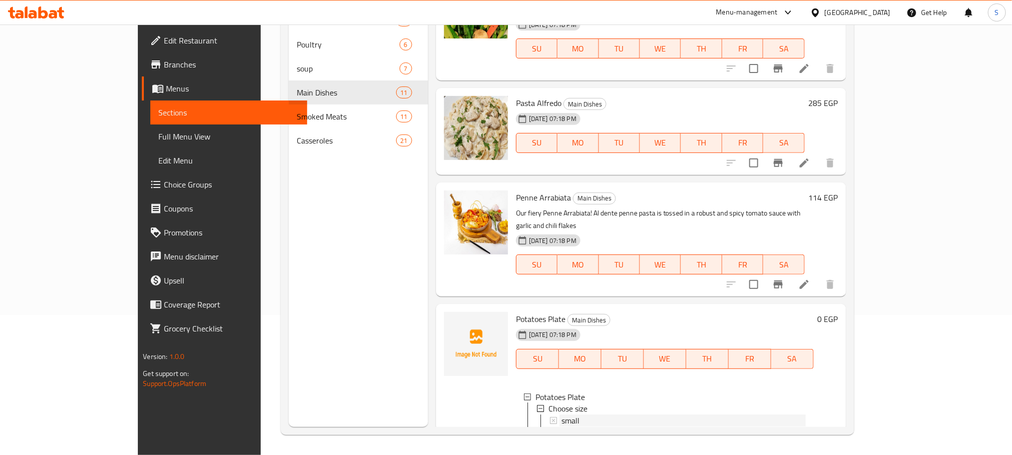
click at [561, 415] on div "small" at bounding box center [683, 421] width 244 height 12
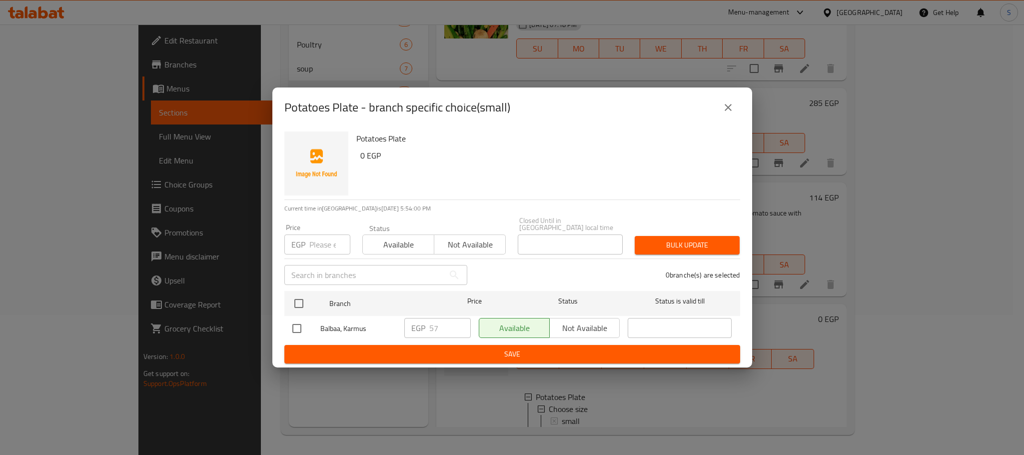
click at [725, 110] on icon "close" at bounding box center [728, 107] width 12 height 12
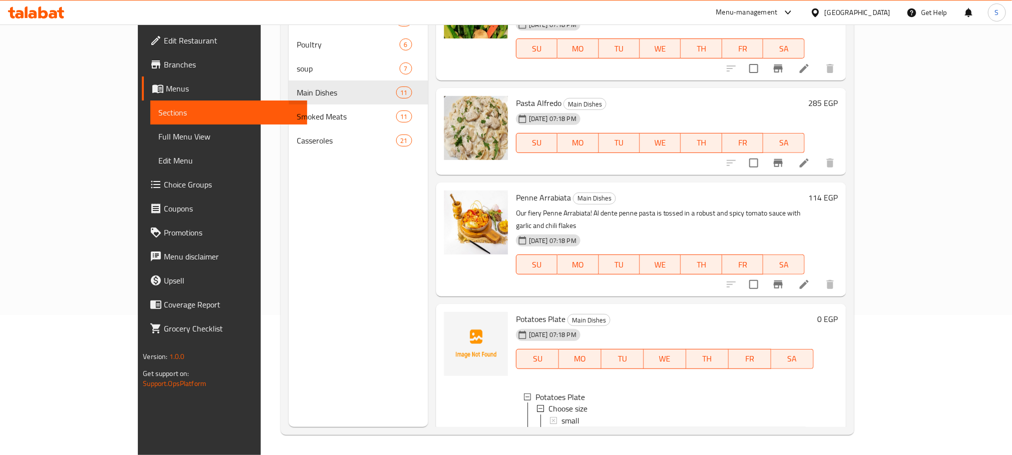
click at [561, 427] on span "large" at bounding box center [569, 433] width 17 height 12
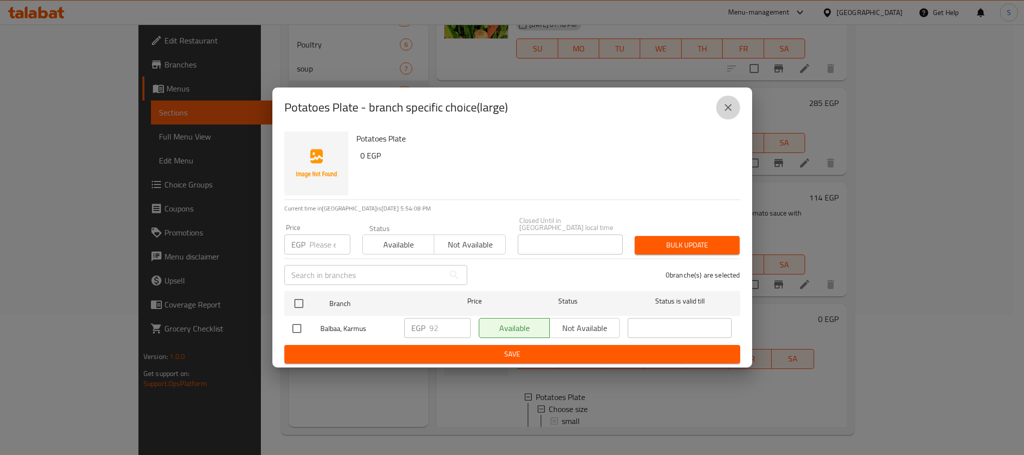
click at [739, 108] on button "close" at bounding box center [728, 107] width 24 height 24
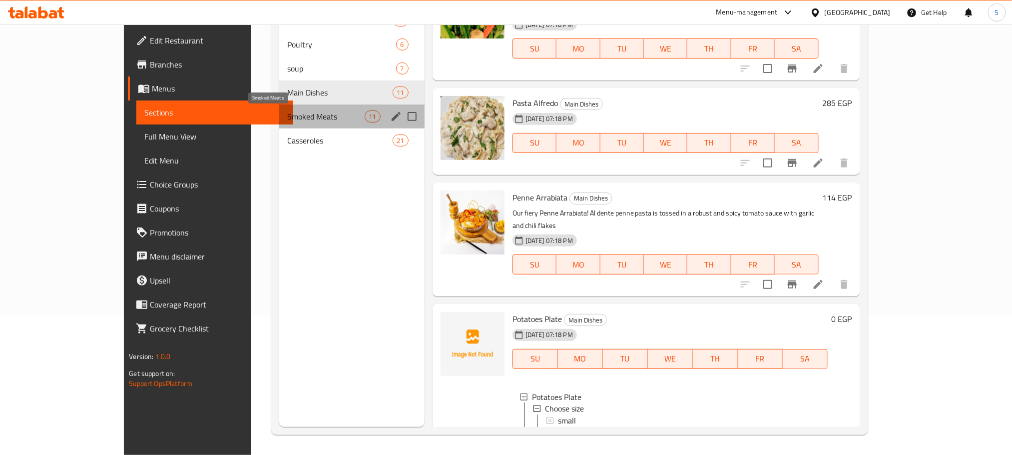
click at [287, 111] on span "Smoked Meats" at bounding box center [325, 116] width 77 height 12
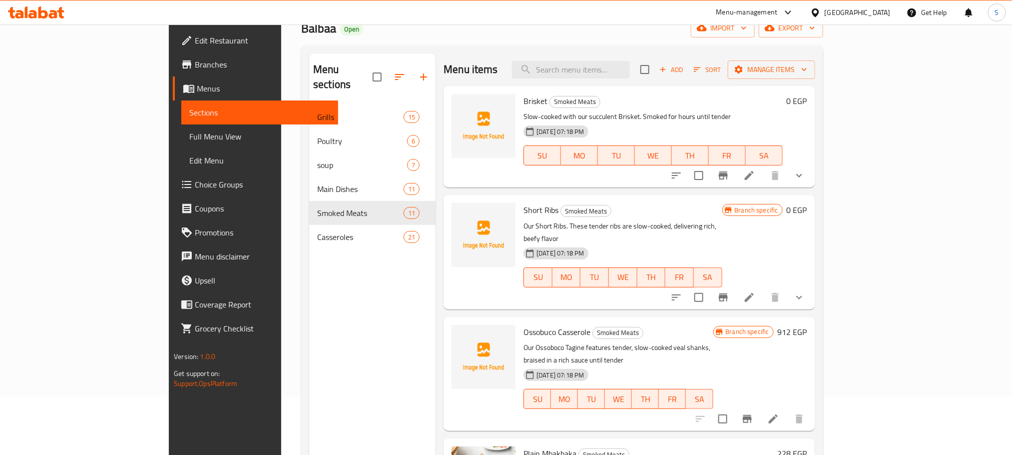
scroll to position [50, 0]
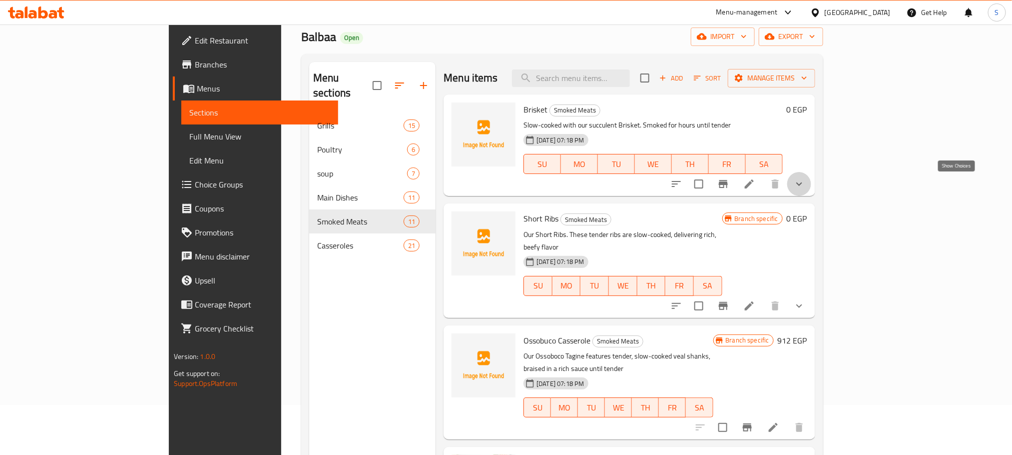
click at [805, 180] on icon "show more" at bounding box center [799, 184] width 12 height 12
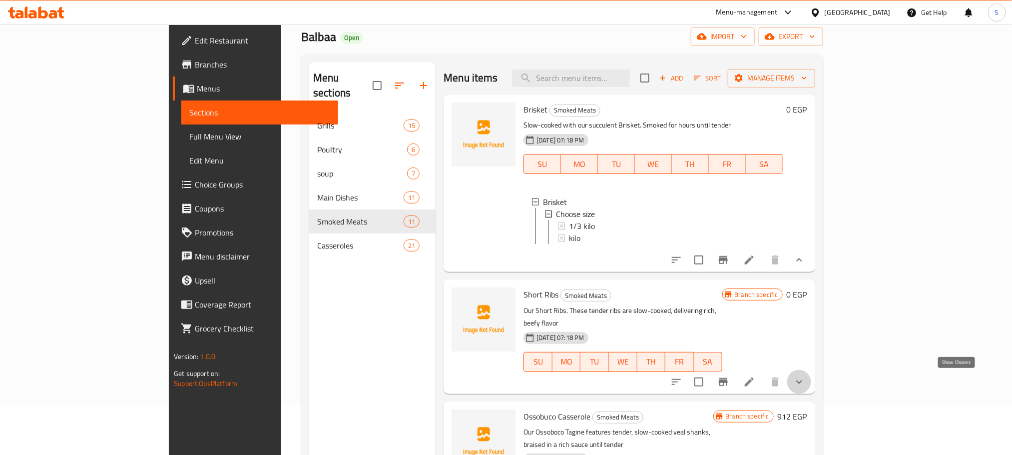
click at [805, 378] on icon "show more" at bounding box center [799, 382] width 12 height 12
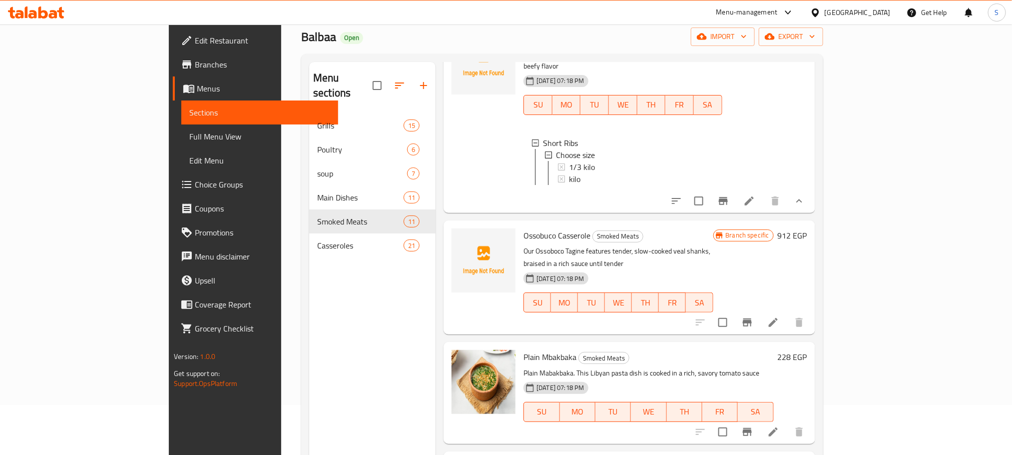
scroll to position [259, 0]
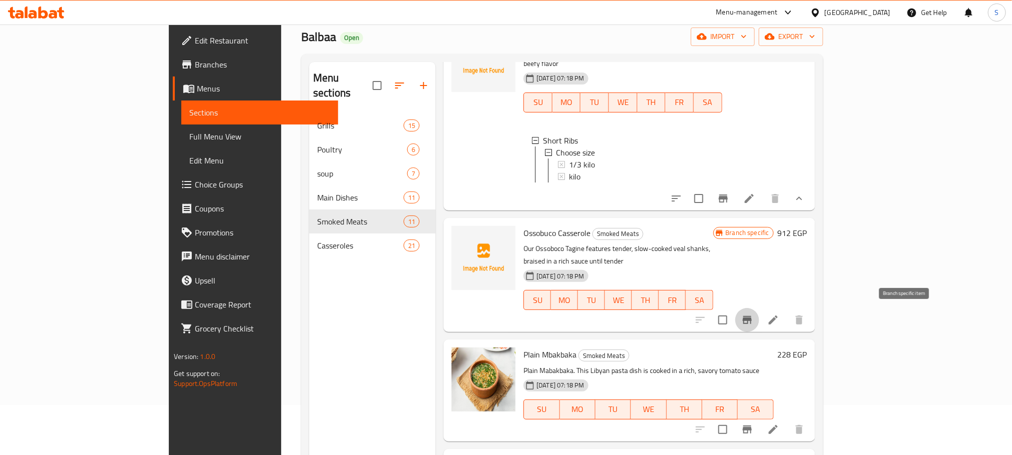
click at [752, 316] on icon "Branch-specific-item" at bounding box center [747, 320] width 9 height 8
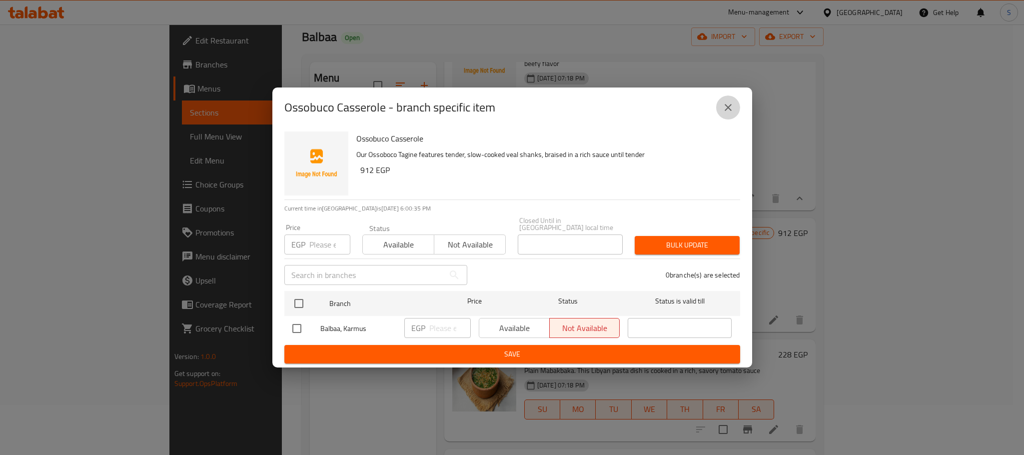
click at [730, 110] on icon "close" at bounding box center [728, 107] width 12 height 12
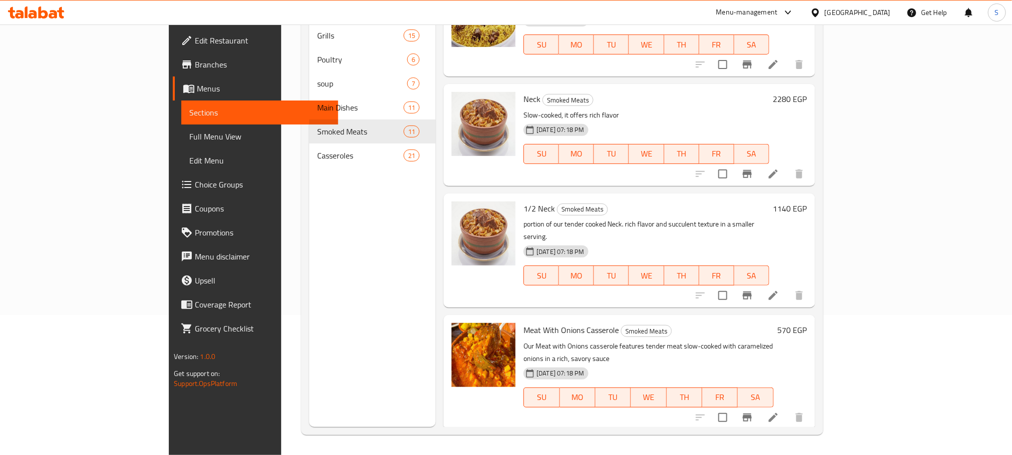
scroll to position [929, 0]
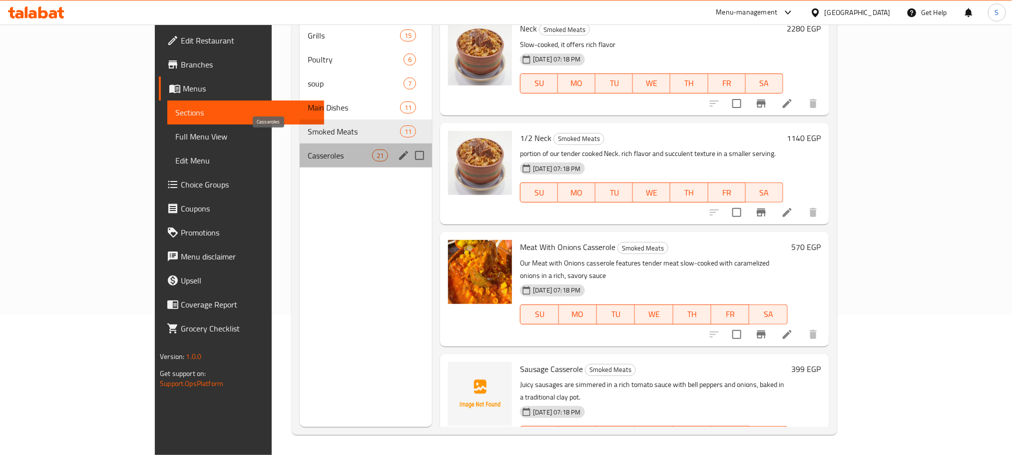
click at [308, 149] on span "Casseroles" at bounding box center [340, 155] width 64 height 12
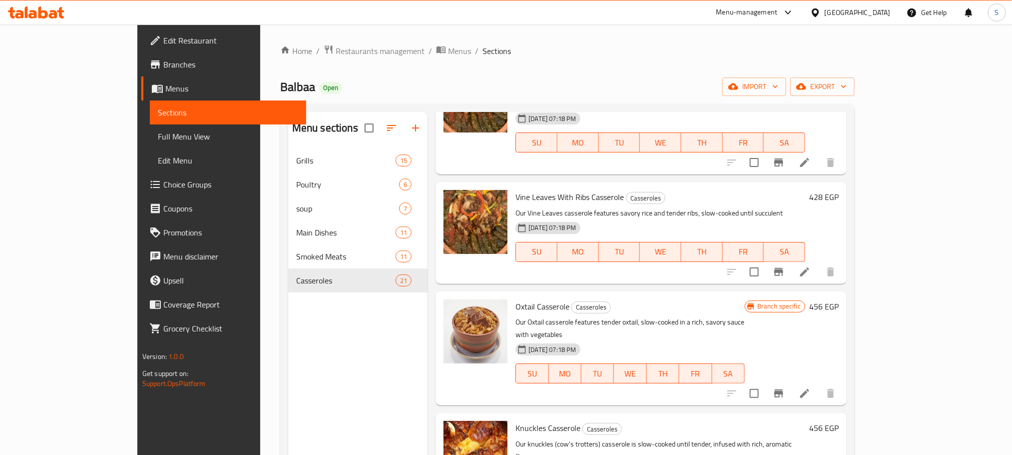
scroll to position [88, 0]
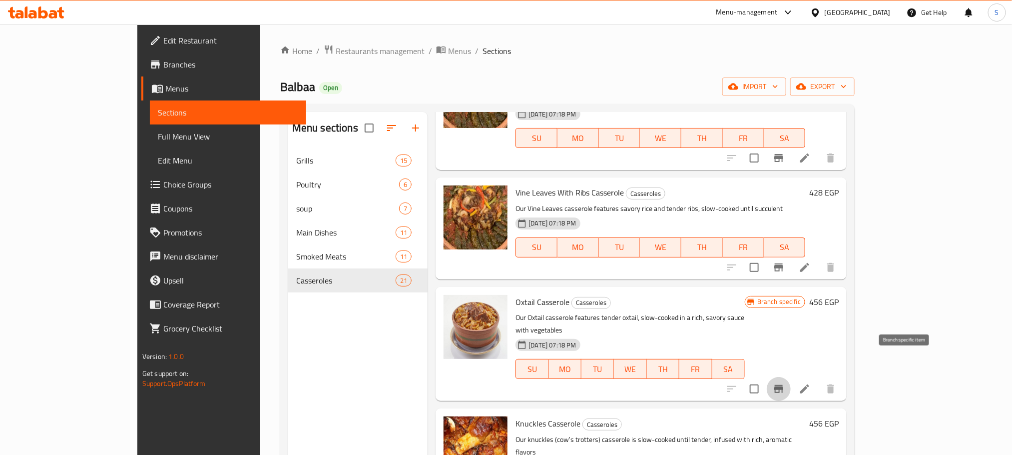
click at [785, 383] on icon "Branch-specific-item" at bounding box center [779, 389] width 12 height 12
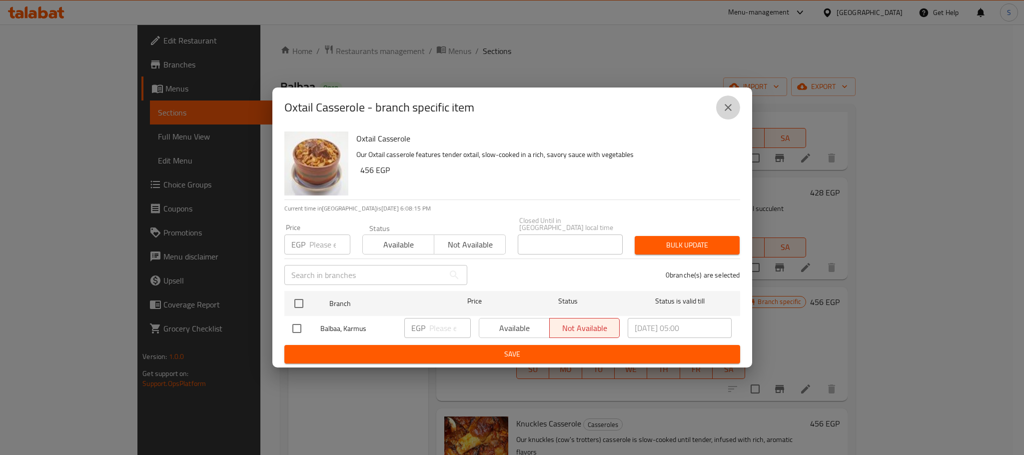
click at [733, 111] on icon "close" at bounding box center [728, 107] width 12 height 12
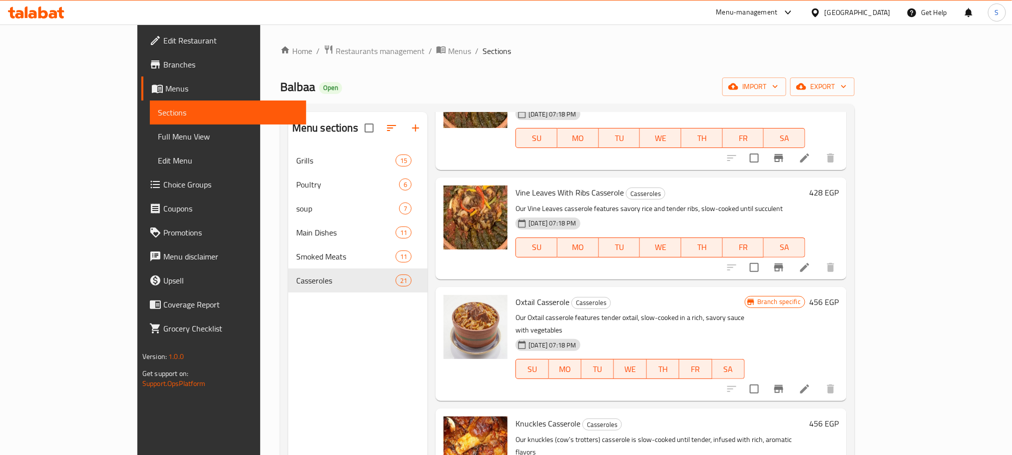
click at [855, 217] on div "Menu sections Grills 15 Poultry 6 soup 7 Main Dishes 11 Smoked Meats 11 Cassero…" at bounding box center [567, 339] width 574 height 471
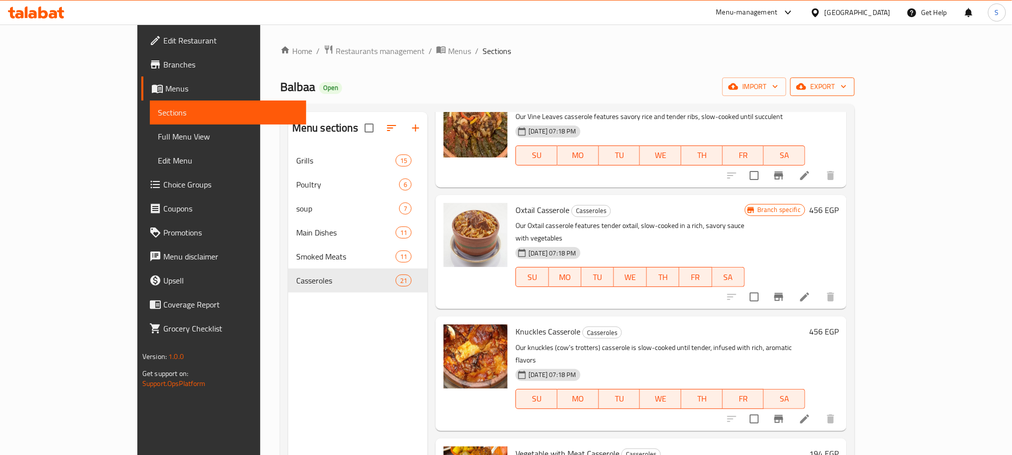
scroll to position [0, 0]
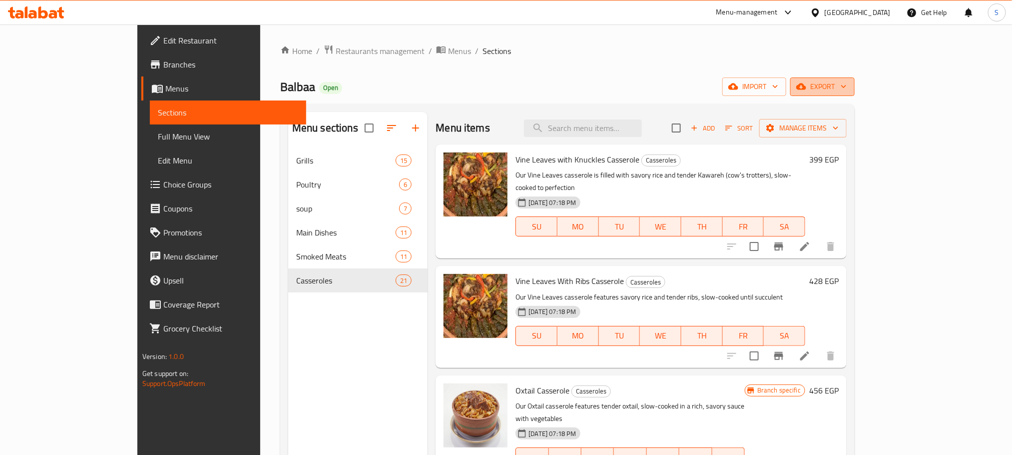
click at [849, 83] on icon "button" at bounding box center [844, 86] width 10 height 10
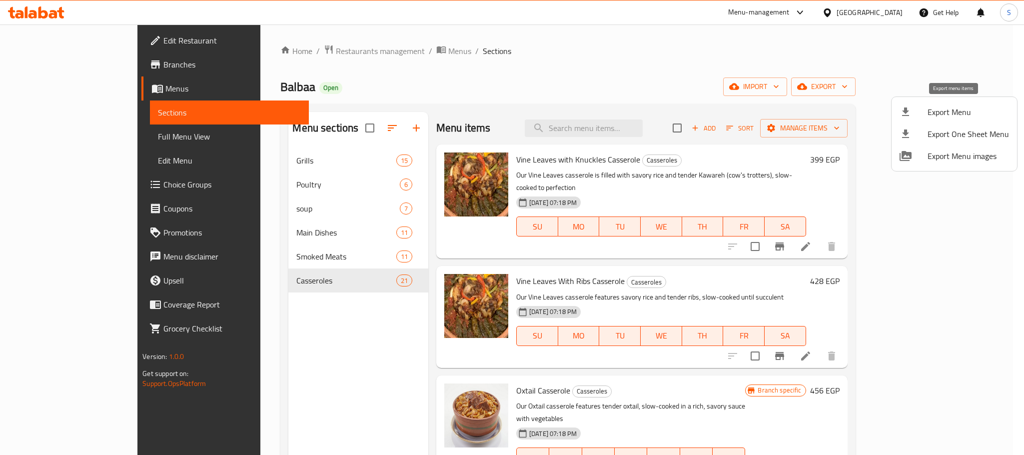
click at [941, 108] on span "Export Menu" at bounding box center [967, 112] width 81 height 12
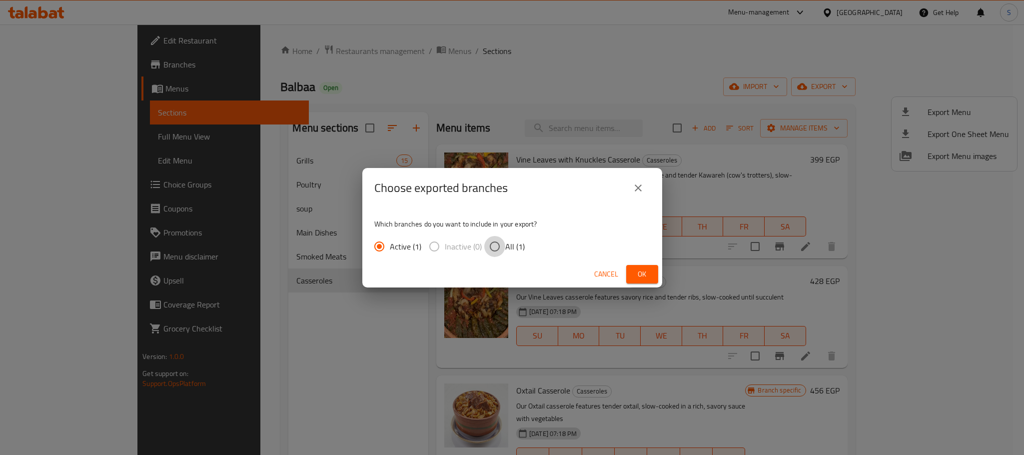
click at [497, 242] on input "All (1)" at bounding box center [494, 246] width 21 height 21
radio input "true"
click at [643, 269] on span "Ok" at bounding box center [642, 274] width 16 height 12
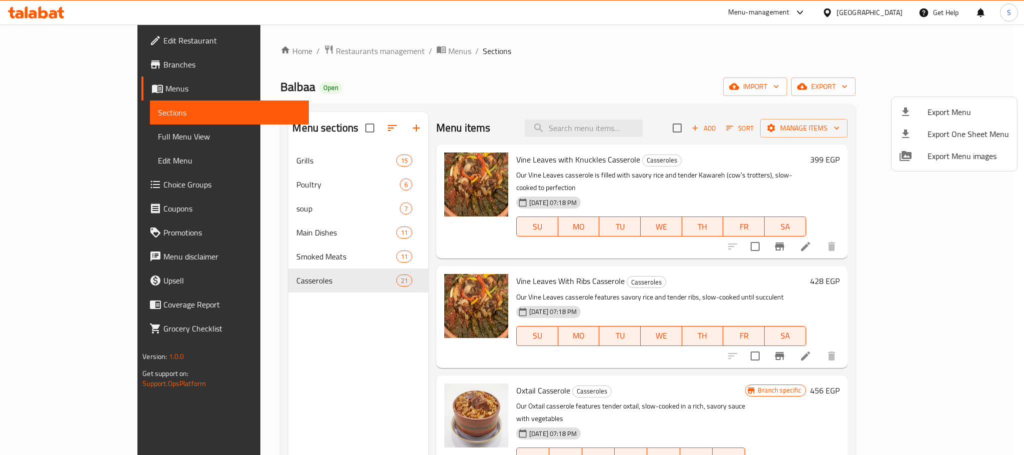
click at [84, 64] on div at bounding box center [512, 227] width 1024 height 455
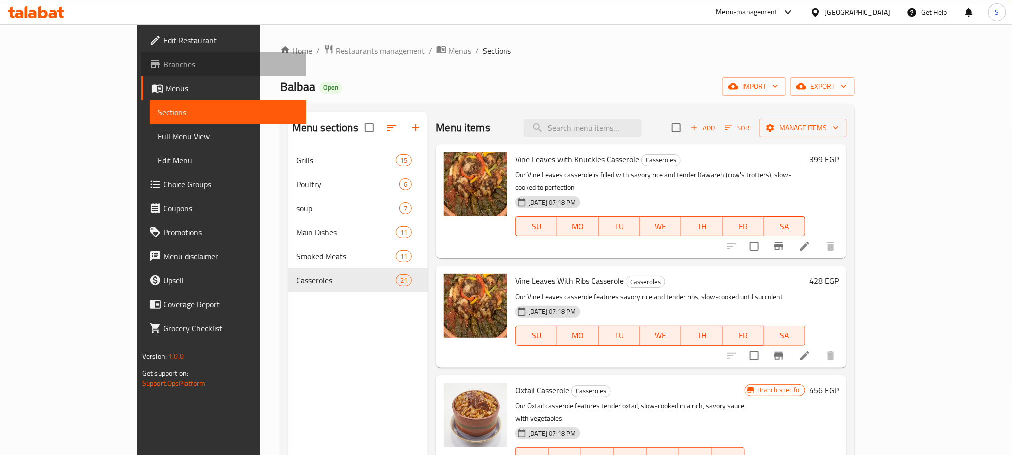
click at [163, 64] on span "Branches" at bounding box center [230, 64] width 135 height 12
